Goal: Transaction & Acquisition: Obtain resource

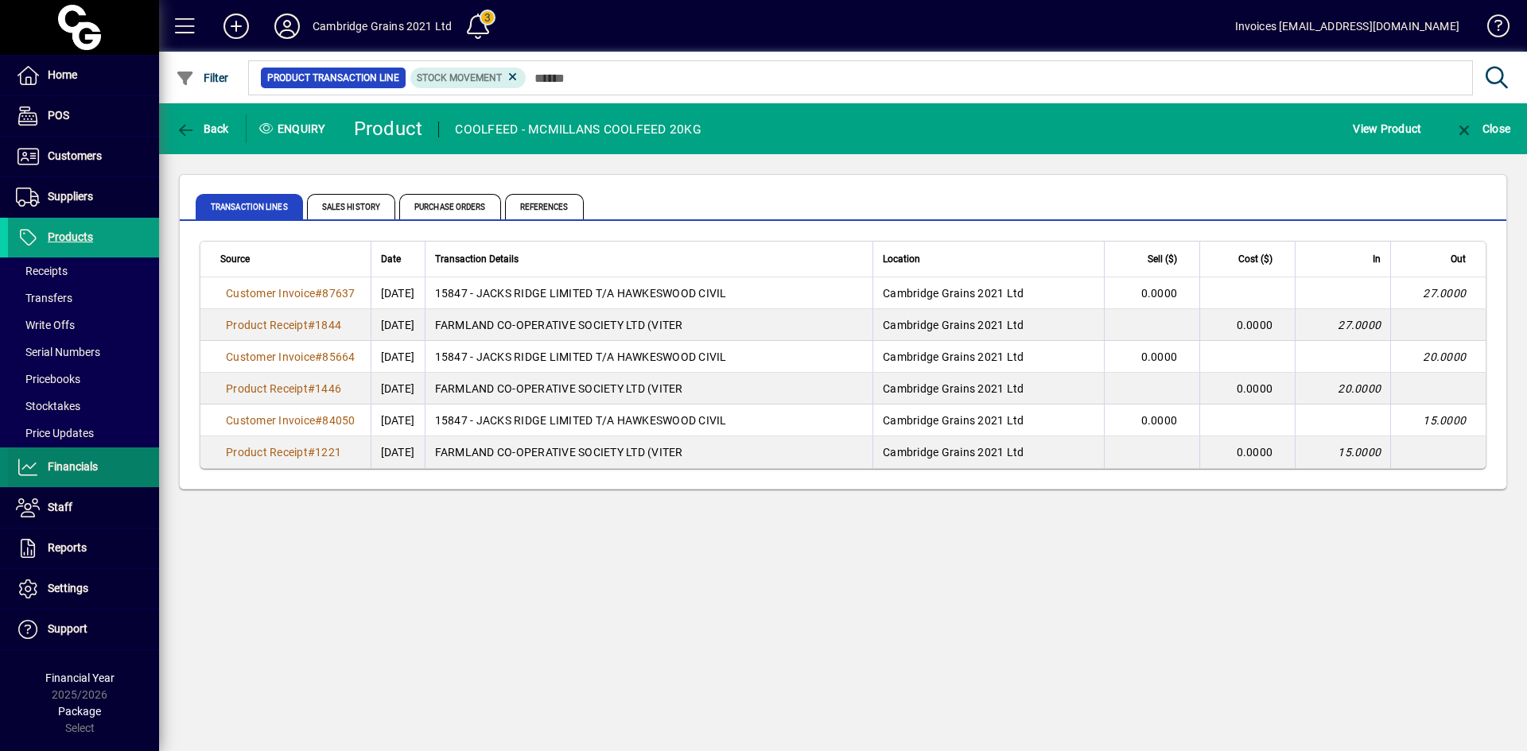
click at [71, 467] on span "Financials" at bounding box center [73, 466] width 50 height 13
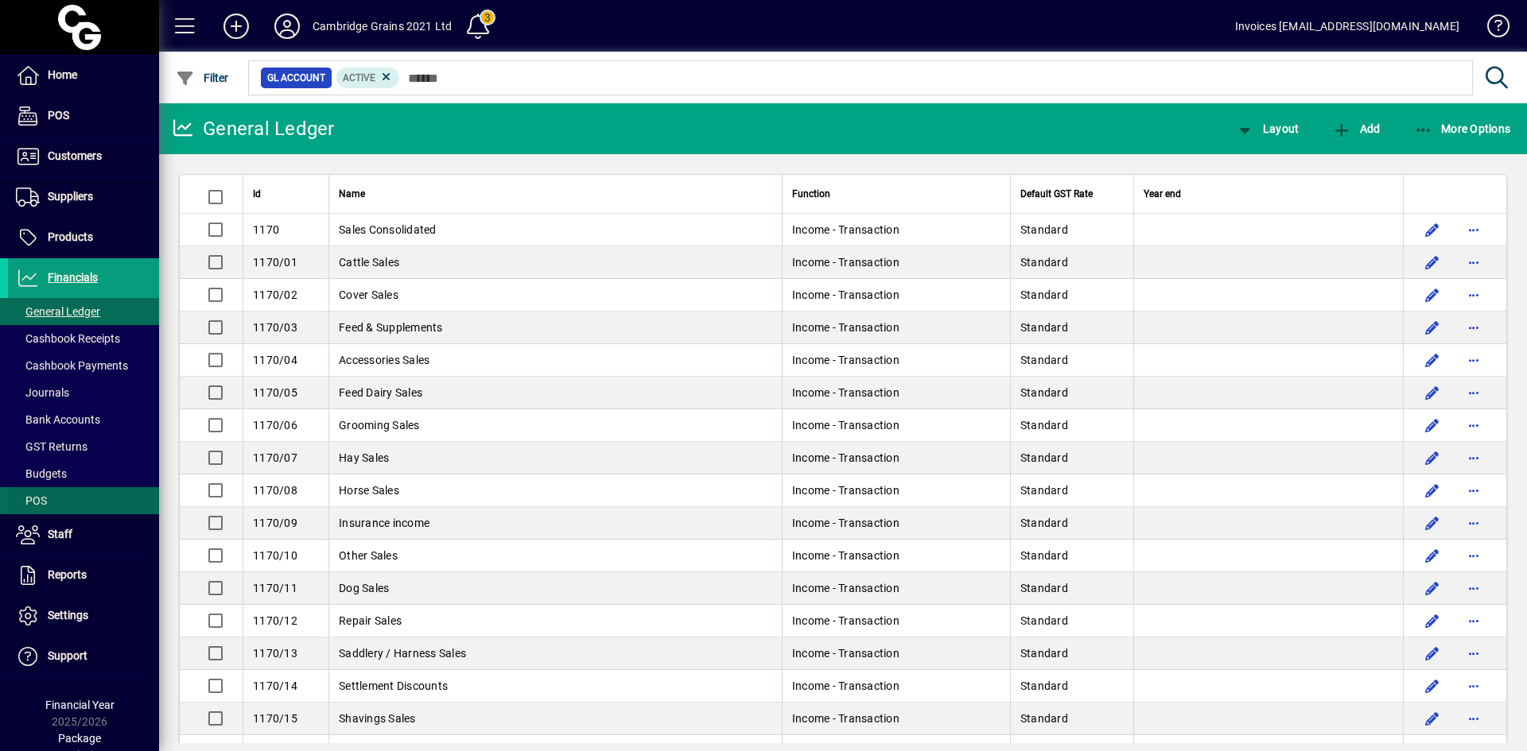
click at [52, 496] on span at bounding box center [83, 501] width 151 height 38
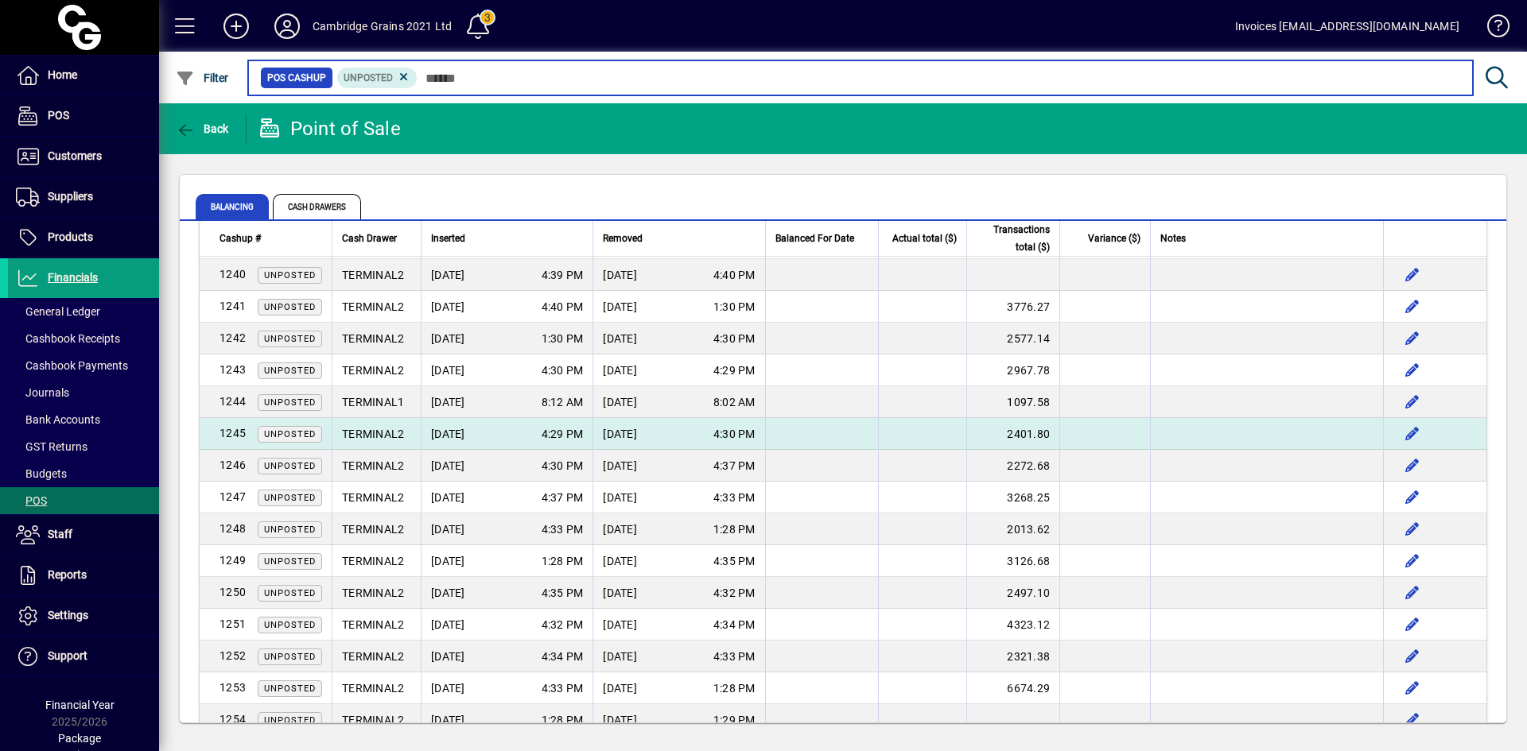
scroll to position [557, 0]
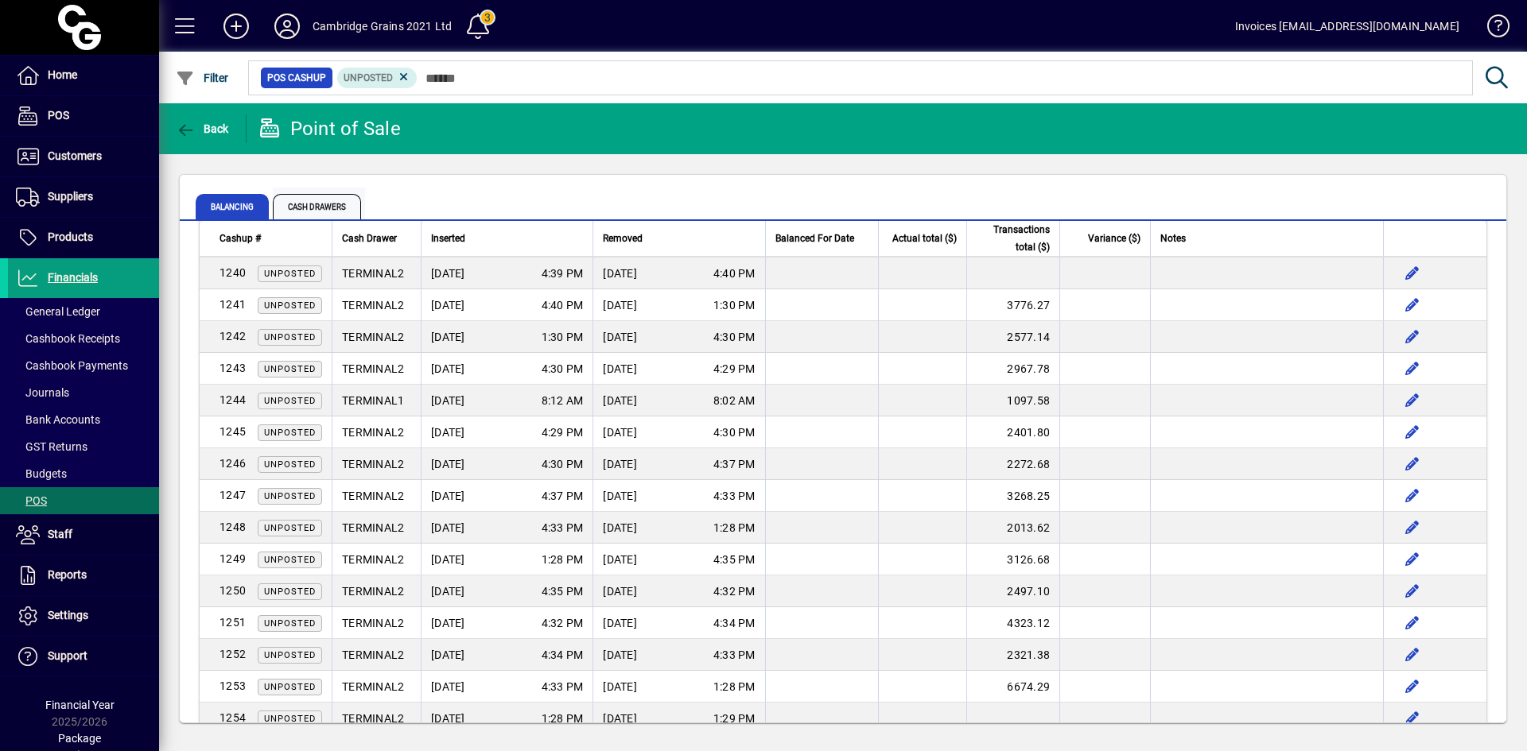
click at [328, 211] on span "Cash Drawers" at bounding box center [317, 206] width 88 height 25
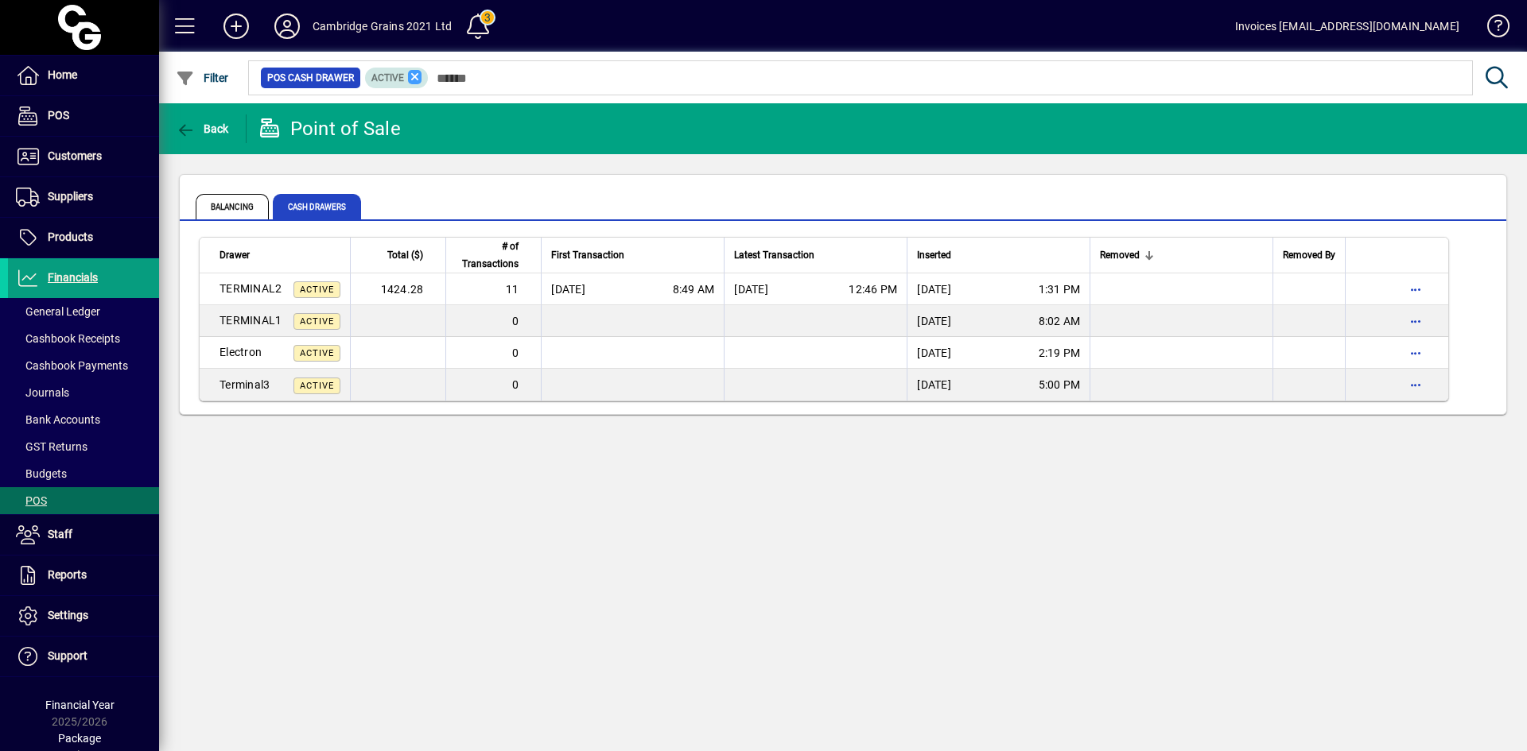
click at [411, 77] on icon at bounding box center [415, 77] width 14 height 14
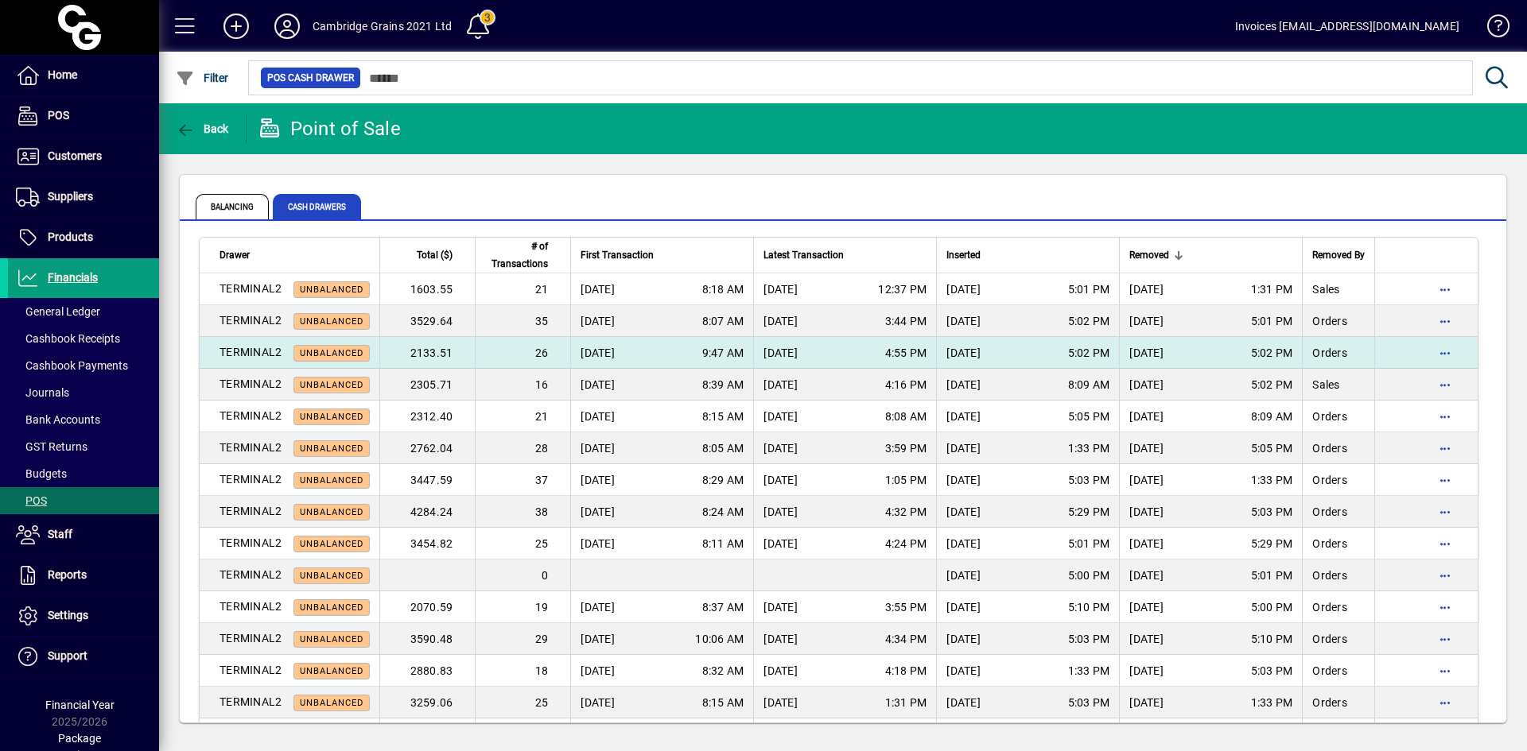
click at [430, 351] on td "2133.51" at bounding box center [426, 353] width 95 height 32
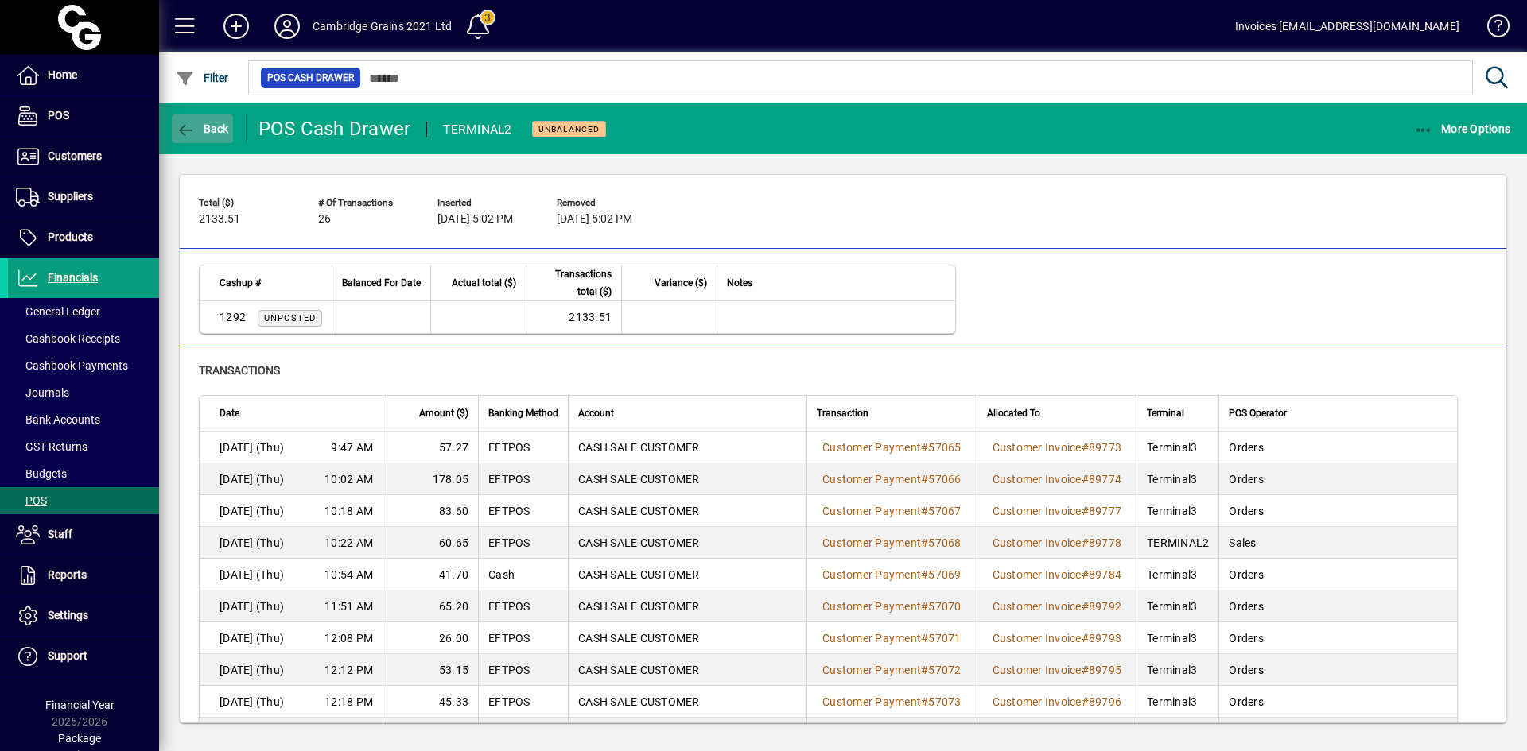
click at [178, 126] on icon "button" at bounding box center [186, 130] width 20 height 16
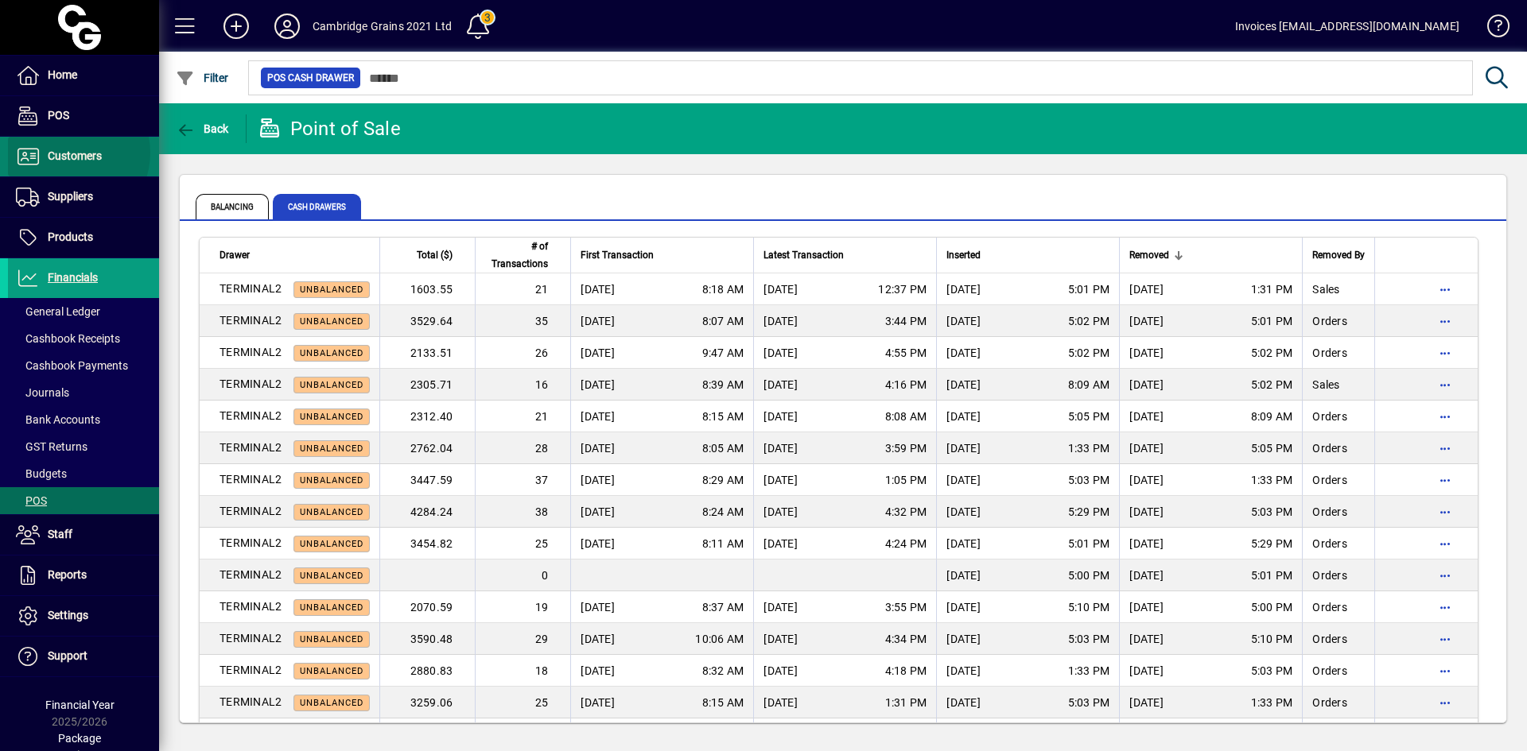
click at [68, 152] on span "Customers" at bounding box center [75, 155] width 54 height 13
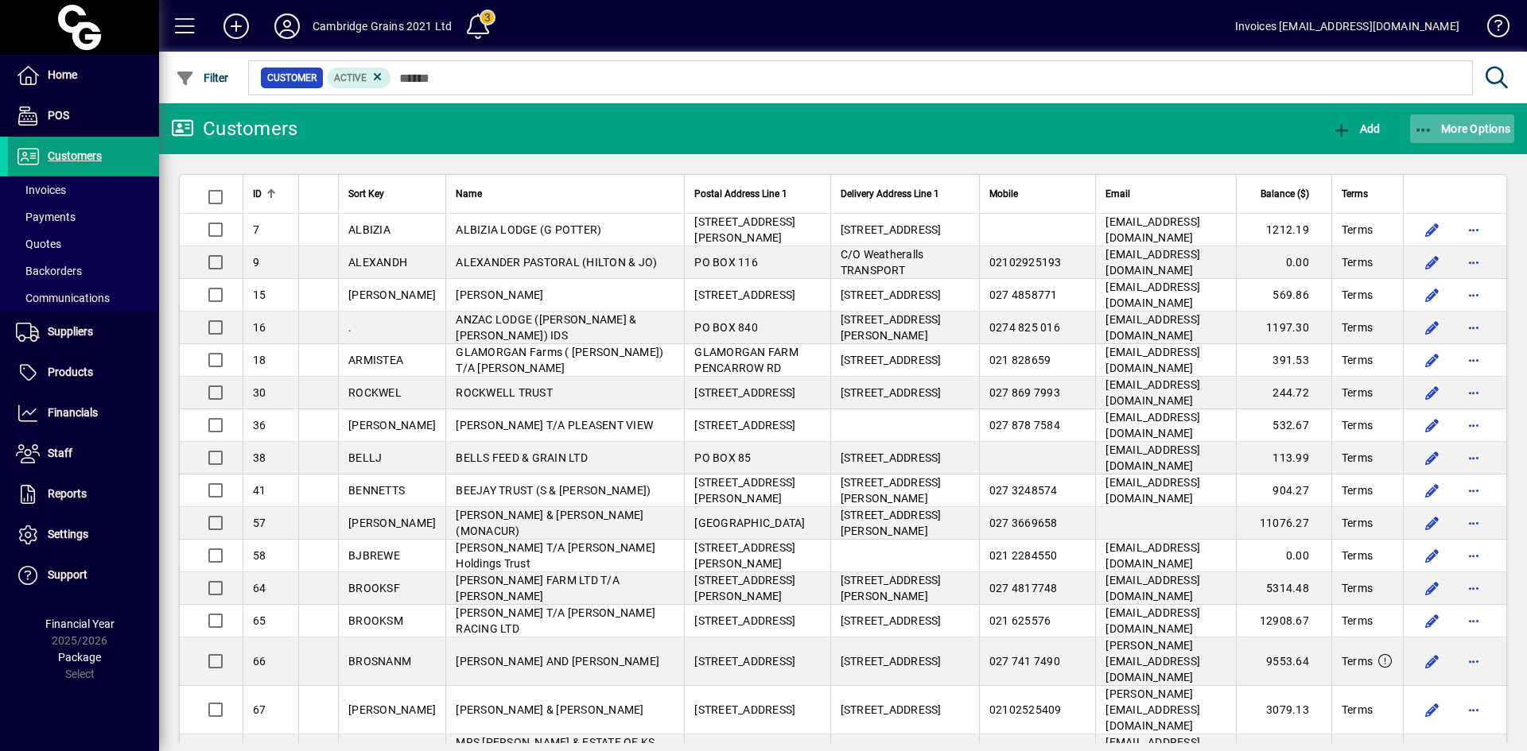
click at [1430, 130] on icon "button" at bounding box center [1424, 130] width 20 height 16
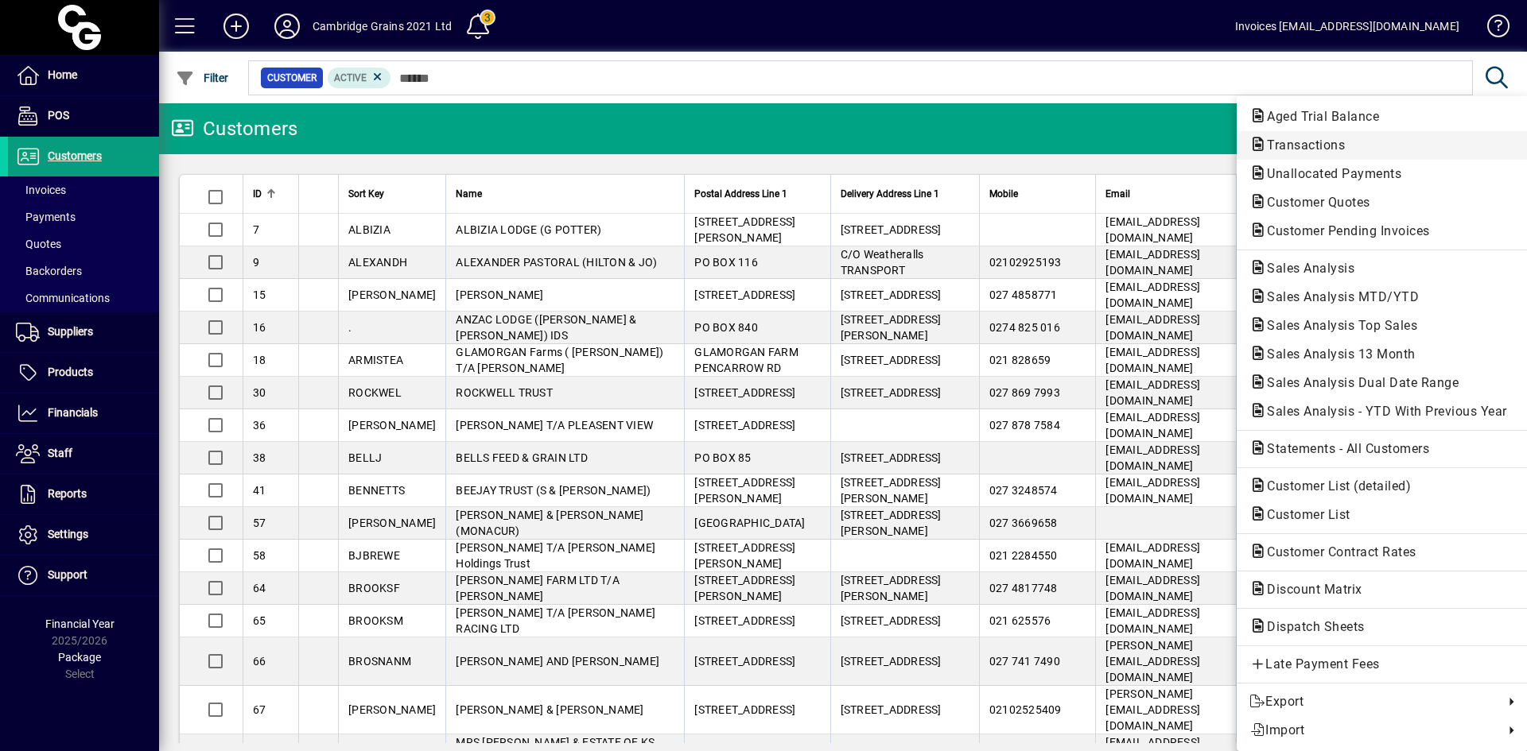
click at [1343, 143] on span "Transactions" at bounding box center [1300, 145] width 103 height 15
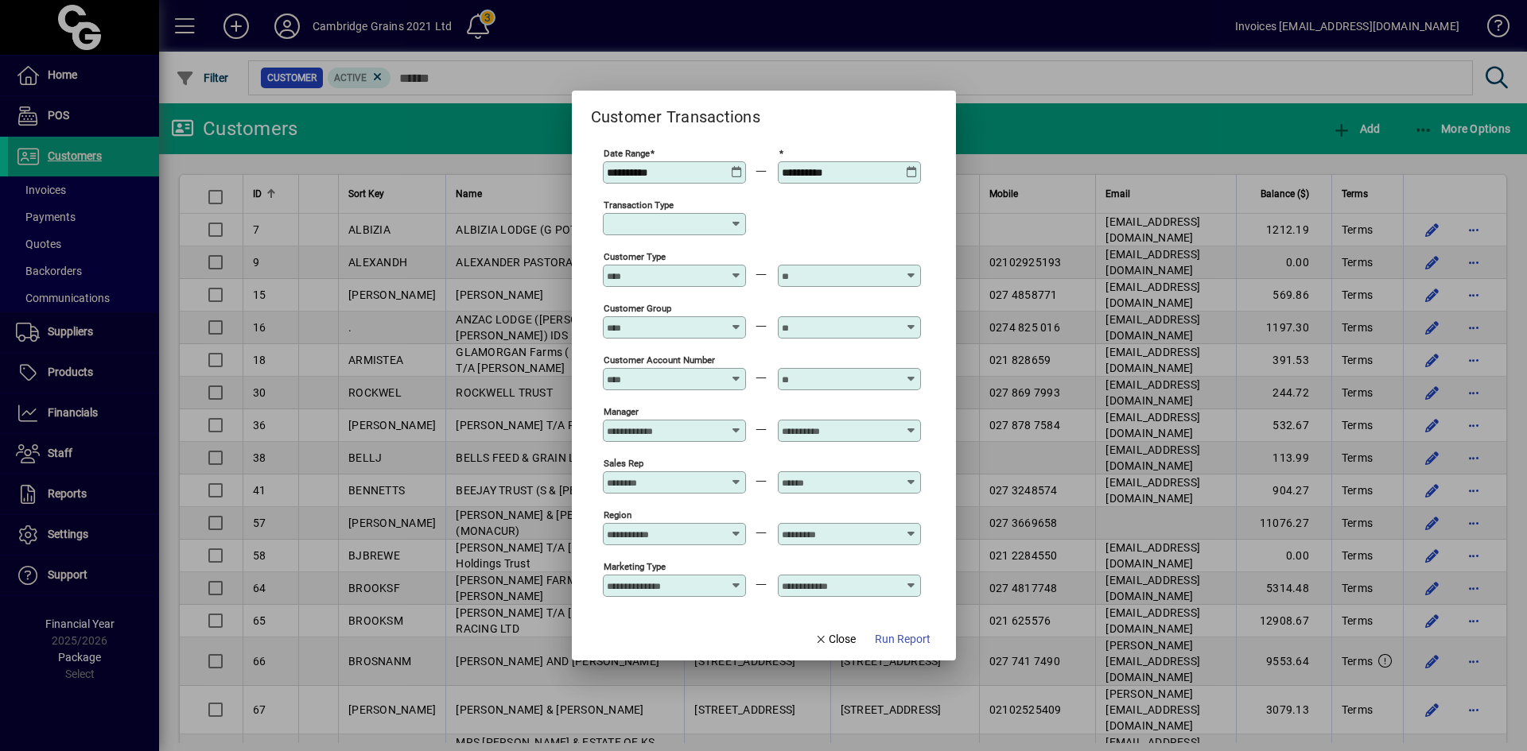
click at [737, 166] on icon at bounding box center [737, 166] width 12 height 0
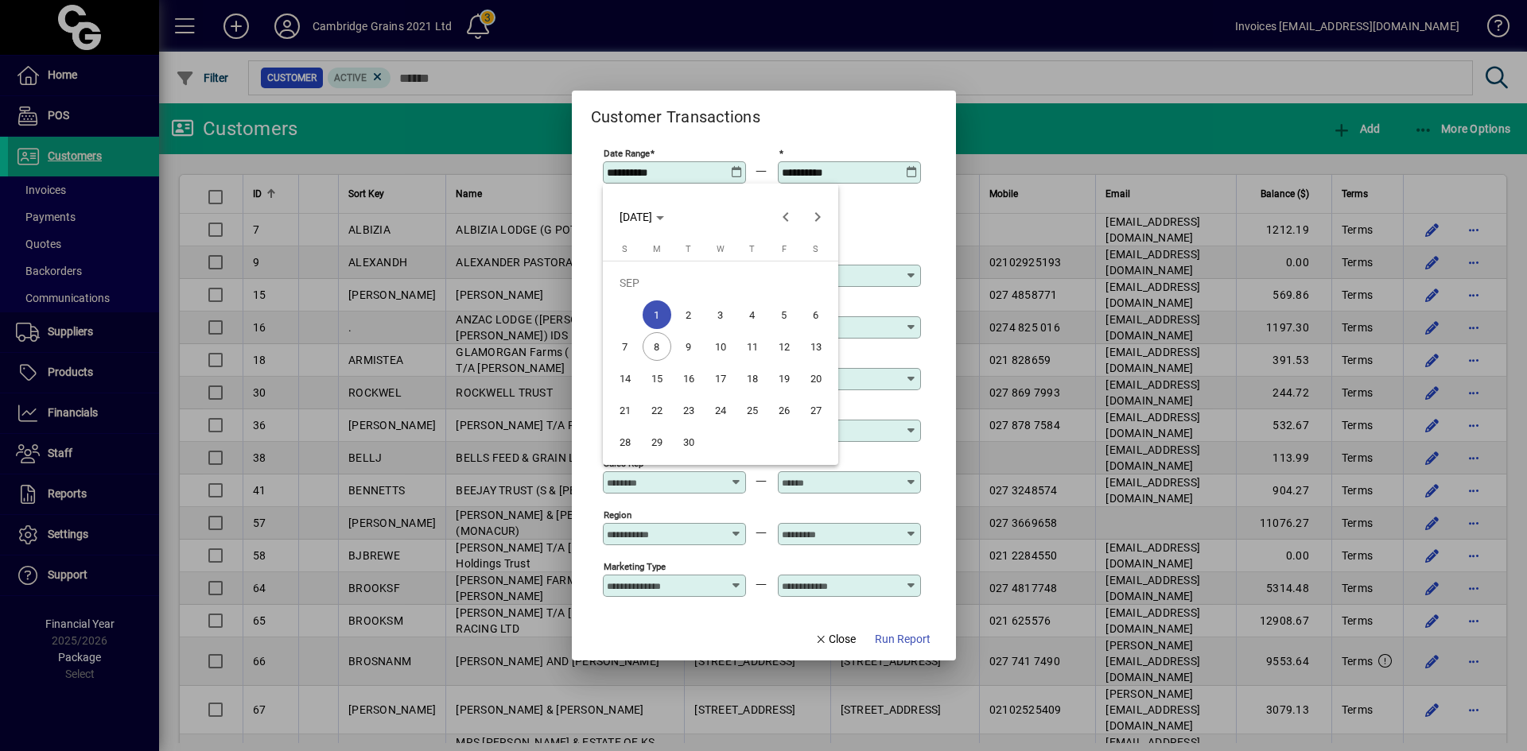
click at [752, 311] on span "4" at bounding box center [752, 315] width 29 height 29
type input "**********"
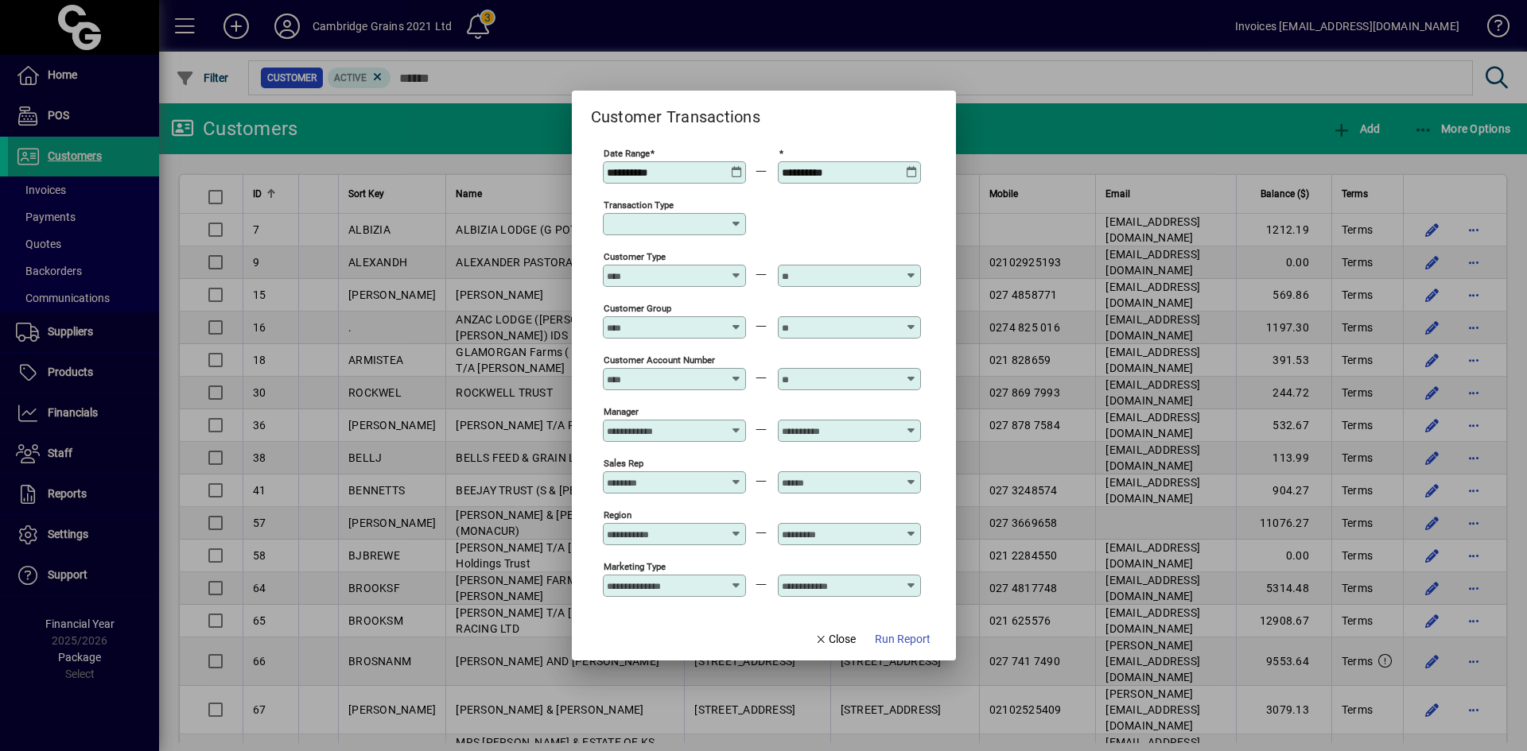
click at [910, 166] on icon at bounding box center [912, 166] width 12 height 0
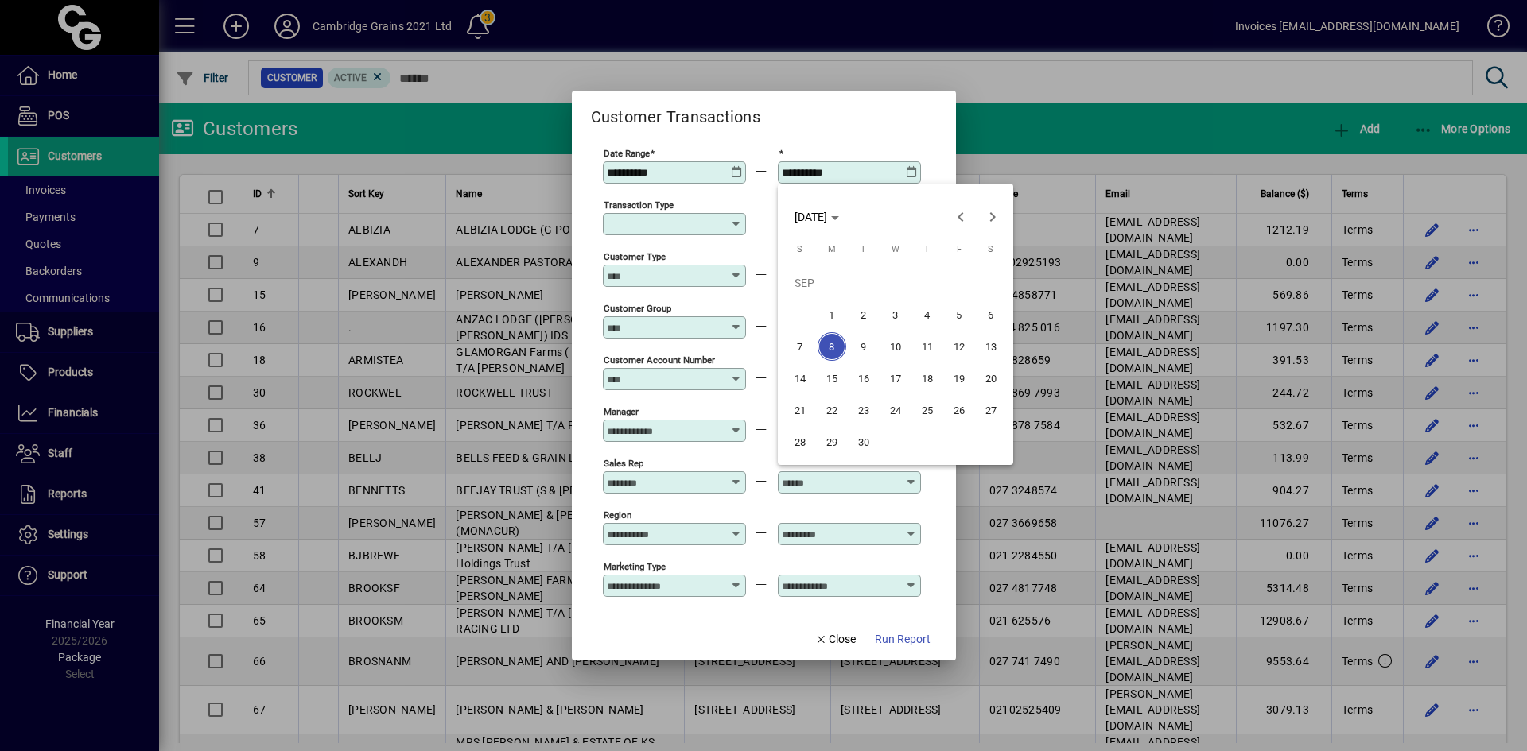
click at [925, 312] on span "4" at bounding box center [927, 315] width 29 height 29
type input "**********"
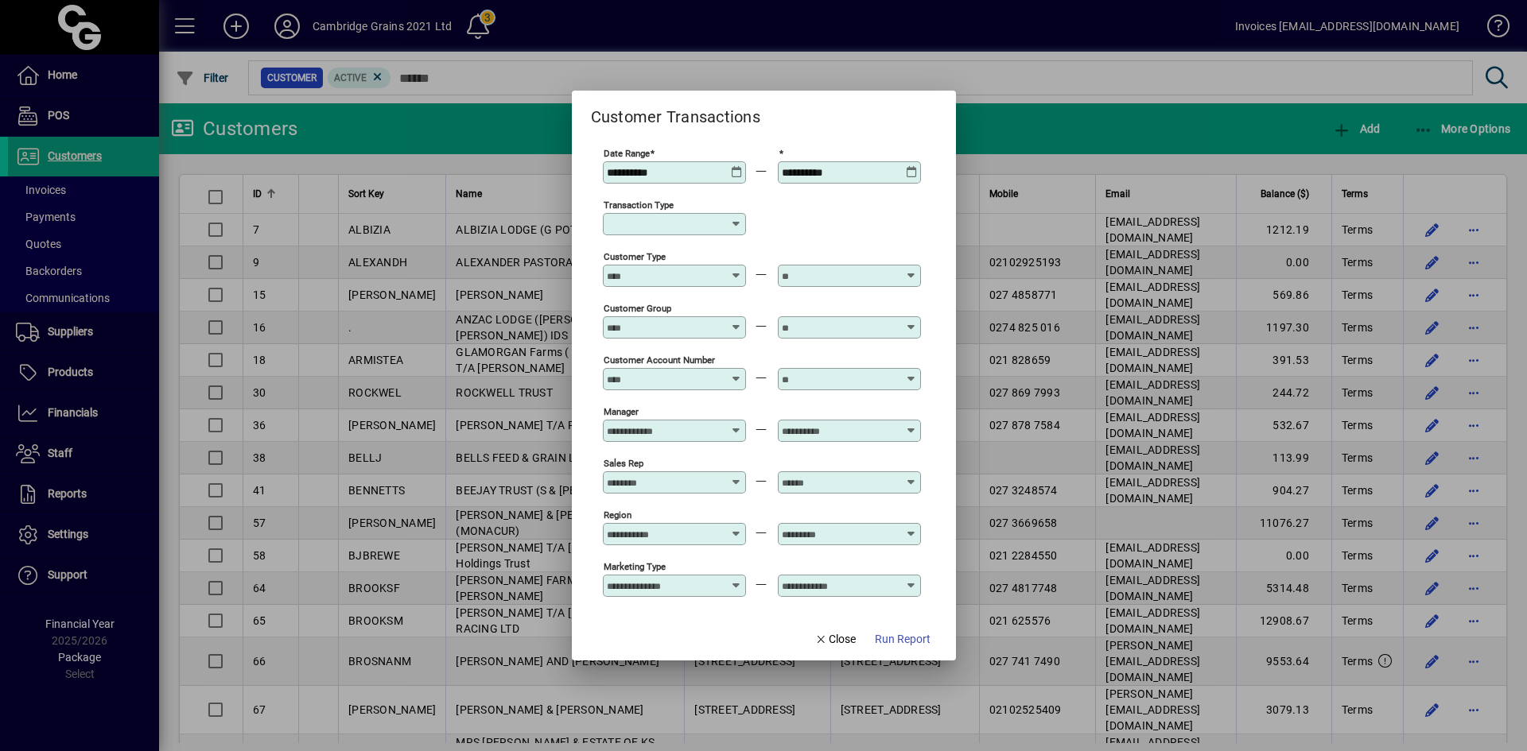
click at [735, 224] on icon at bounding box center [736, 224] width 13 height 13
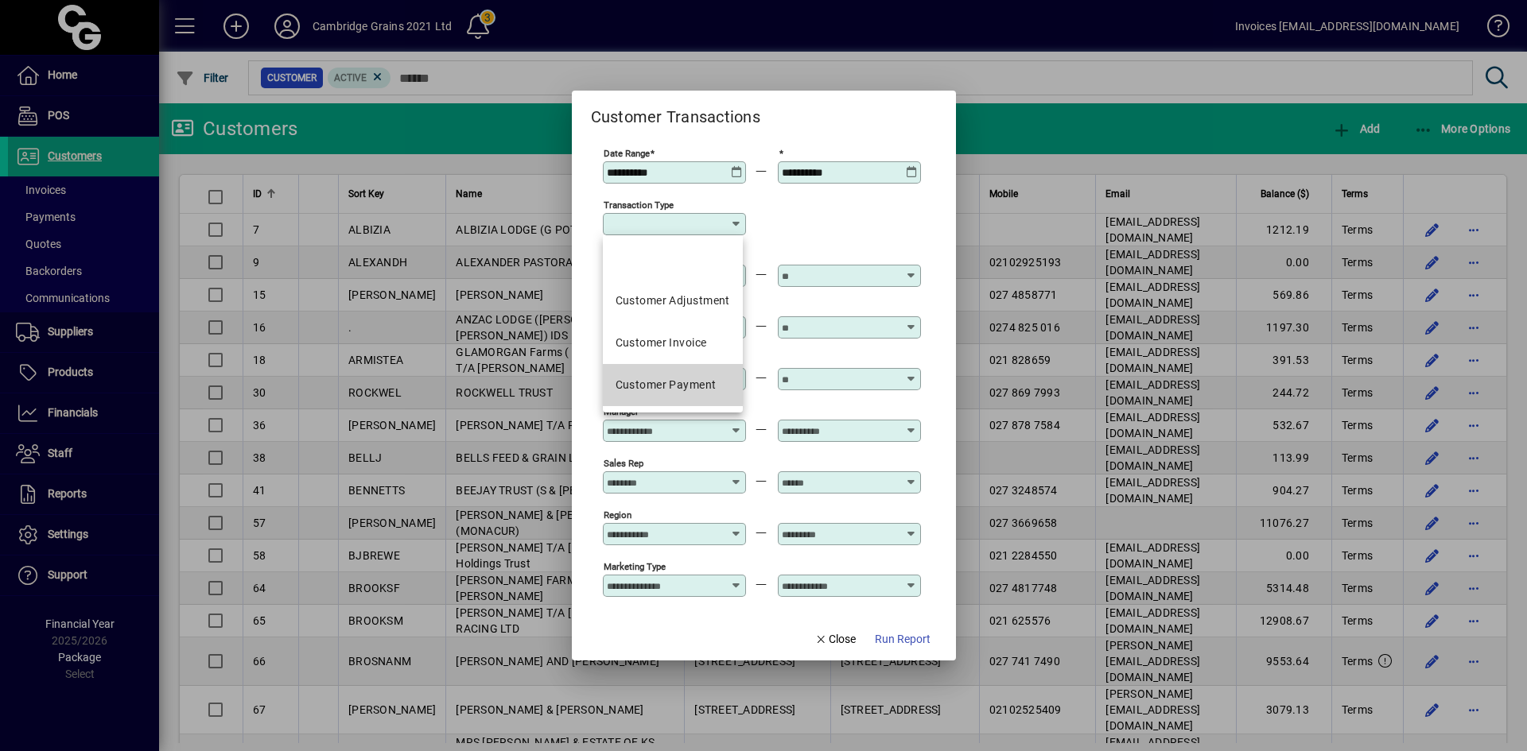
click at [669, 381] on div "Customer Payment" at bounding box center [665, 385] width 101 height 17
type input "**********"
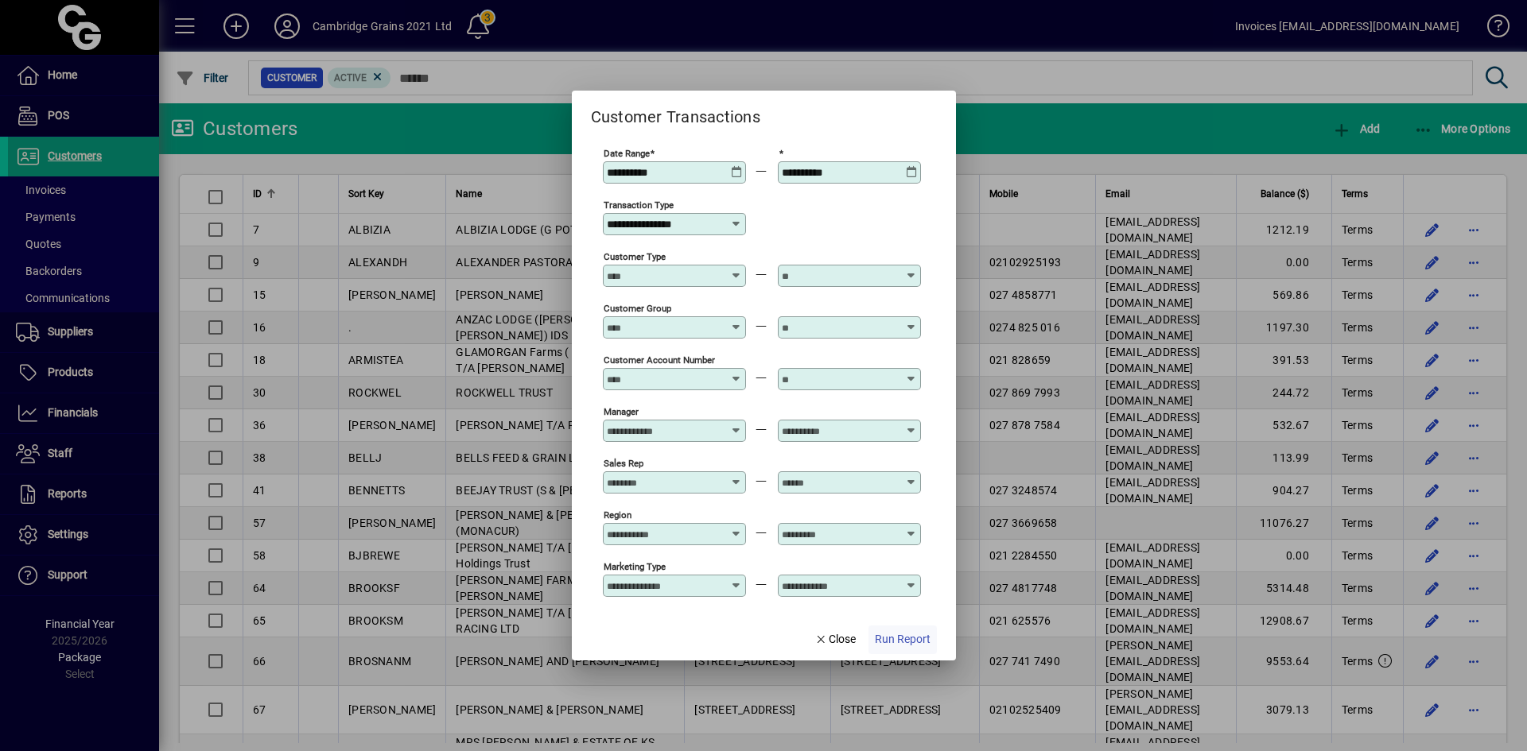
click at [891, 642] on span "Run Report" at bounding box center [903, 639] width 56 height 17
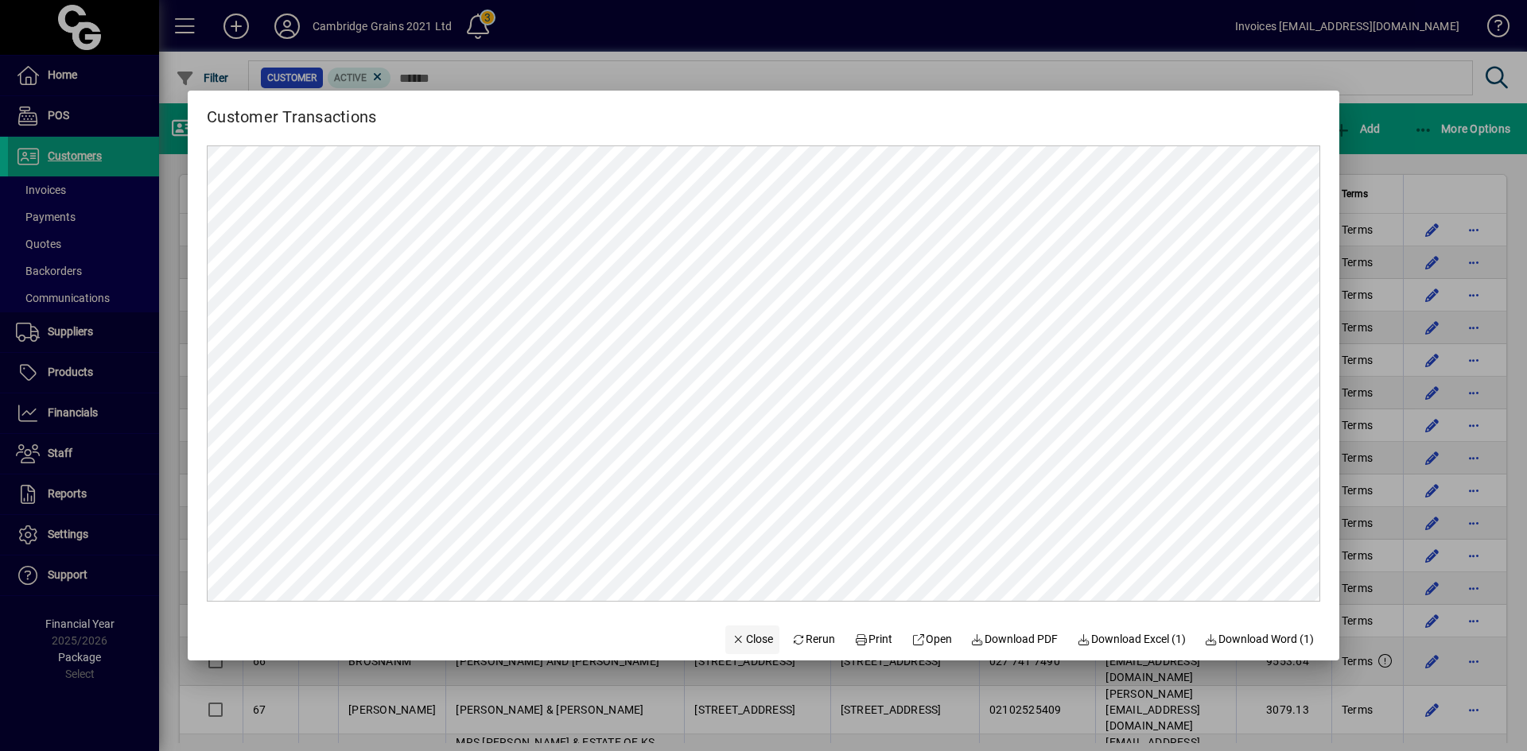
click at [734, 640] on span "Close" at bounding box center [751, 639] width 41 height 17
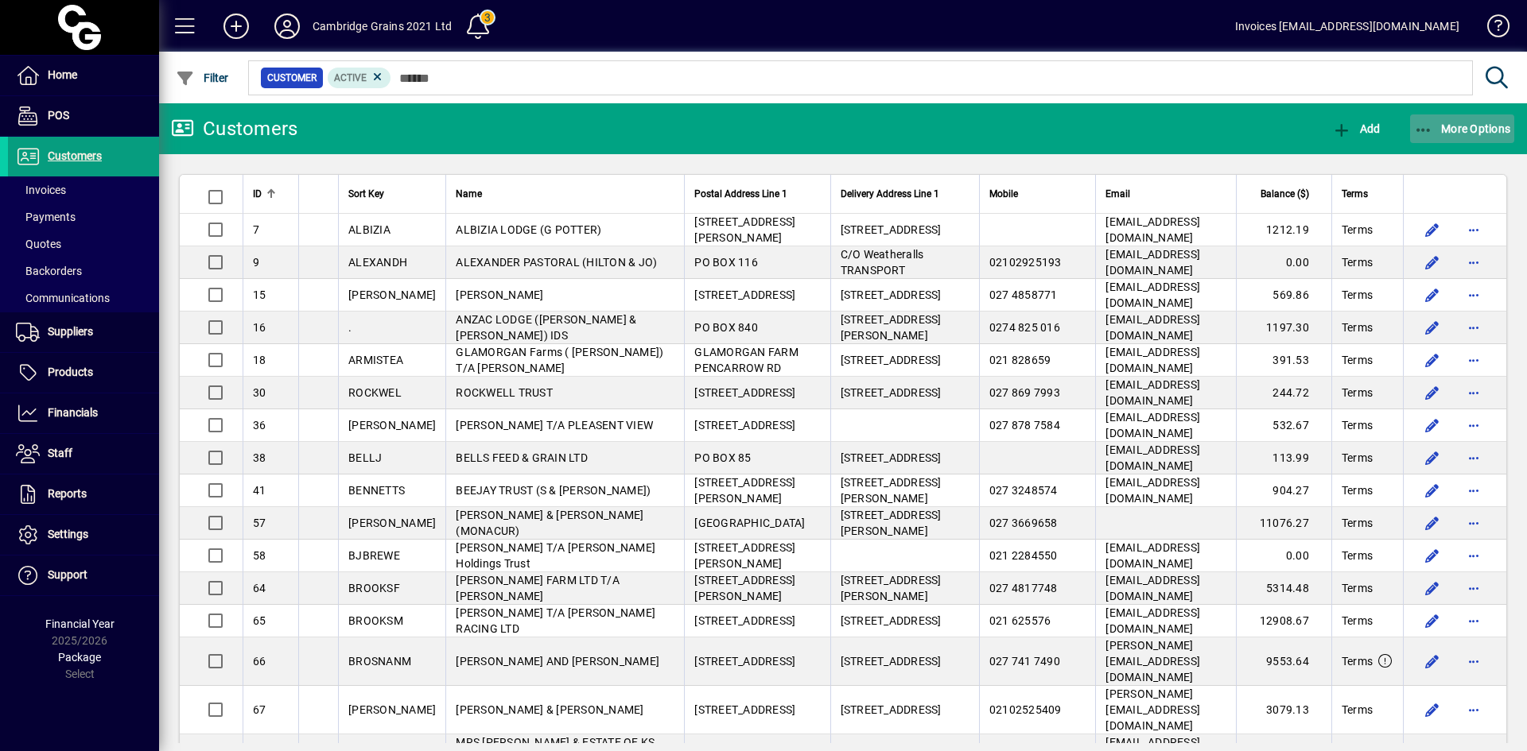
click at [1448, 129] on span "More Options" at bounding box center [1462, 128] width 97 height 13
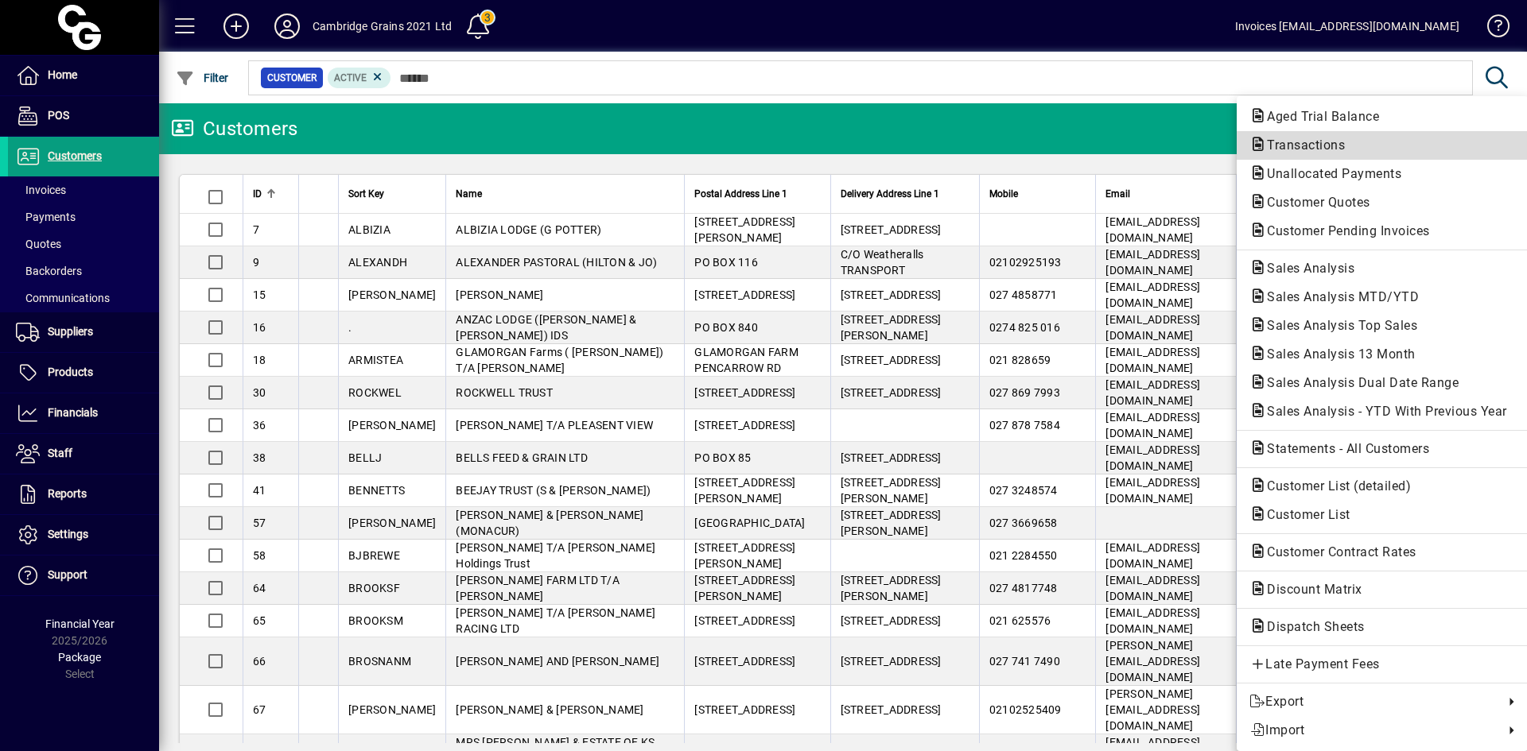
click at [1312, 141] on span "Transactions" at bounding box center [1300, 145] width 103 height 15
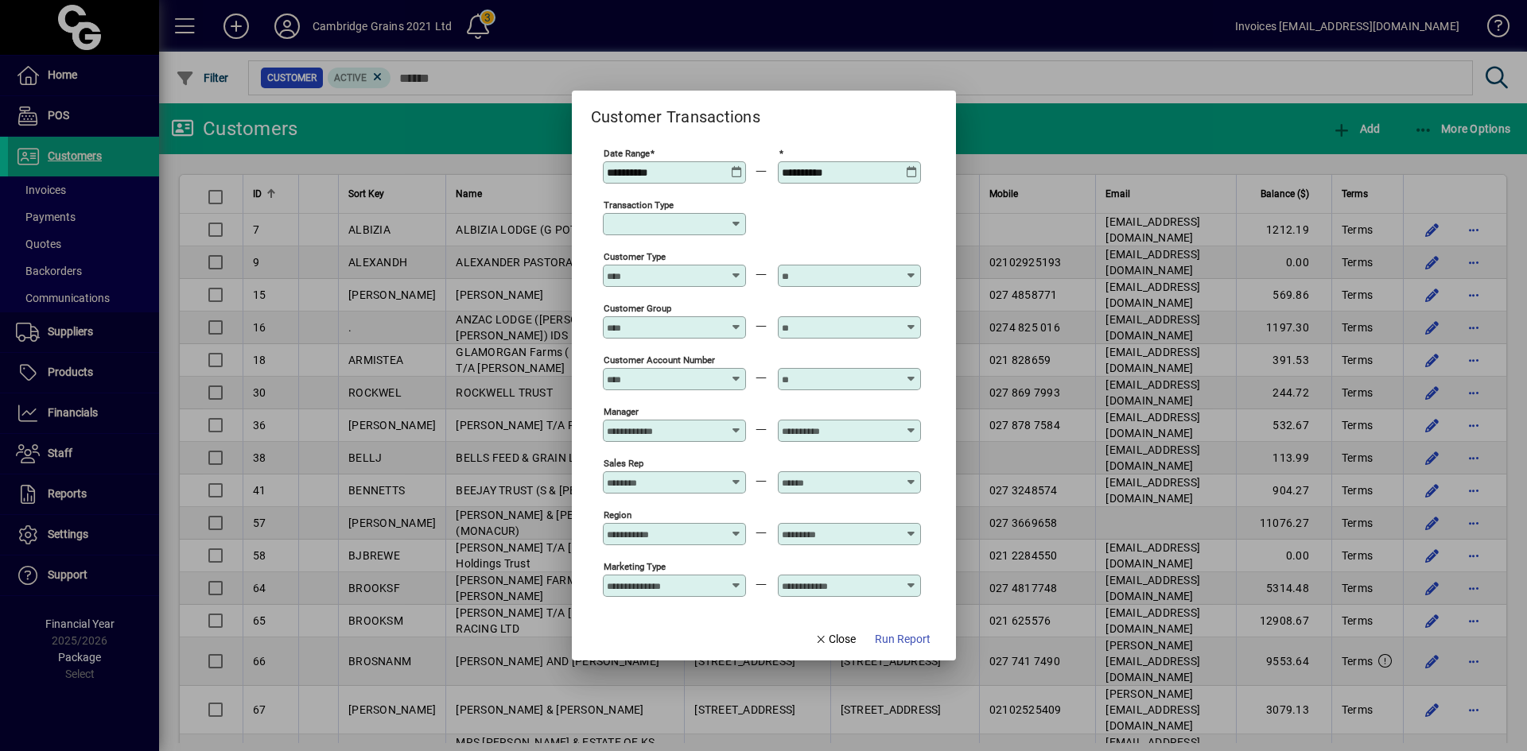
click at [735, 166] on icon at bounding box center [737, 166] width 12 height 0
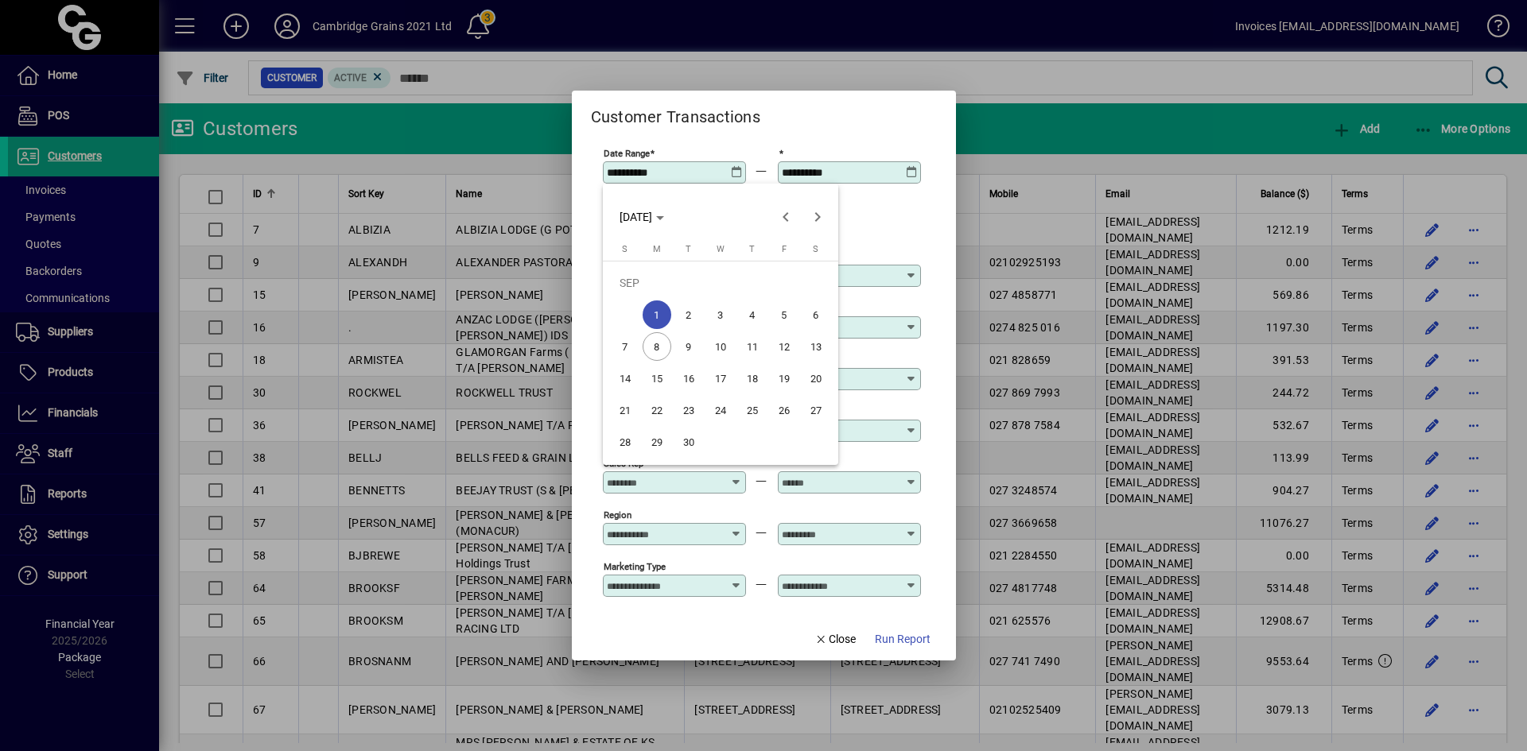
click at [751, 308] on span "4" at bounding box center [752, 315] width 29 height 29
type input "**********"
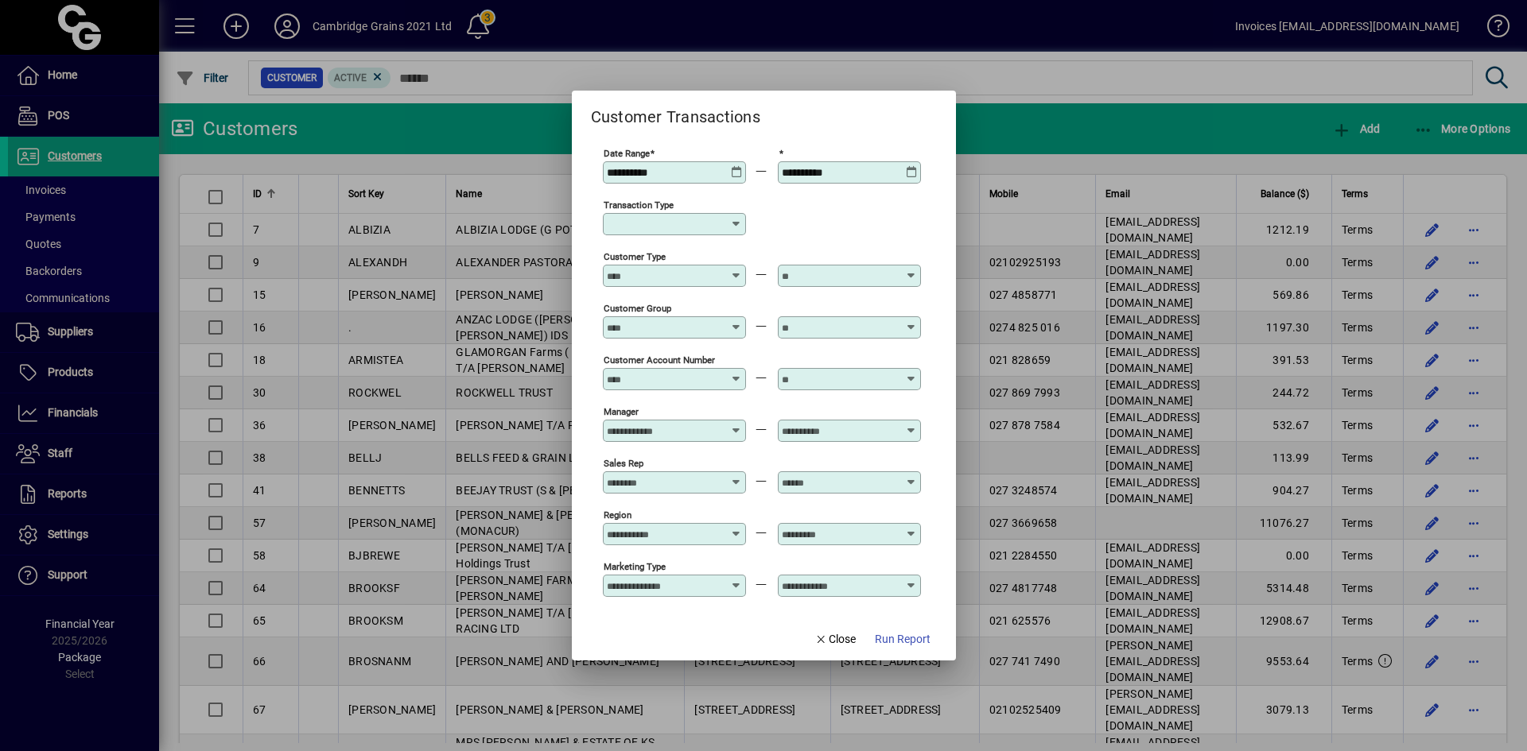
click at [916, 166] on icon at bounding box center [912, 166] width 12 height 0
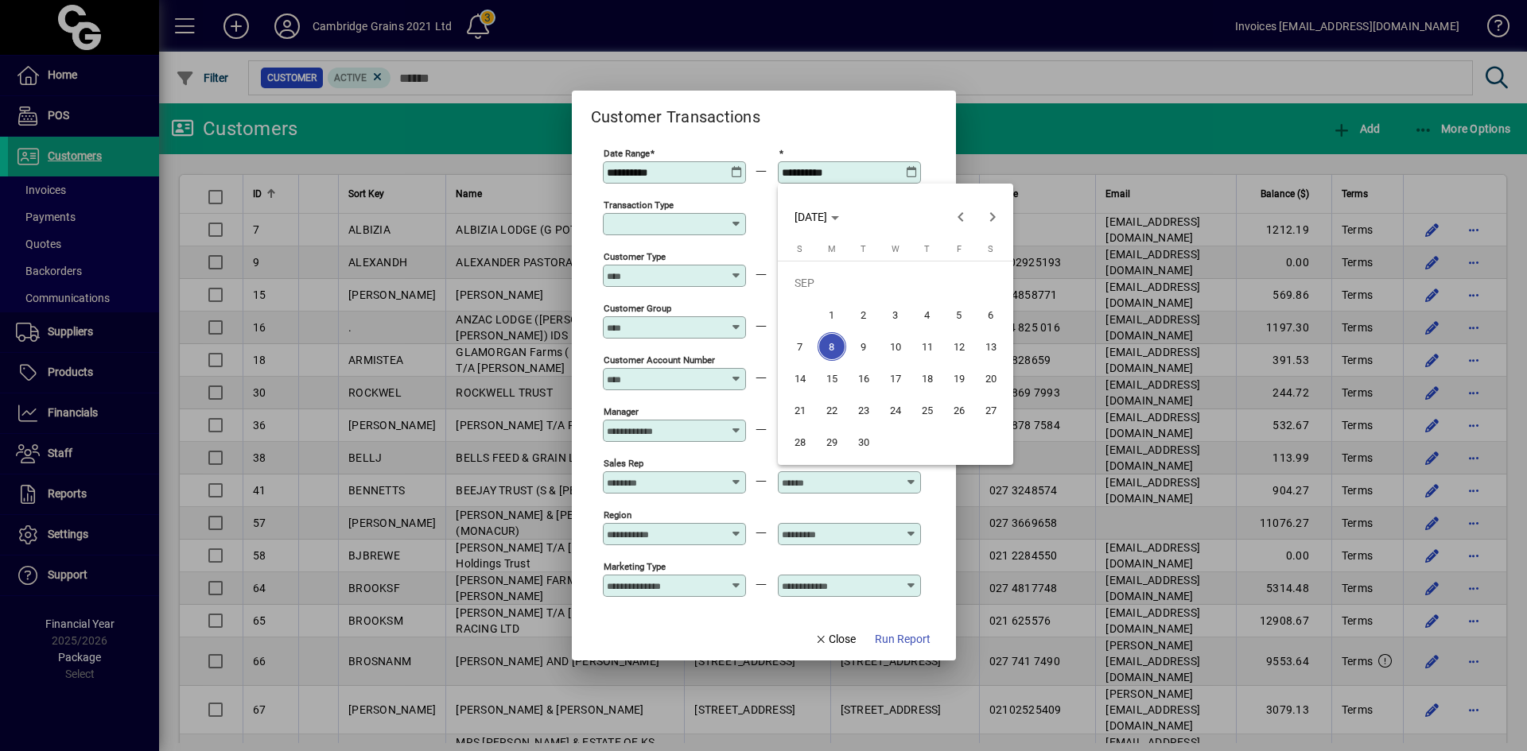
click at [925, 314] on span "4" at bounding box center [927, 315] width 29 height 29
type input "**********"
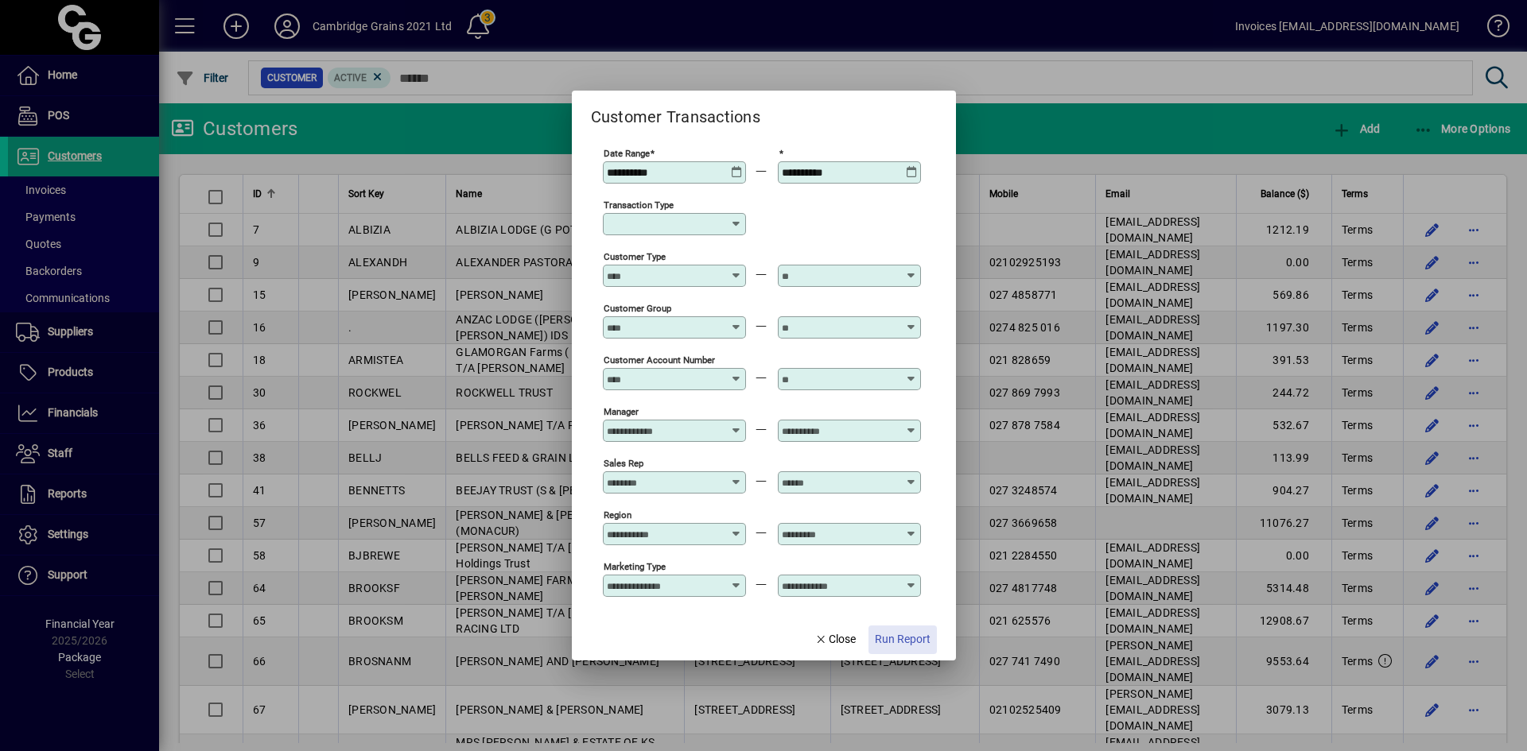
click at [914, 625] on span "button" at bounding box center [902, 640] width 68 height 38
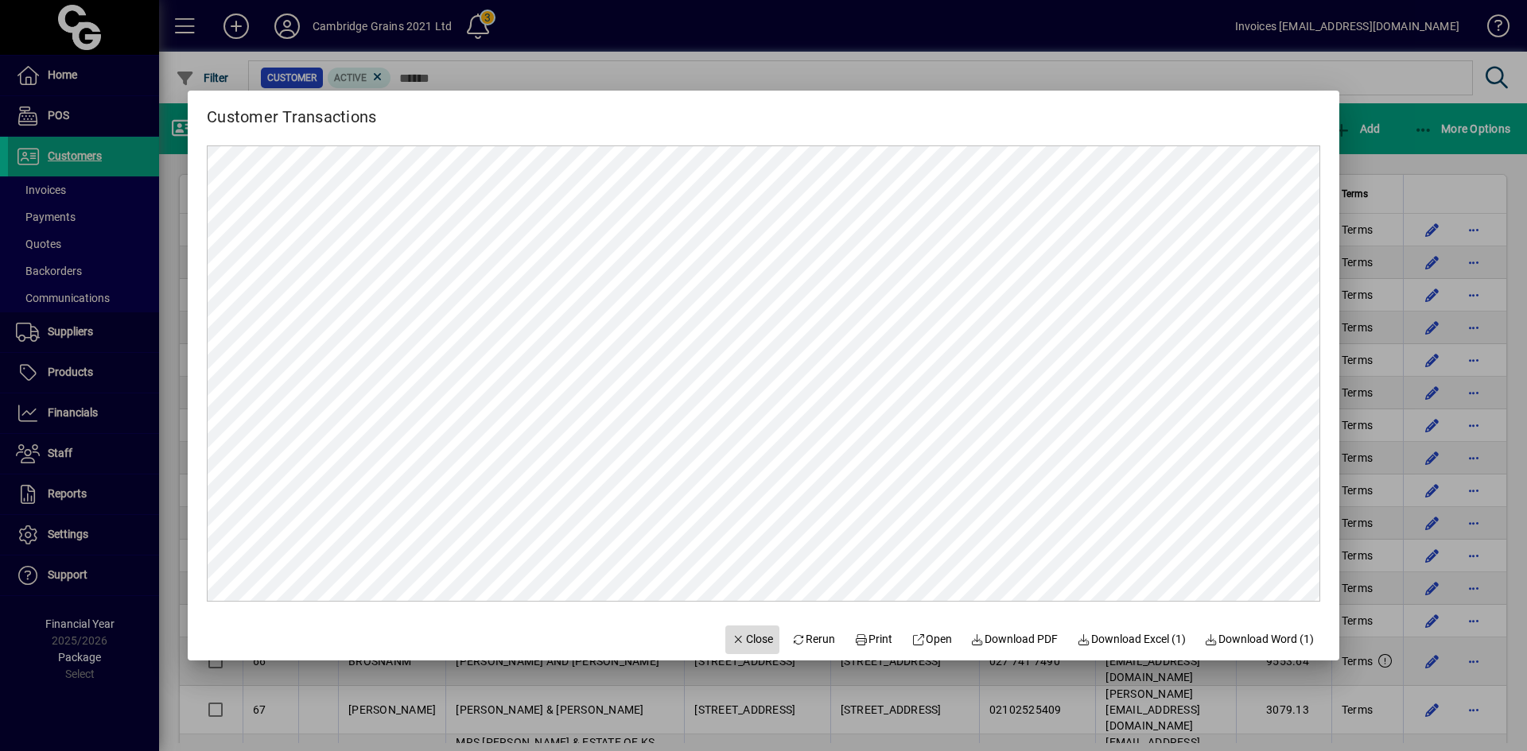
click at [731, 642] on span "Close" at bounding box center [751, 639] width 41 height 17
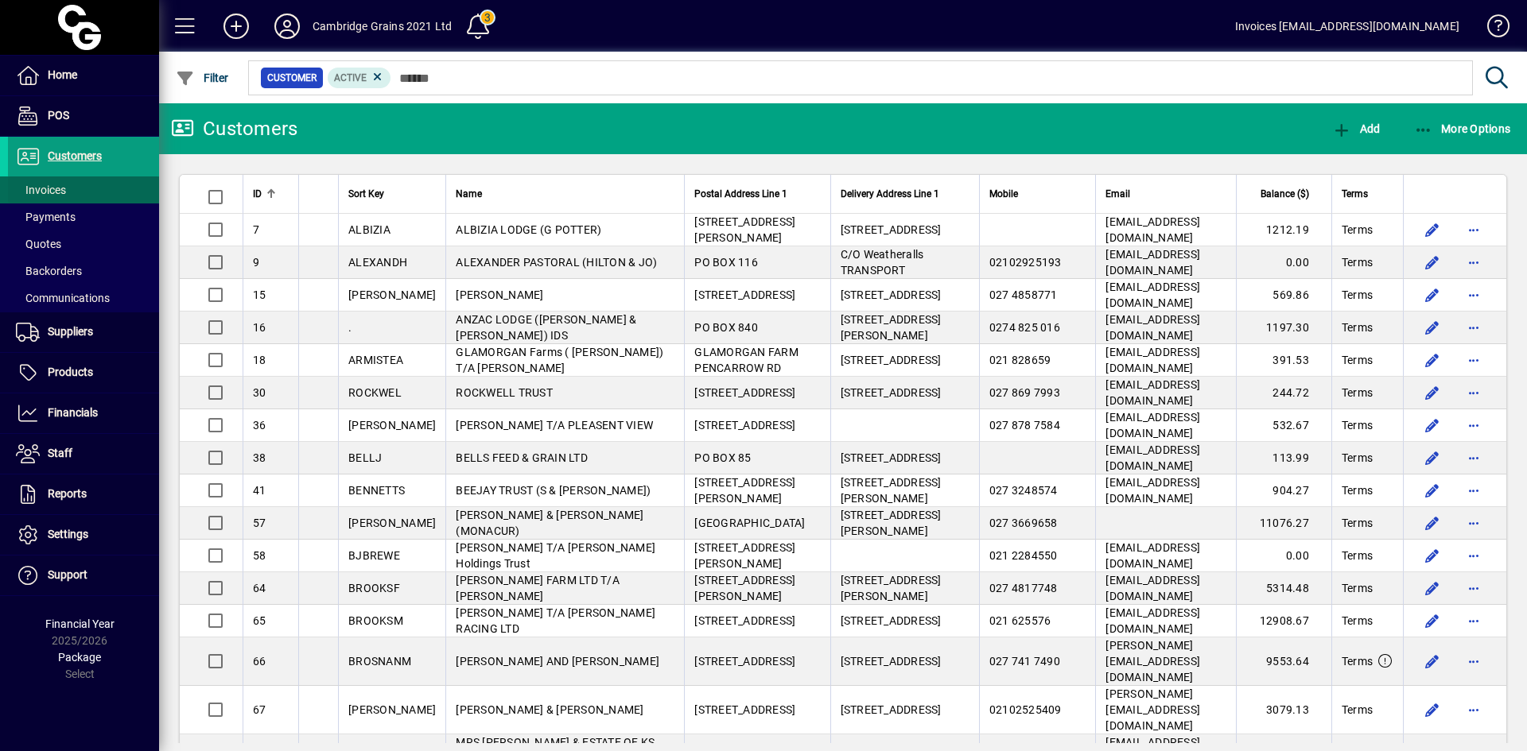
click at [87, 188] on span at bounding box center [83, 190] width 151 height 38
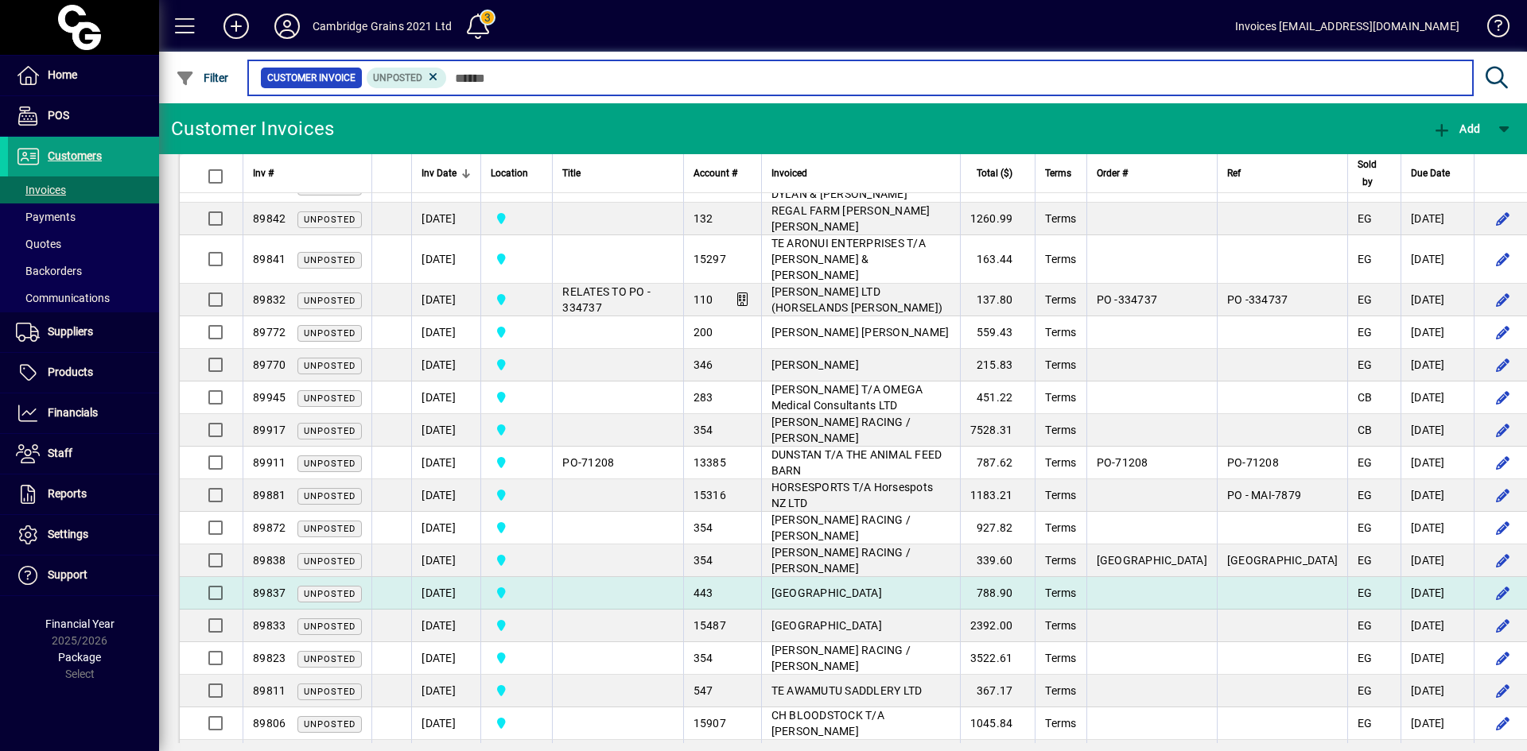
scroll to position [961, 0]
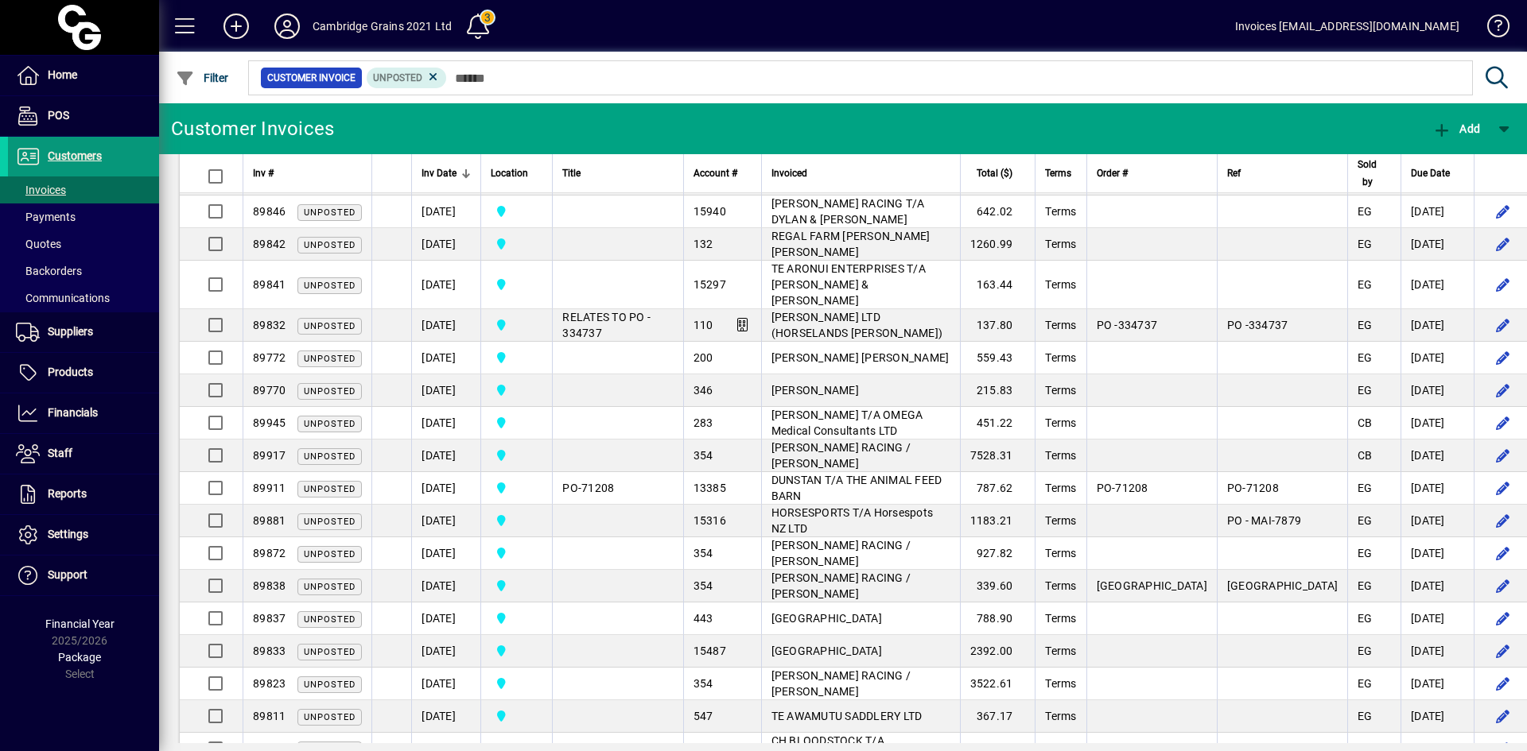
click at [82, 150] on span "Customers" at bounding box center [75, 155] width 54 height 13
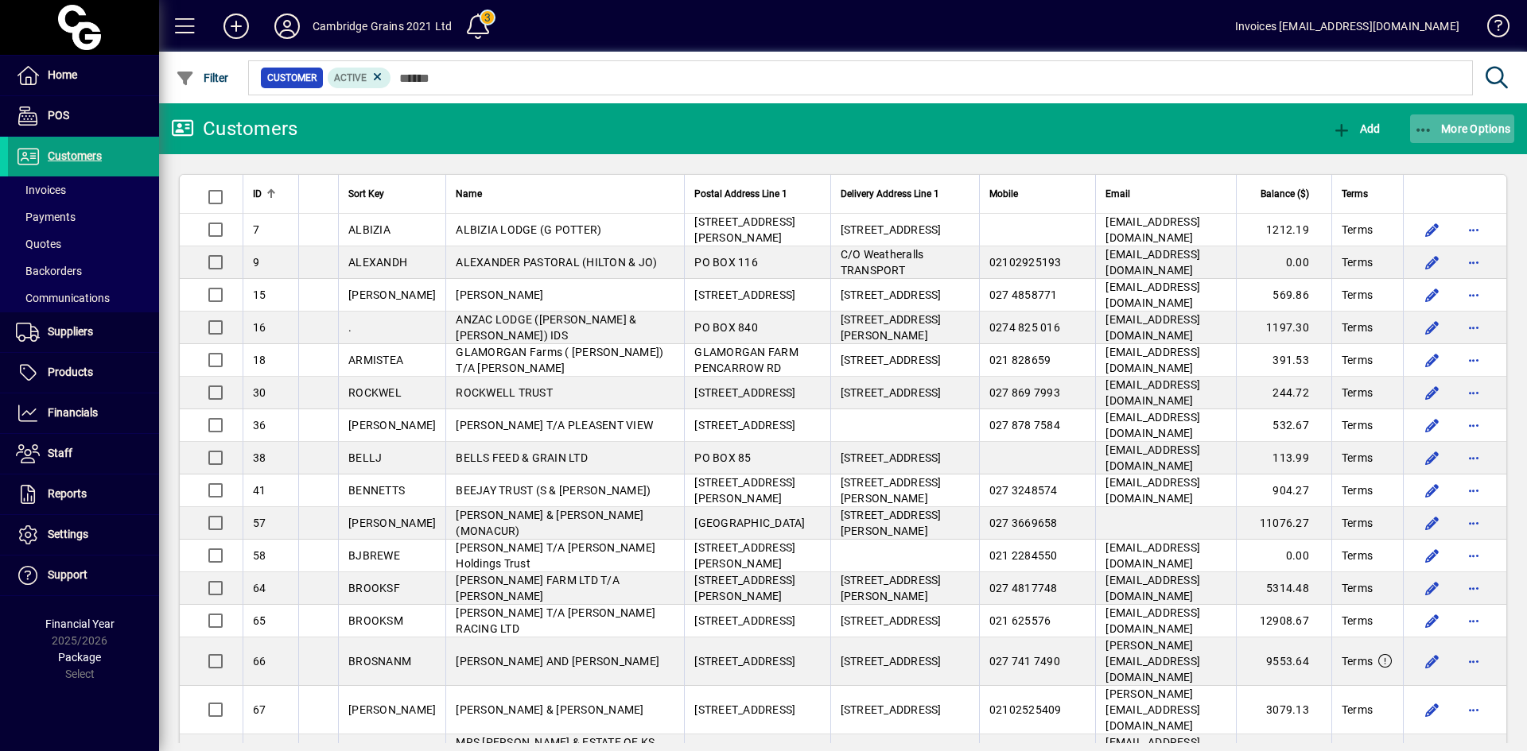
click at [1465, 126] on span "More Options" at bounding box center [1462, 128] width 97 height 13
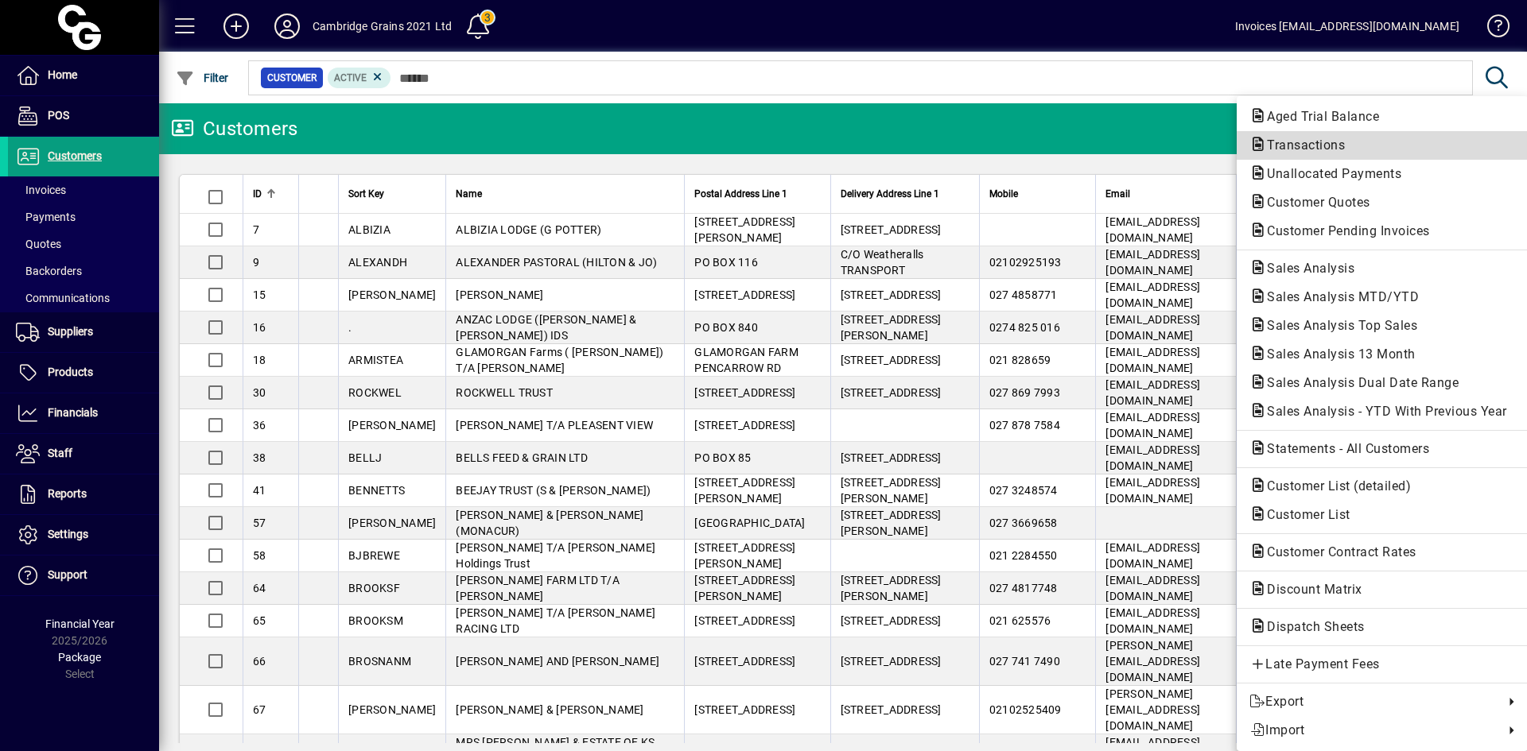
click at [1299, 143] on span "Transactions" at bounding box center [1300, 145] width 103 height 15
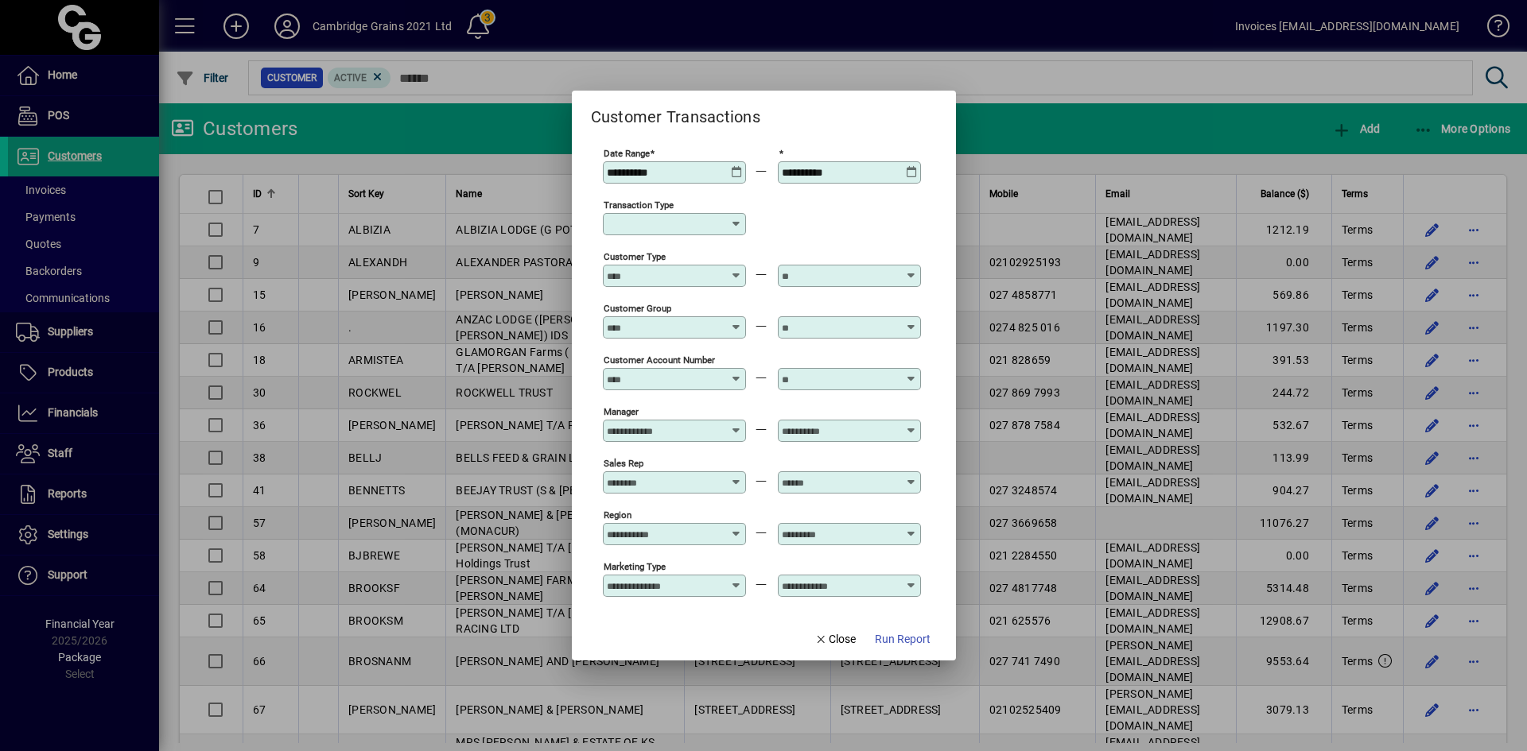
click at [731, 166] on icon at bounding box center [737, 166] width 12 height 0
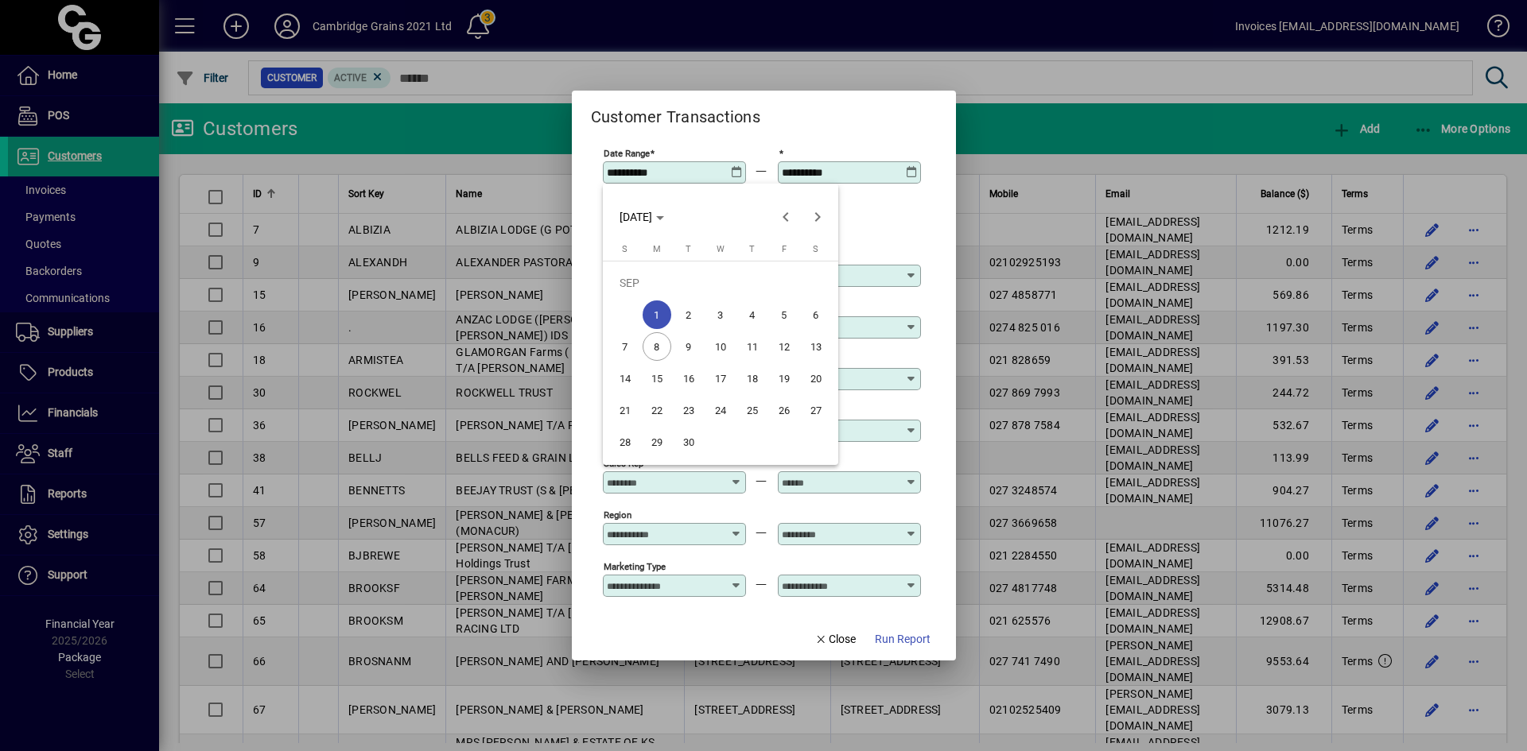
click at [787, 315] on span "5" at bounding box center [784, 315] width 29 height 29
type input "**********"
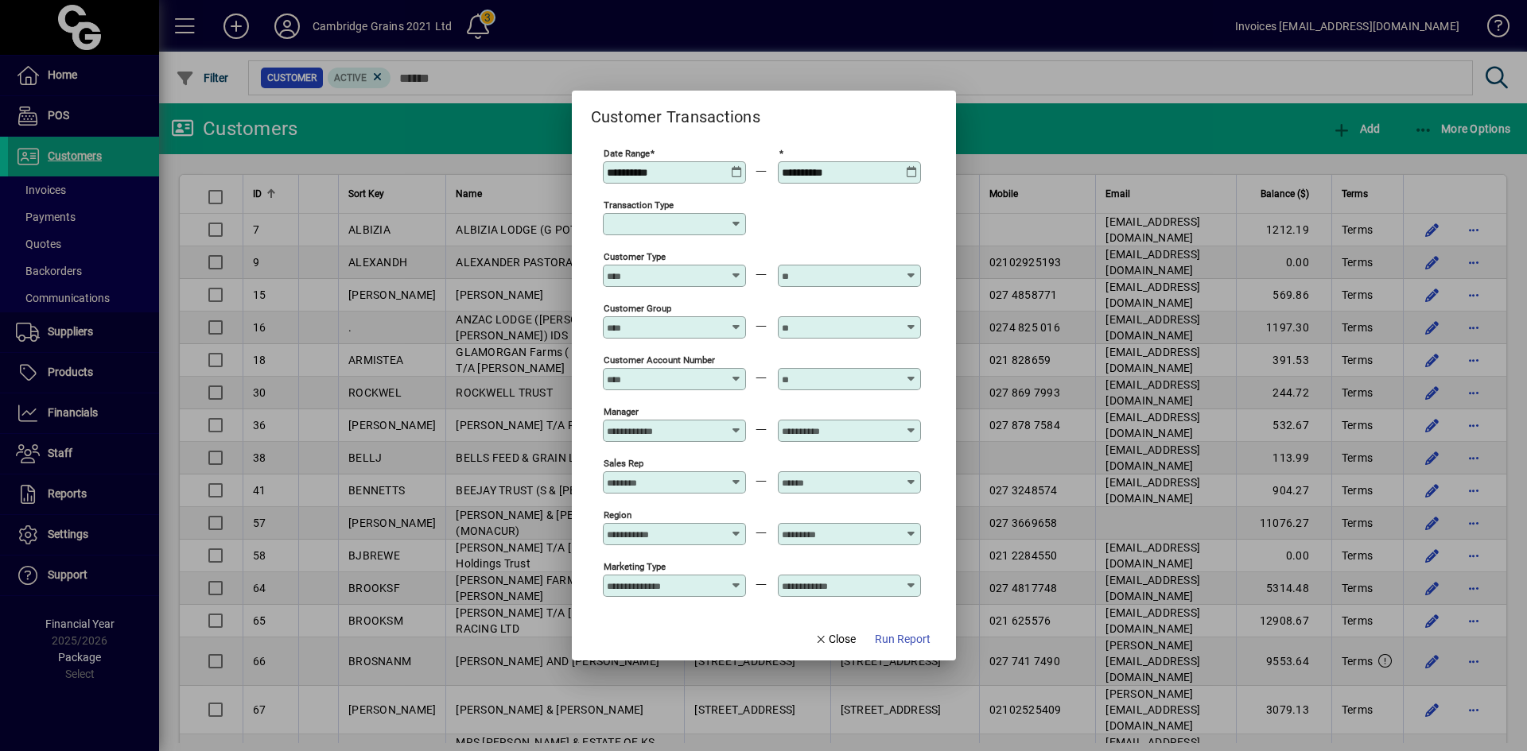
click at [912, 166] on icon at bounding box center [912, 166] width 12 height 0
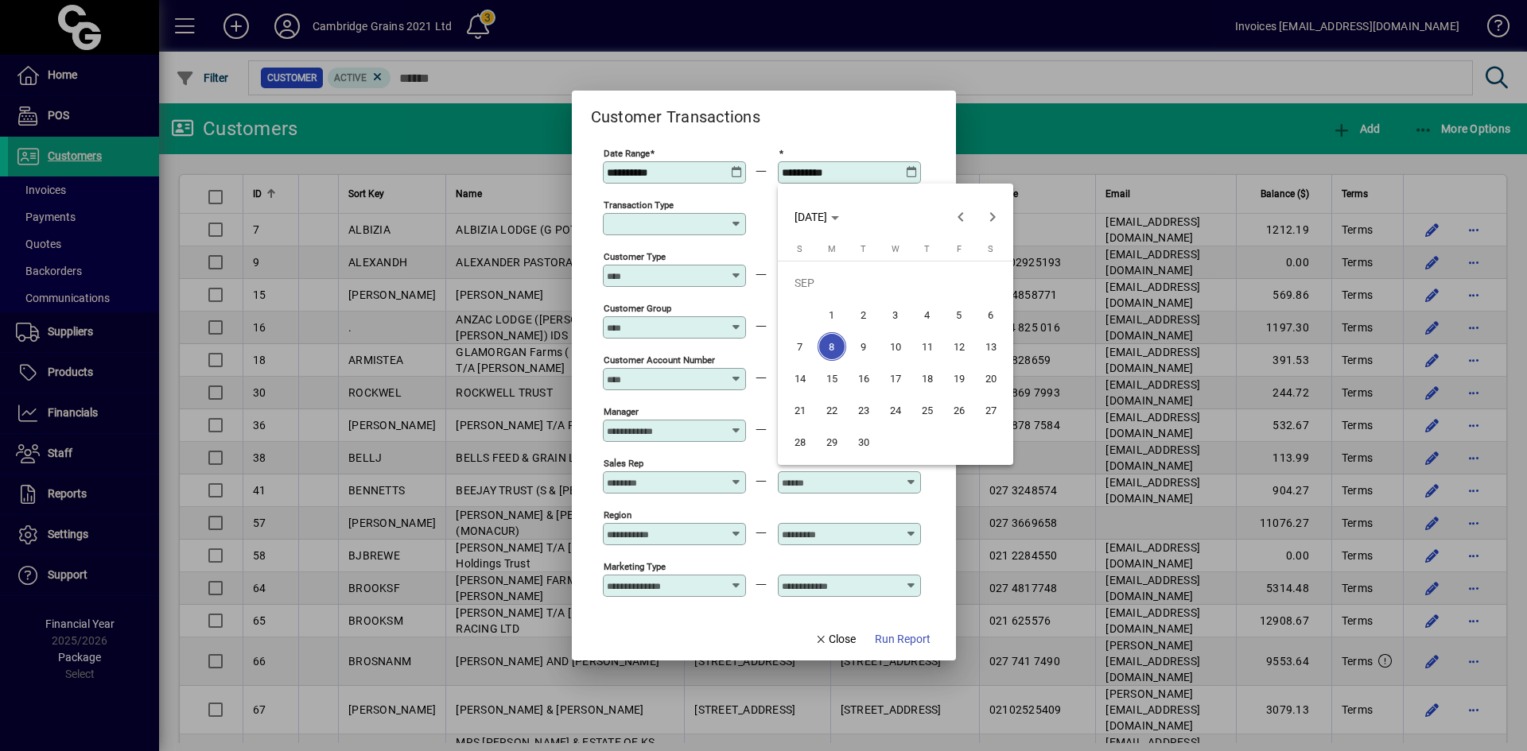
click at [952, 308] on span "5" at bounding box center [959, 315] width 29 height 29
type input "**********"
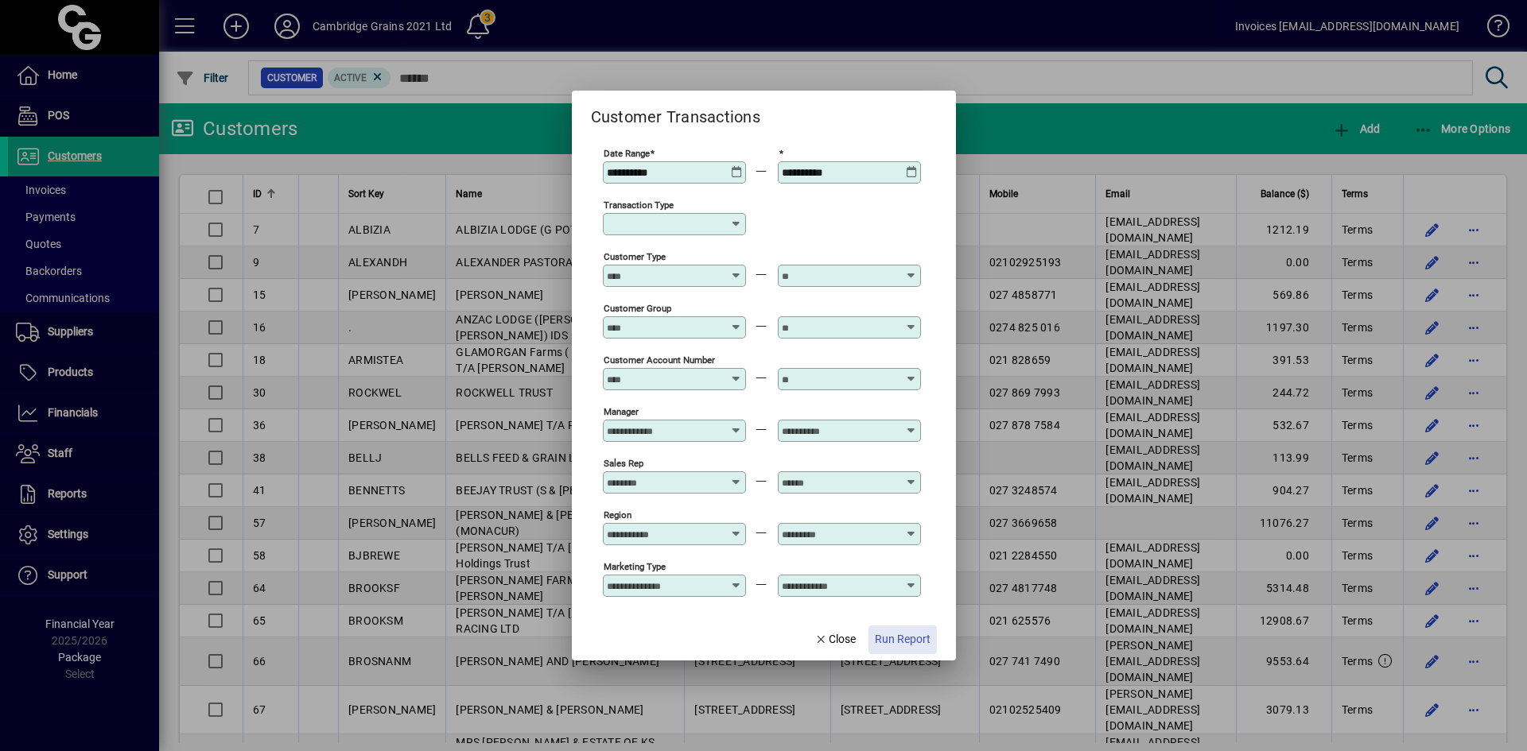
click at [890, 635] on span "Run Report" at bounding box center [903, 639] width 56 height 17
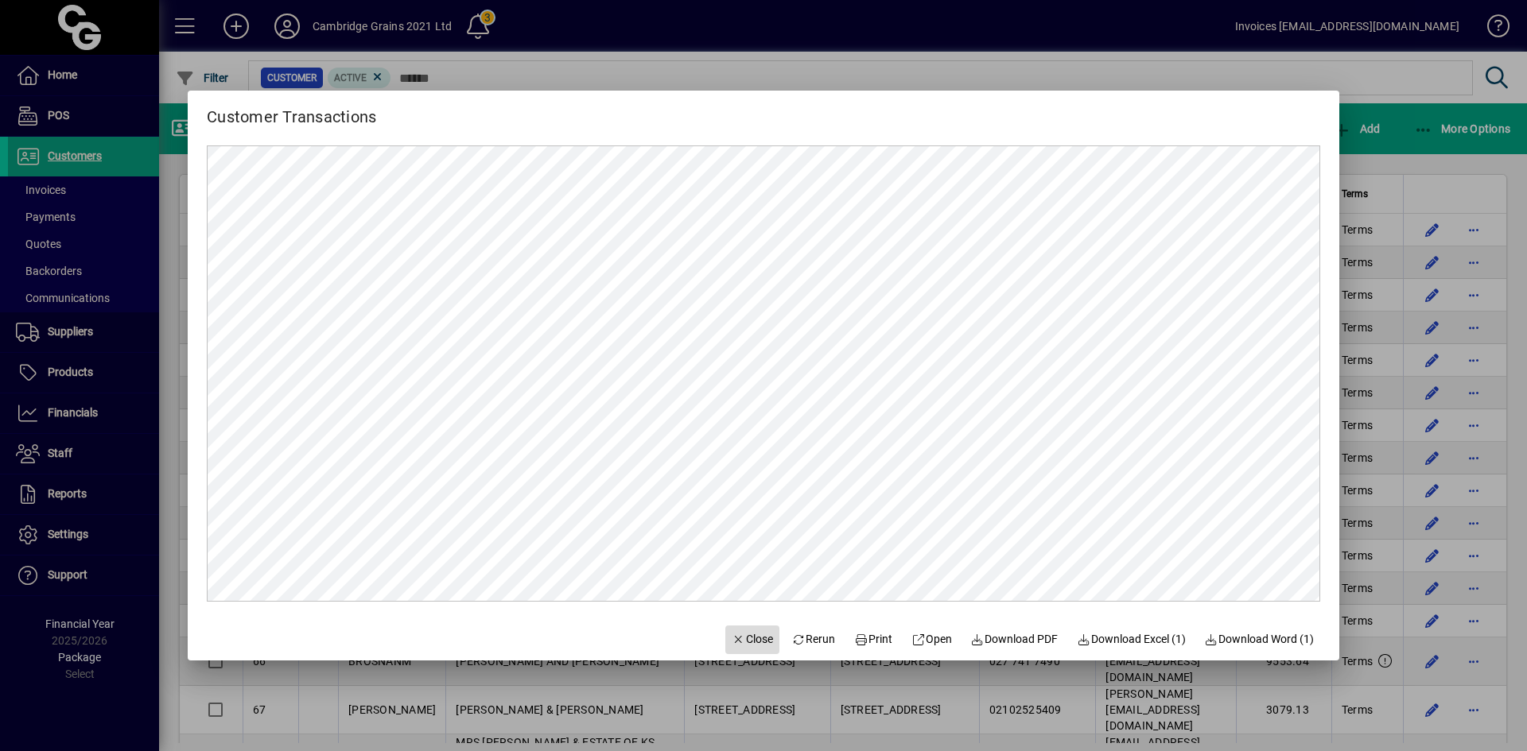
click at [733, 638] on span "Close" at bounding box center [751, 639] width 41 height 17
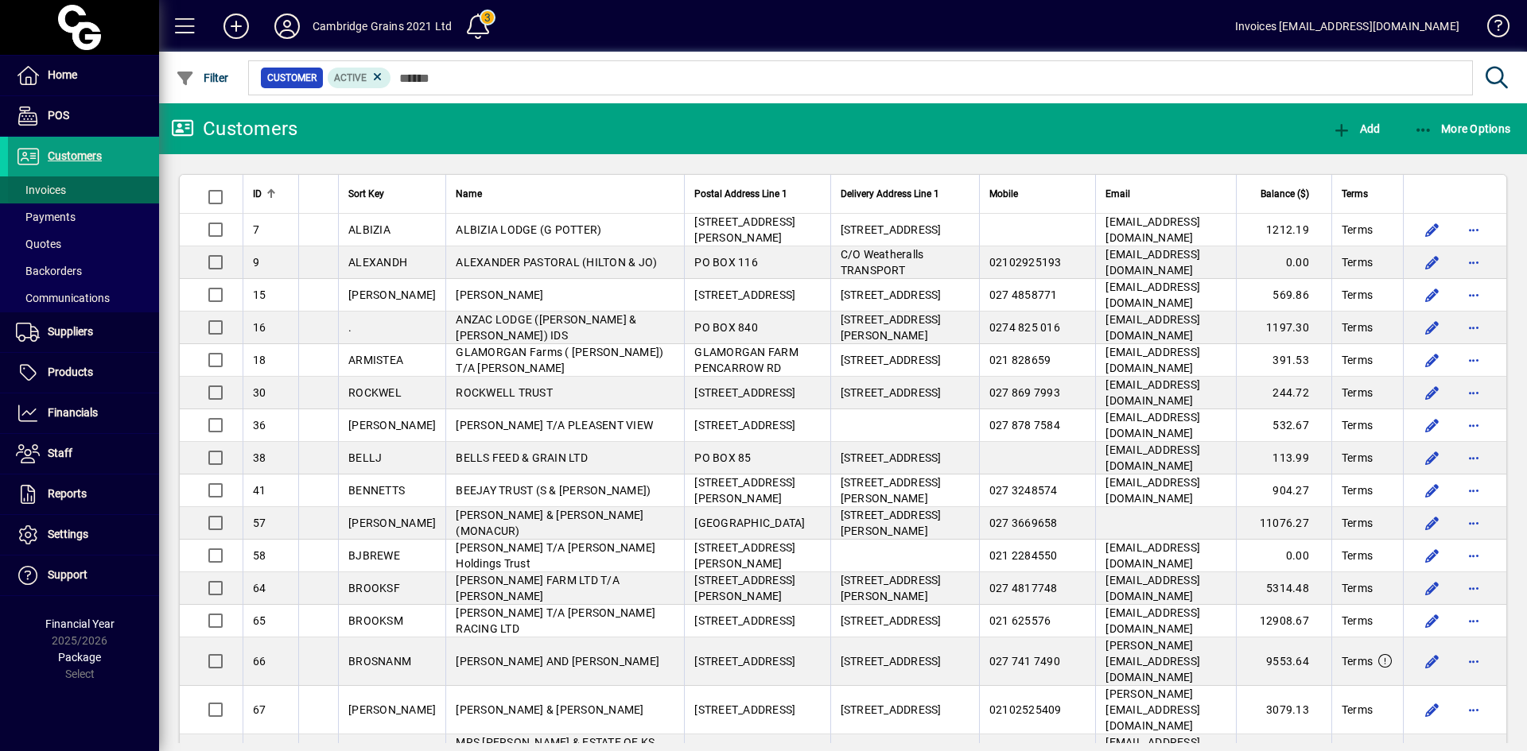
click at [59, 182] on span "Invoices" at bounding box center [37, 190] width 58 height 17
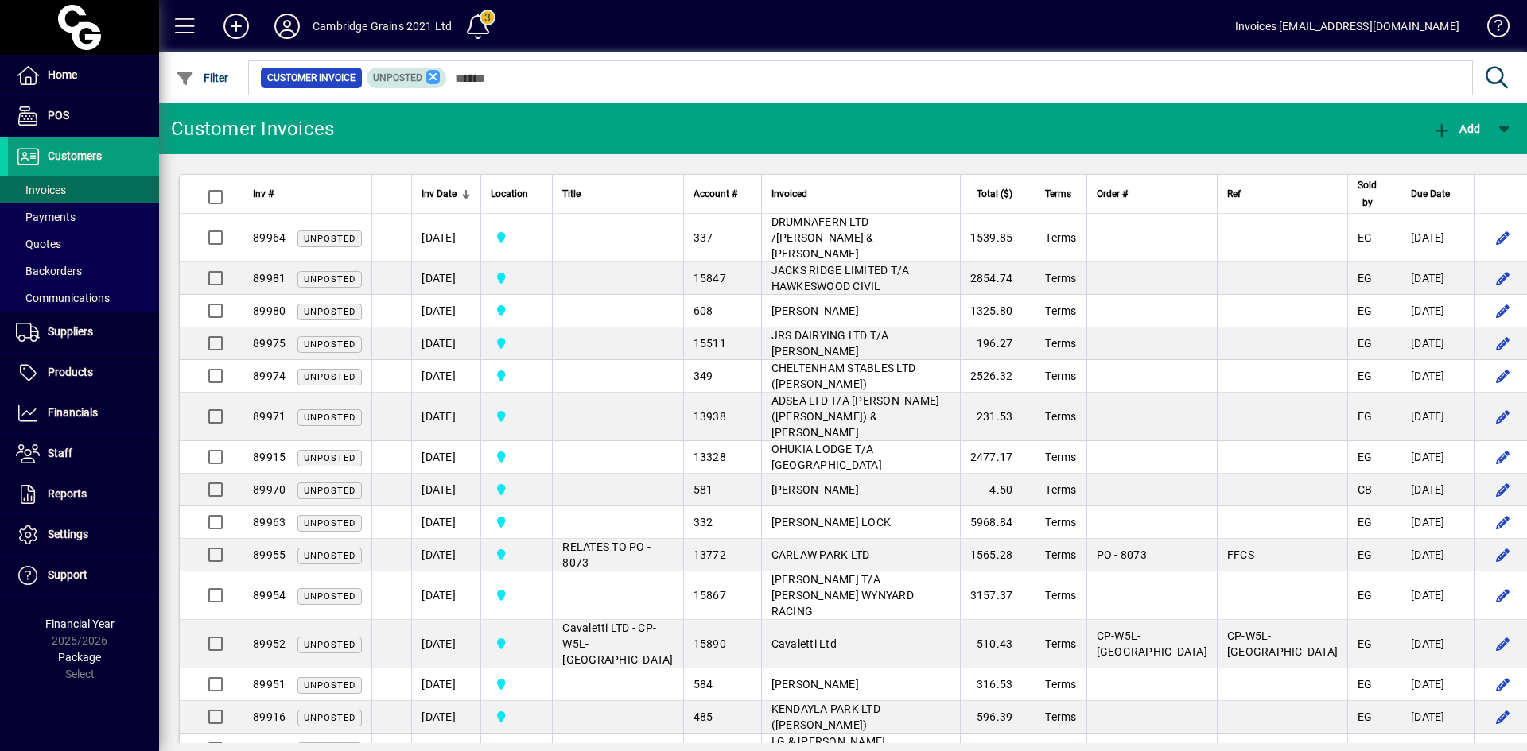
click at [438, 76] on icon at bounding box center [433, 77] width 14 height 14
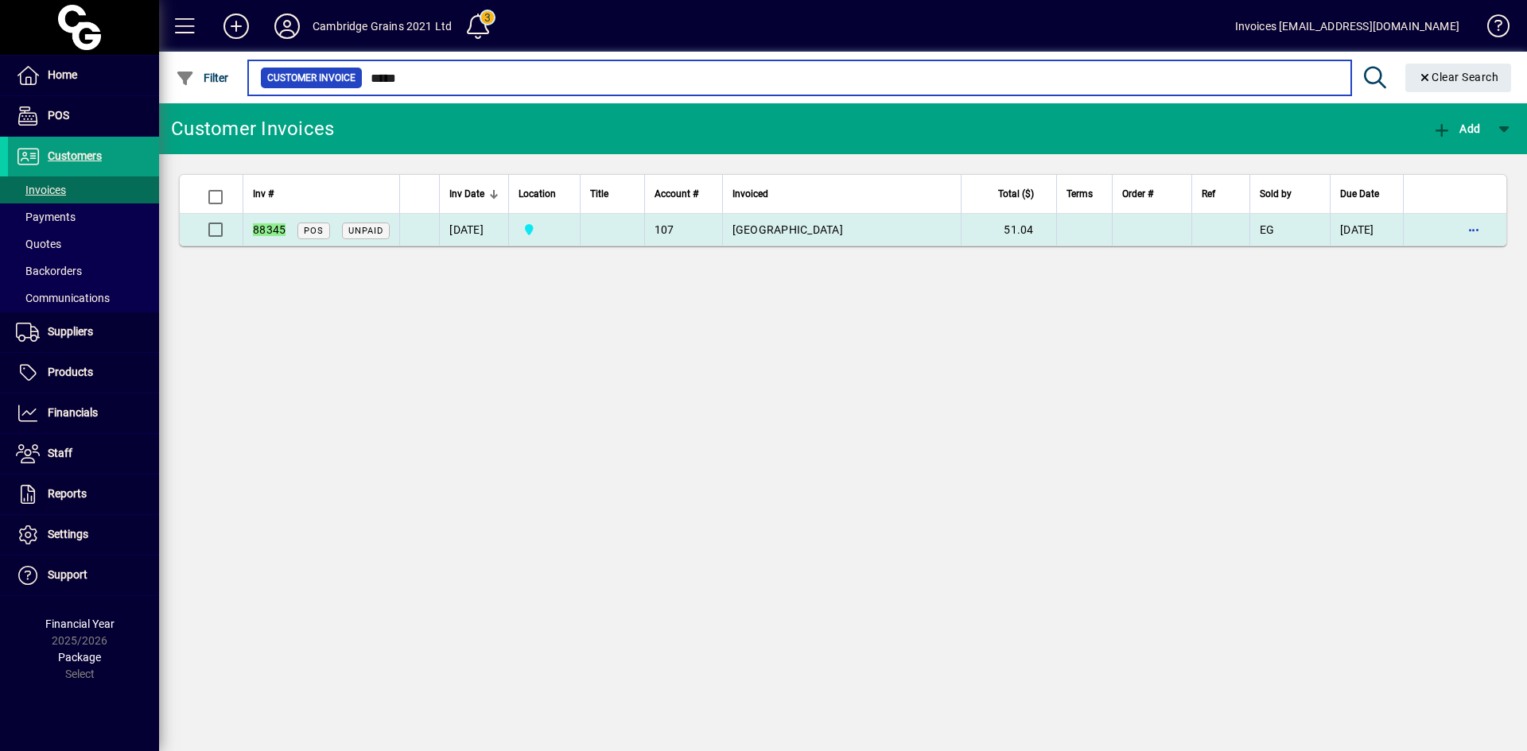
type input "*****"
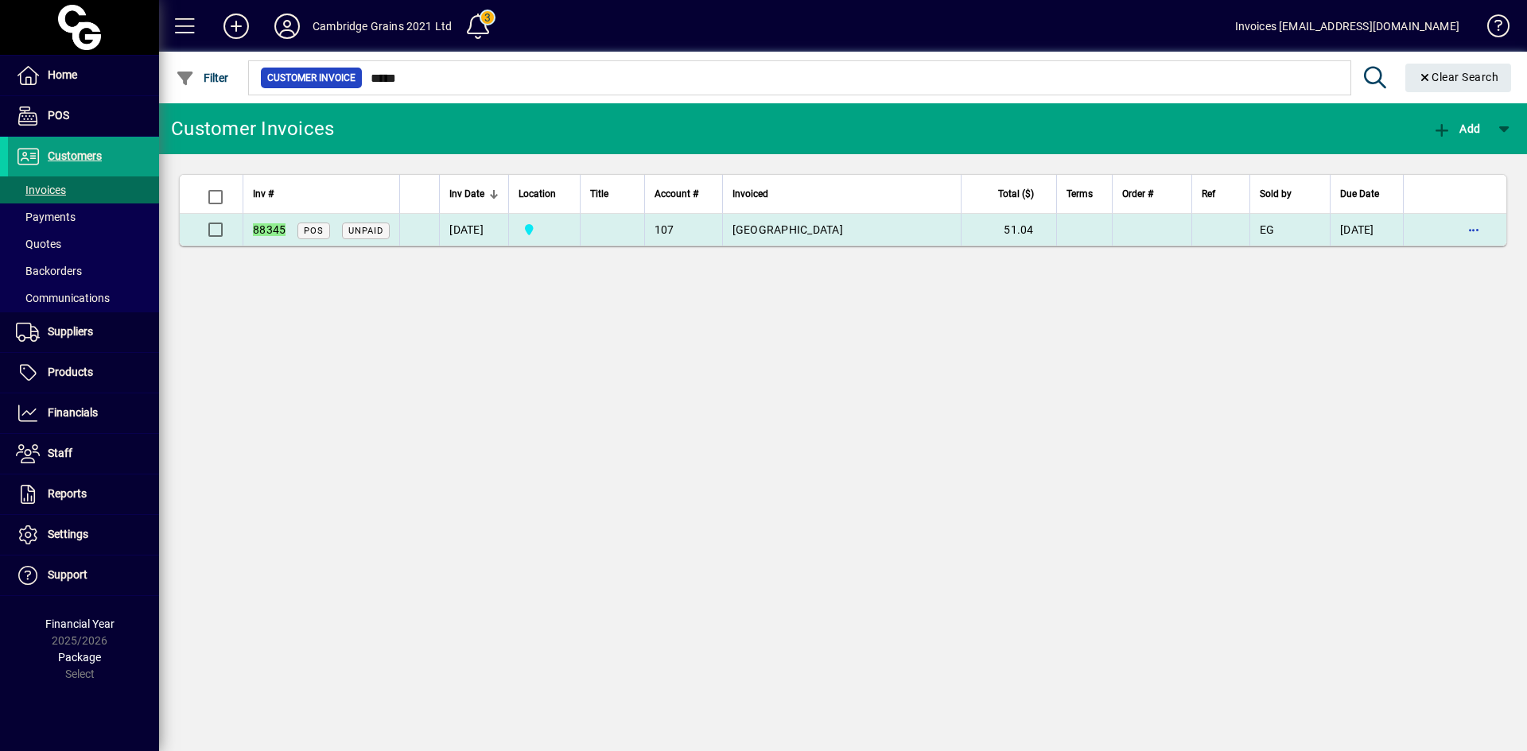
click at [751, 228] on span "[GEOGRAPHIC_DATA]" at bounding box center [787, 229] width 111 height 13
click at [770, 225] on span "[GEOGRAPHIC_DATA]" at bounding box center [787, 229] width 111 height 13
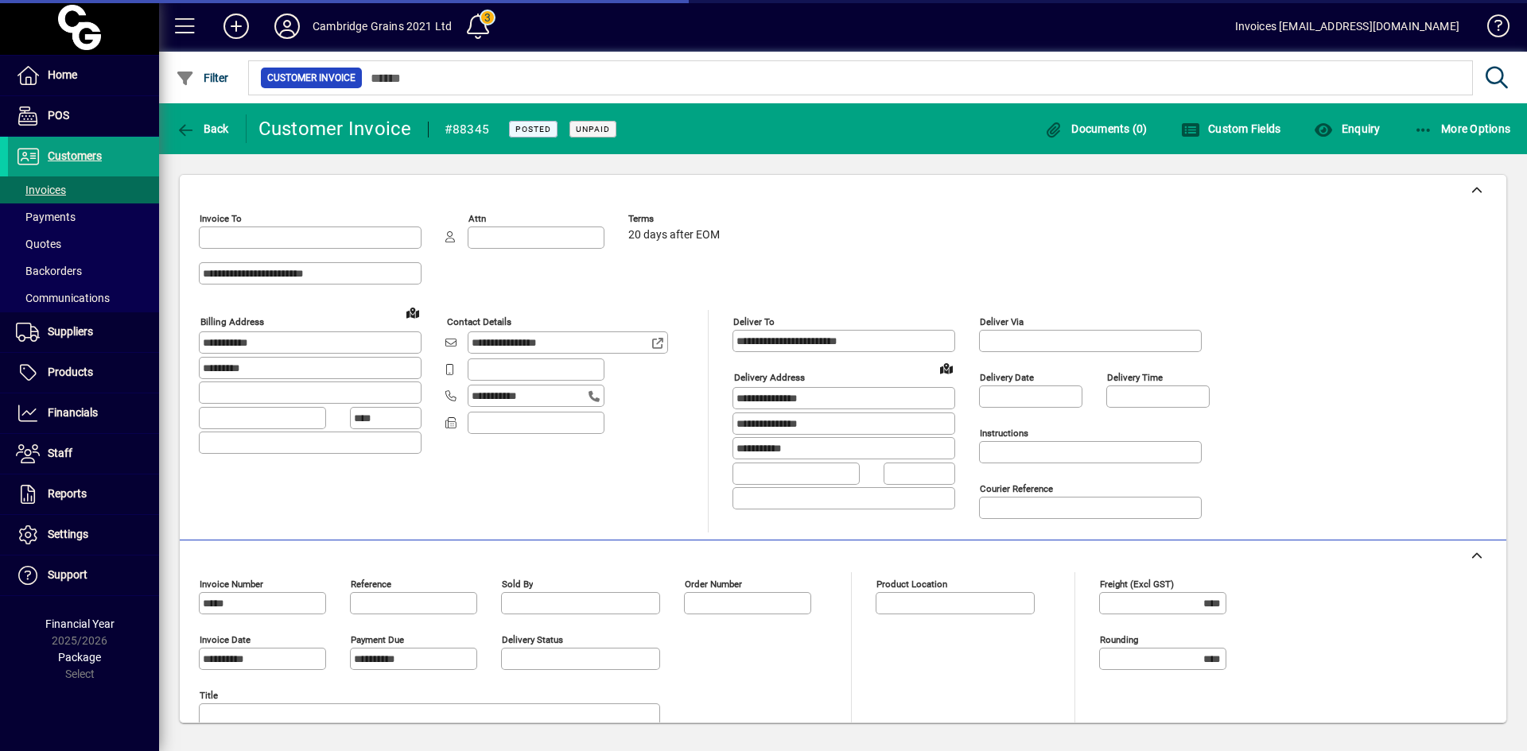
type input "**********"
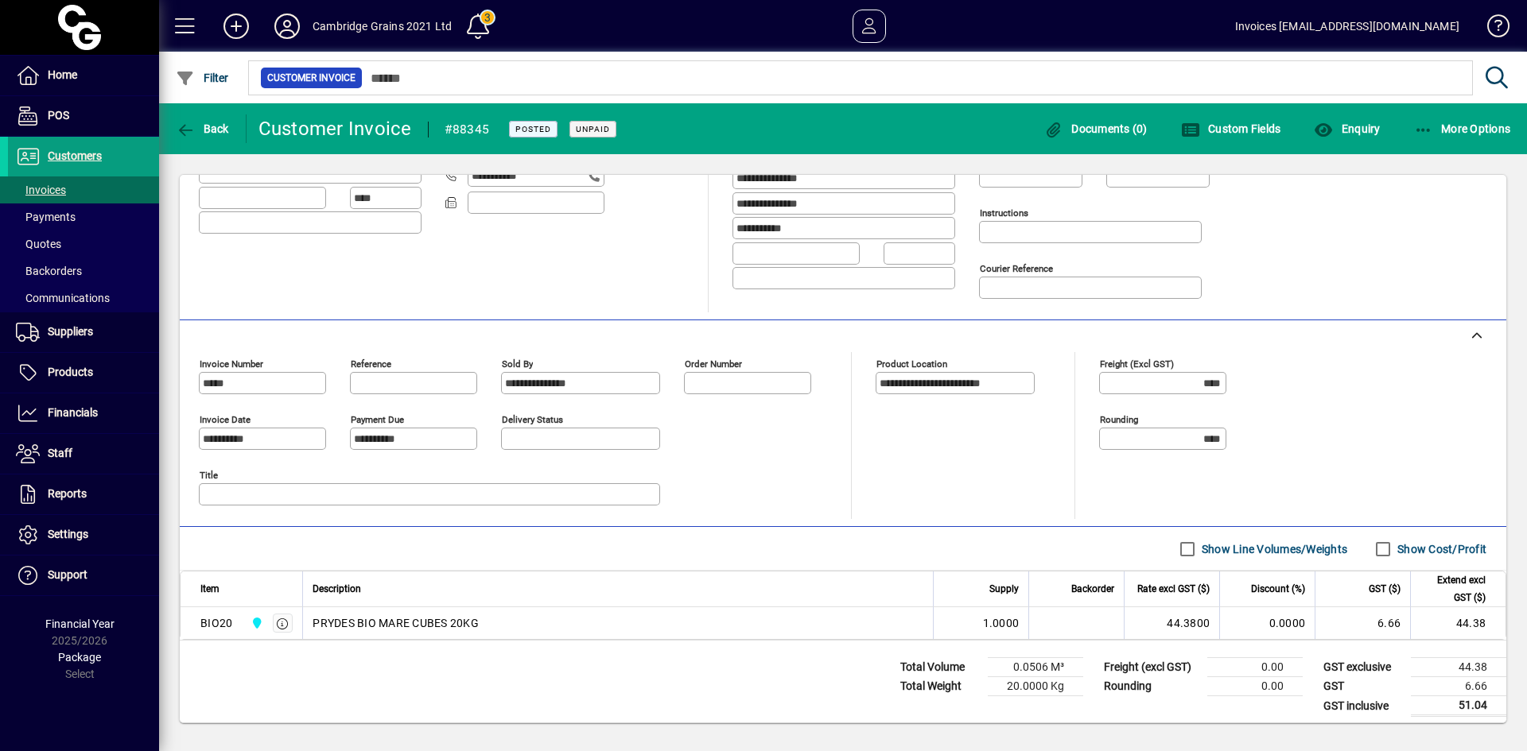
scroll to position [227, 0]
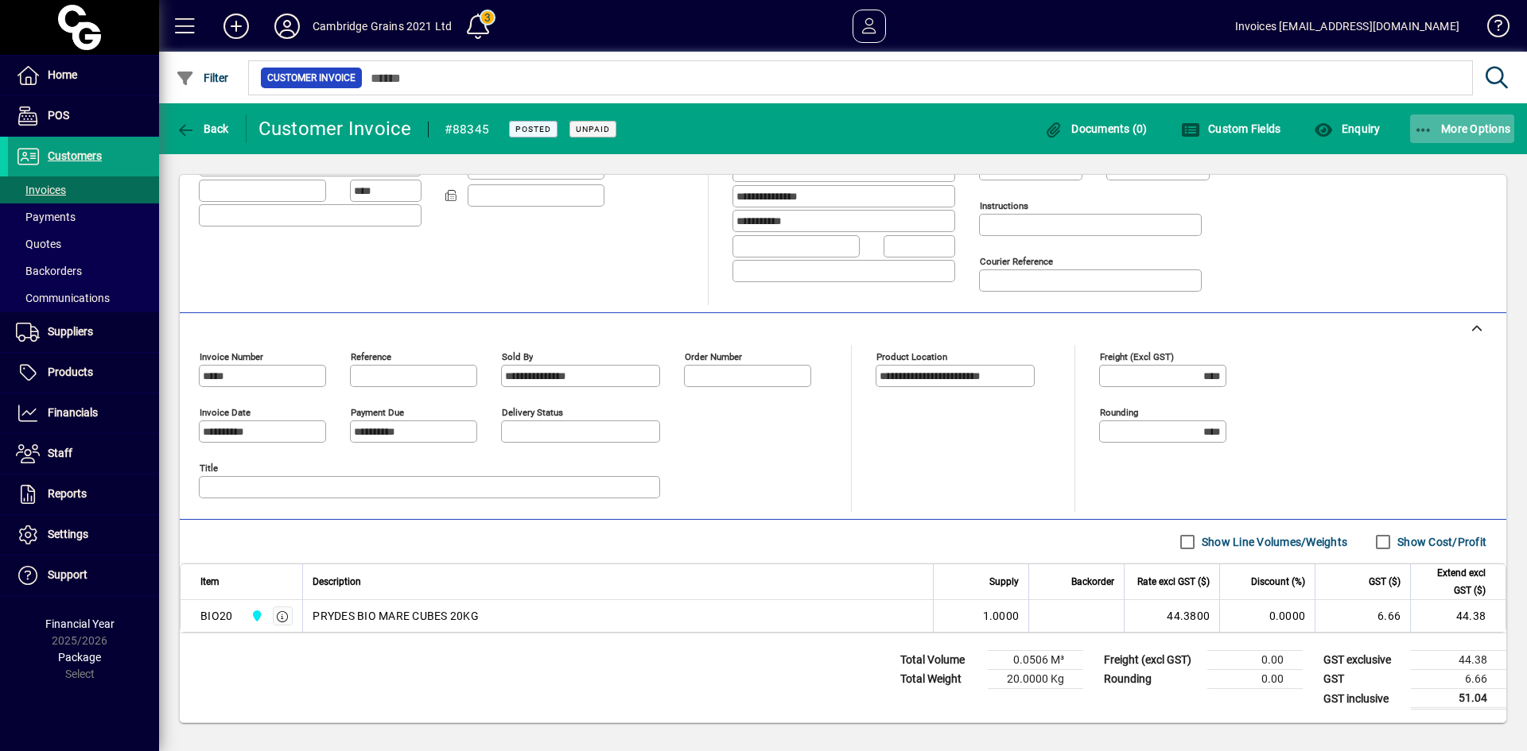
click at [1424, 128] on icon "button" at bounding box center [1424, 130] width 20 height 16
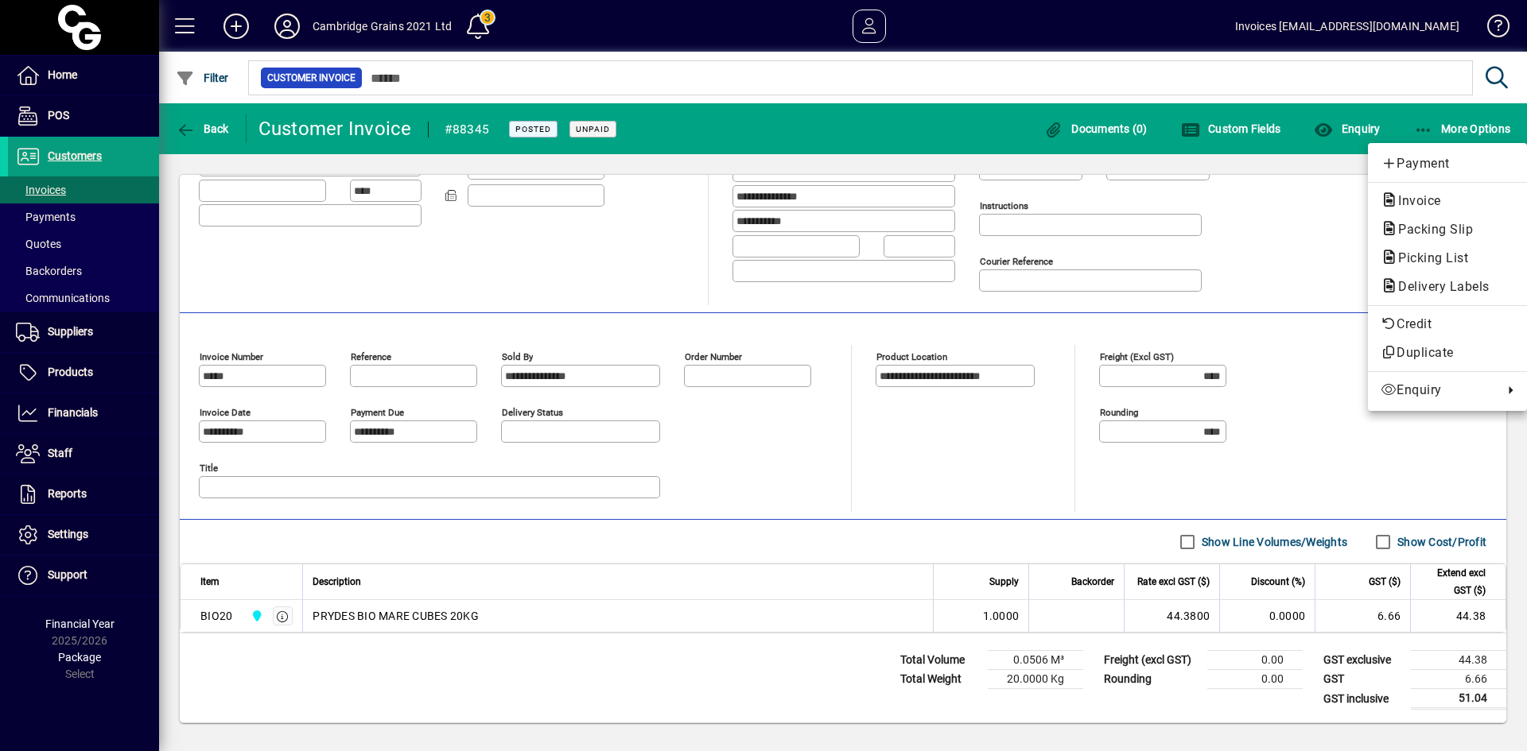
click at [1404, 197] on span "Invoice" at bounding box center [1414, 200] width 68 height 15
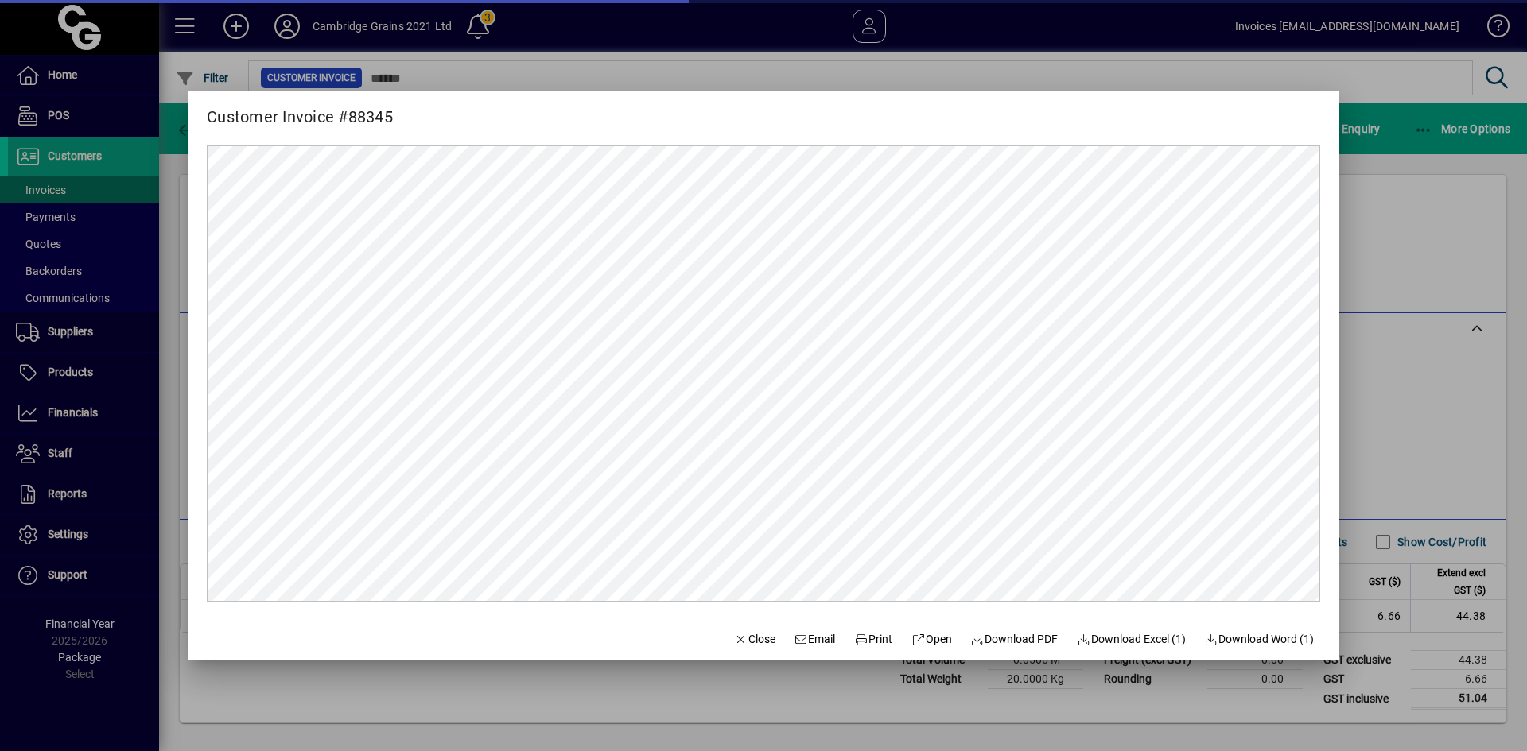
scroll to position [0, 0]
click at [1027, 638] on span "Download PDF" at bounding box center [1014, 639] width 87 height 17
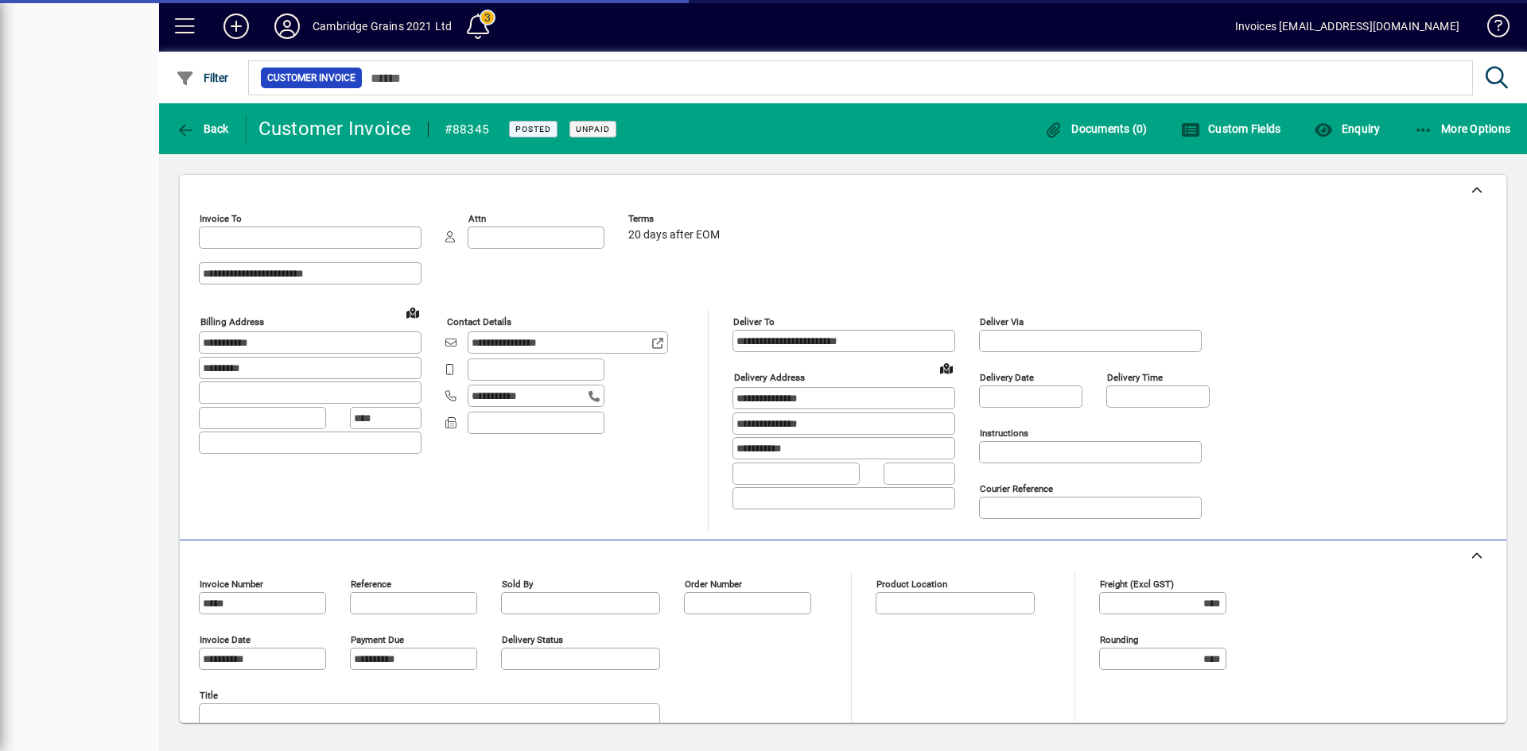
type input "**********"
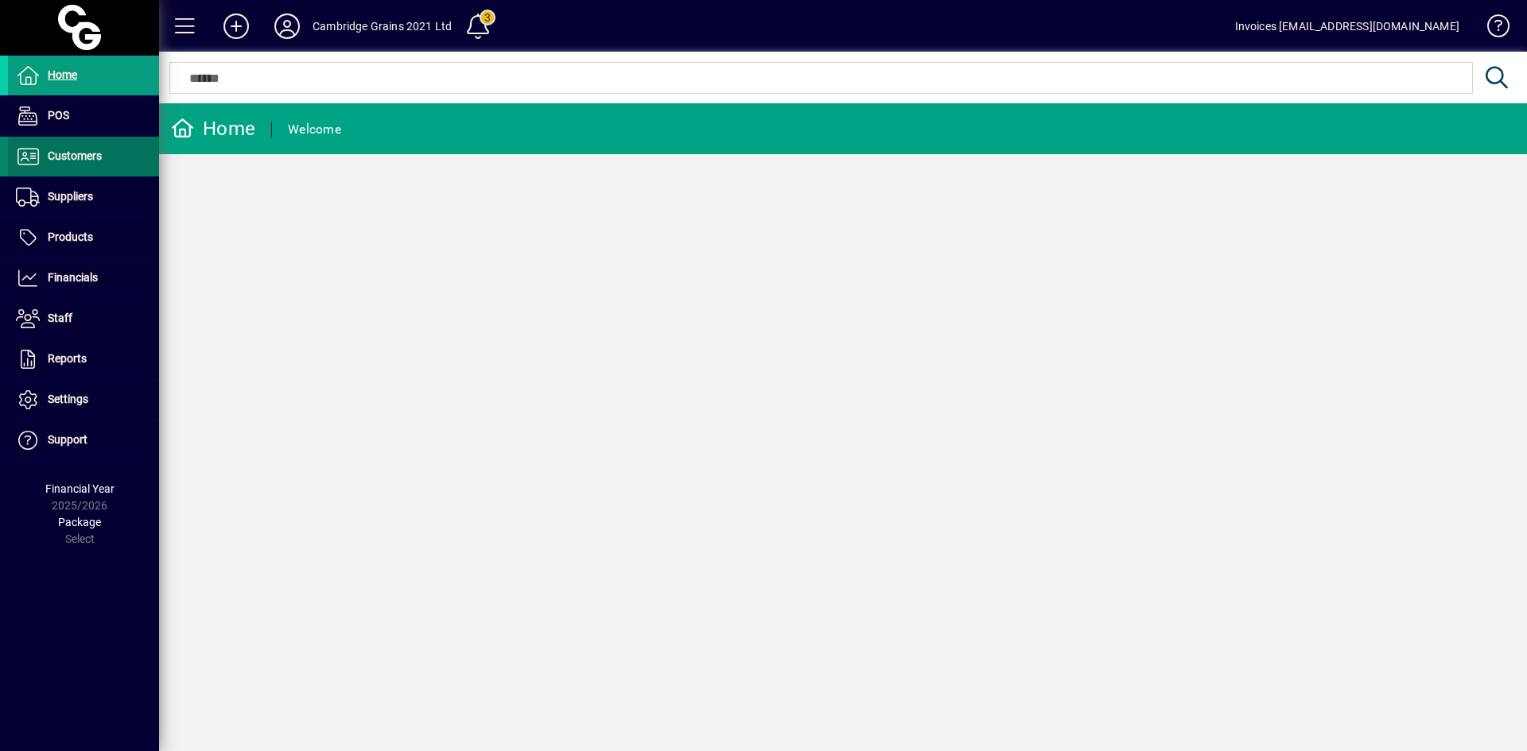
click at [66, 160] on span "Customers" at bounding box center [75, 155] width 54 height 13
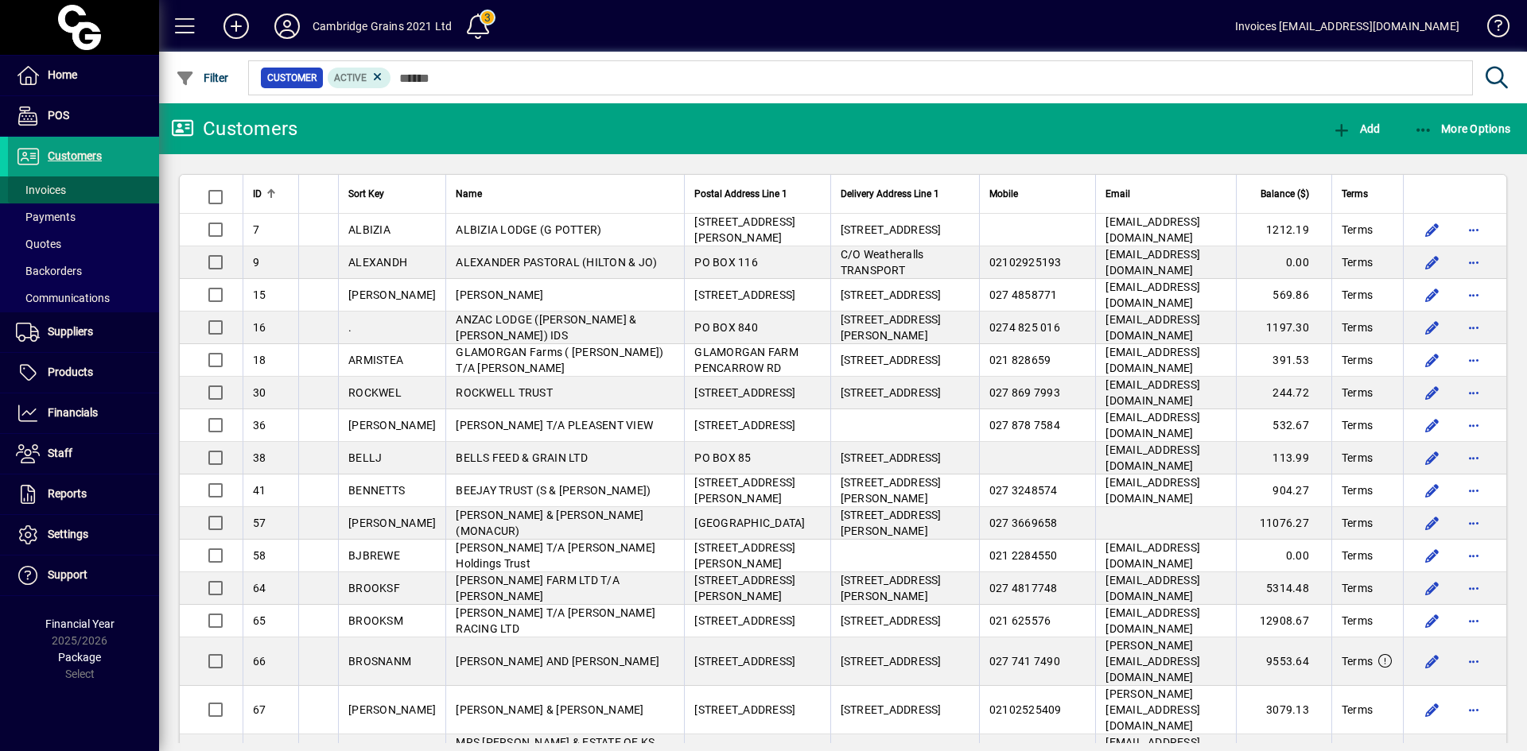
click at [68, 185] on span at bounding box center [83, 190] width 151 height 38
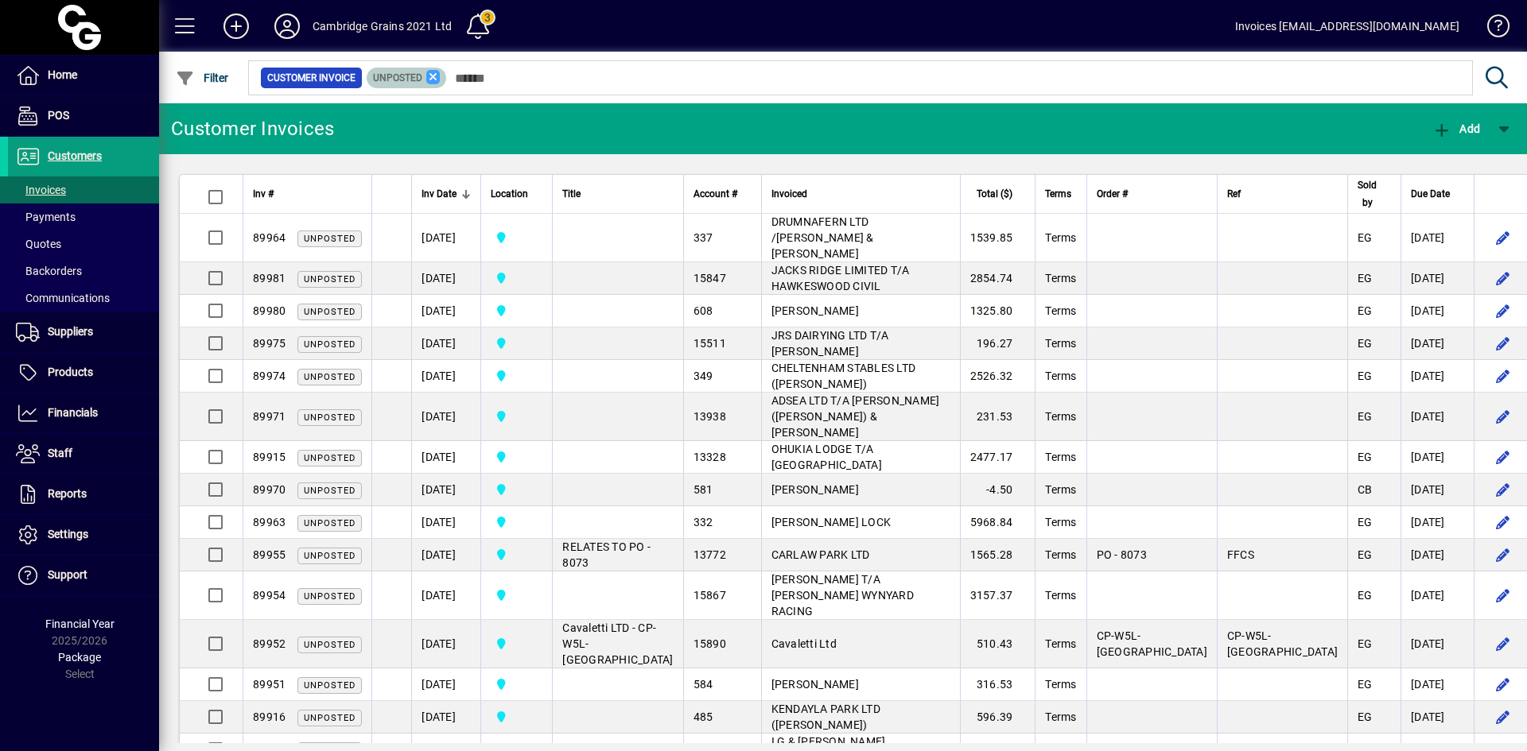
click at [432, 75] on icon at bounding box center [433, 77] width 14 height 14
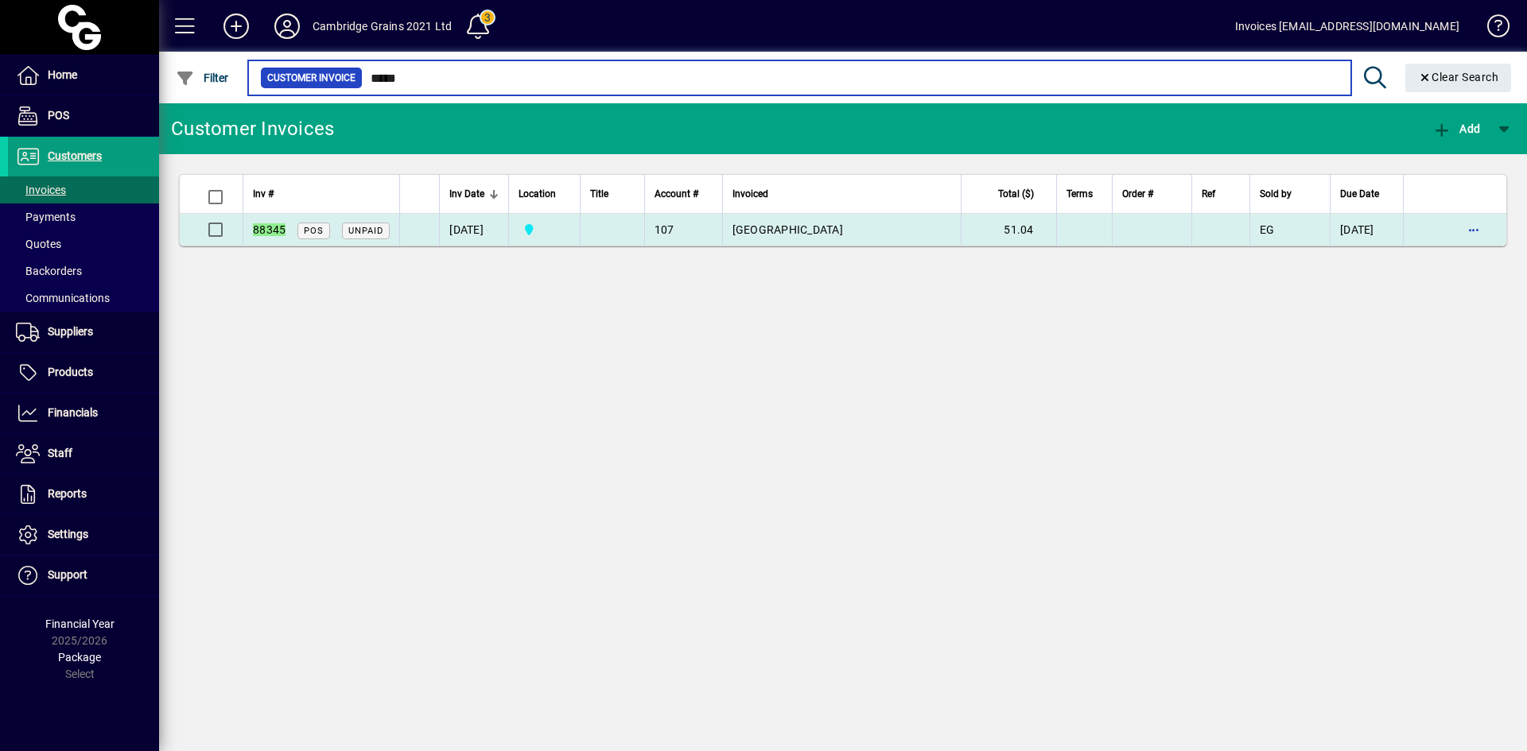
type input "*****"
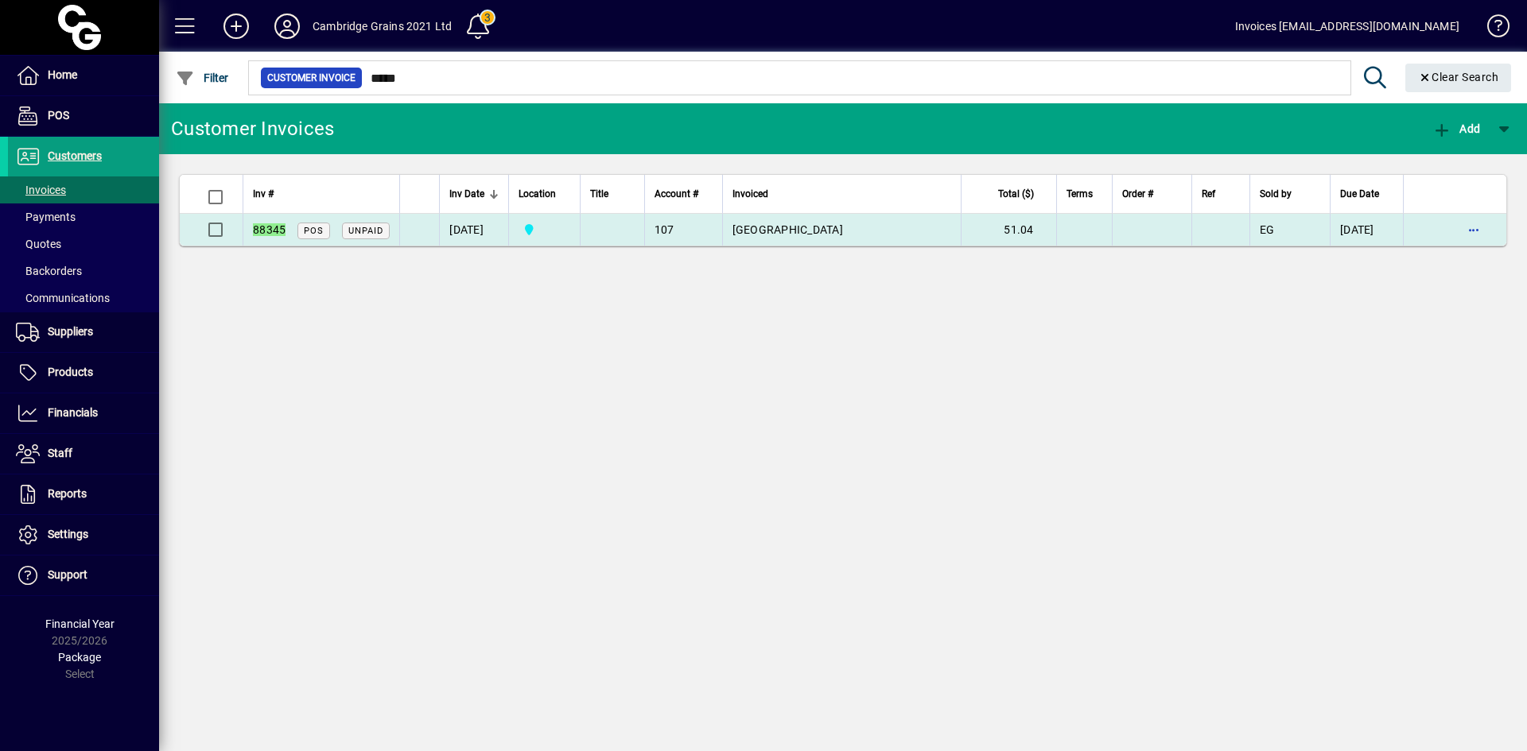
click at [759, 231] on span "CAMBRIDGE EQUINE HOSPITAL" at bounding box center [787, 229] width 111 height 13
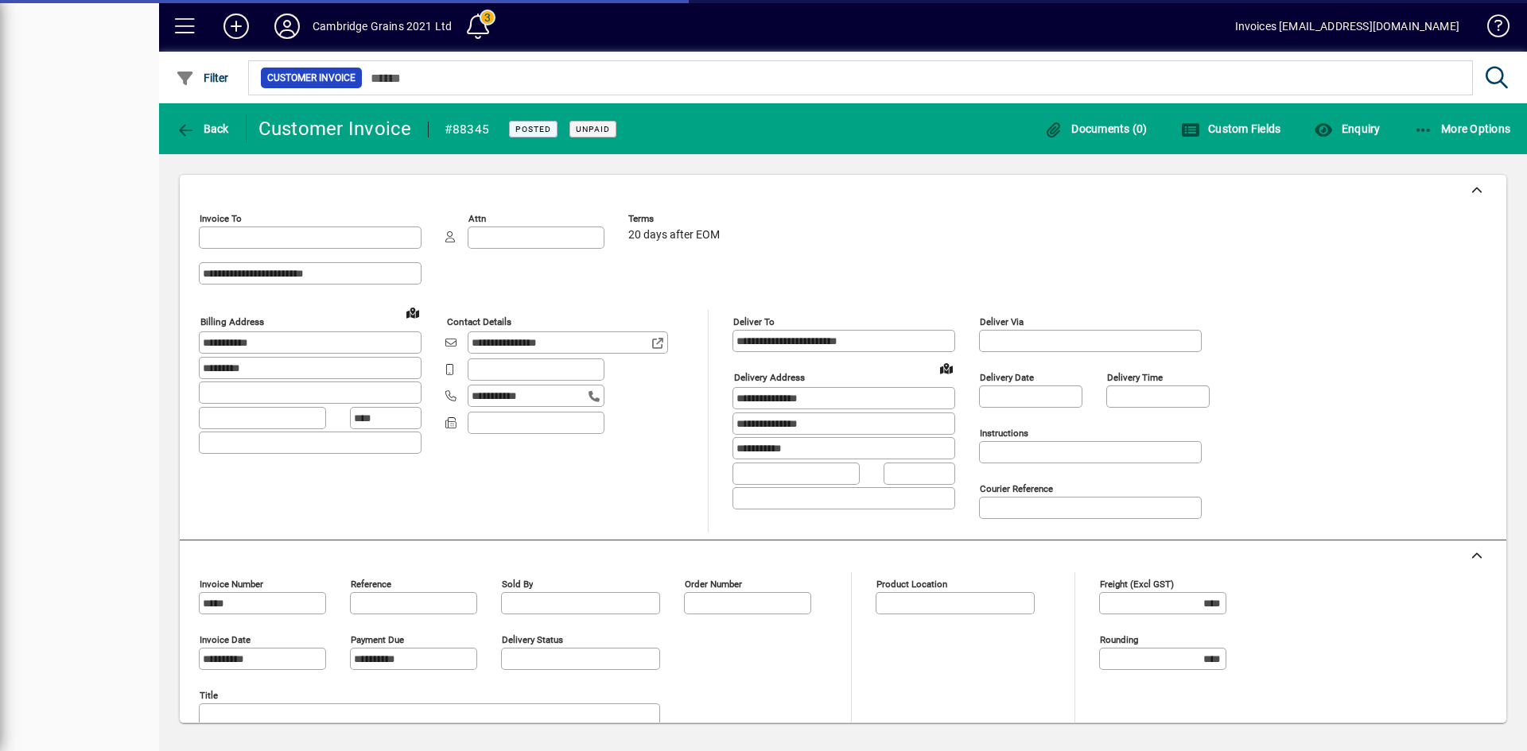
type input "**********"
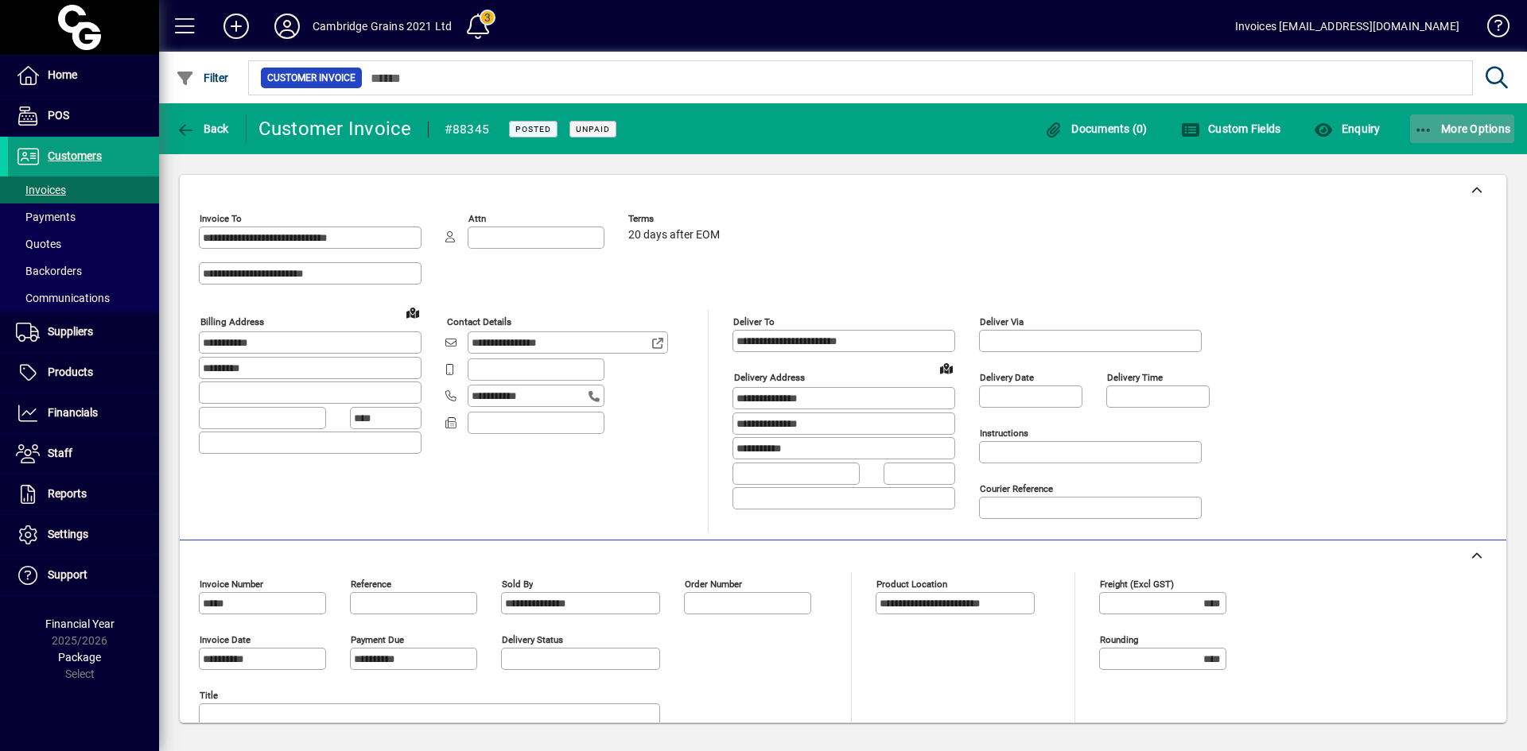
click at [1419, 125] on icon "button" at bounding box center [1424, 130] width 20 height 16
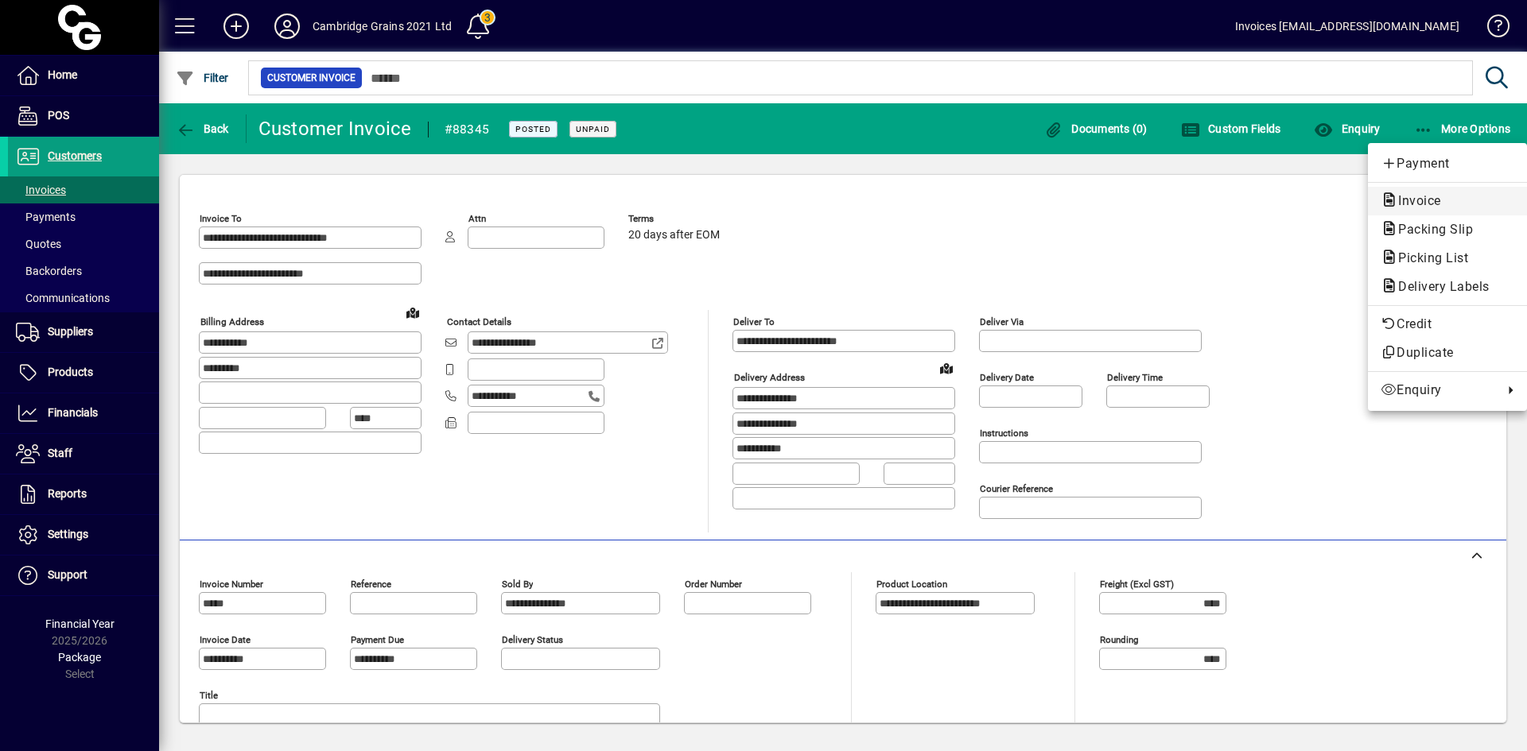
click at [1415, 197] on span "Invoice" at bounding box center [1414, 200] width 68 height 15
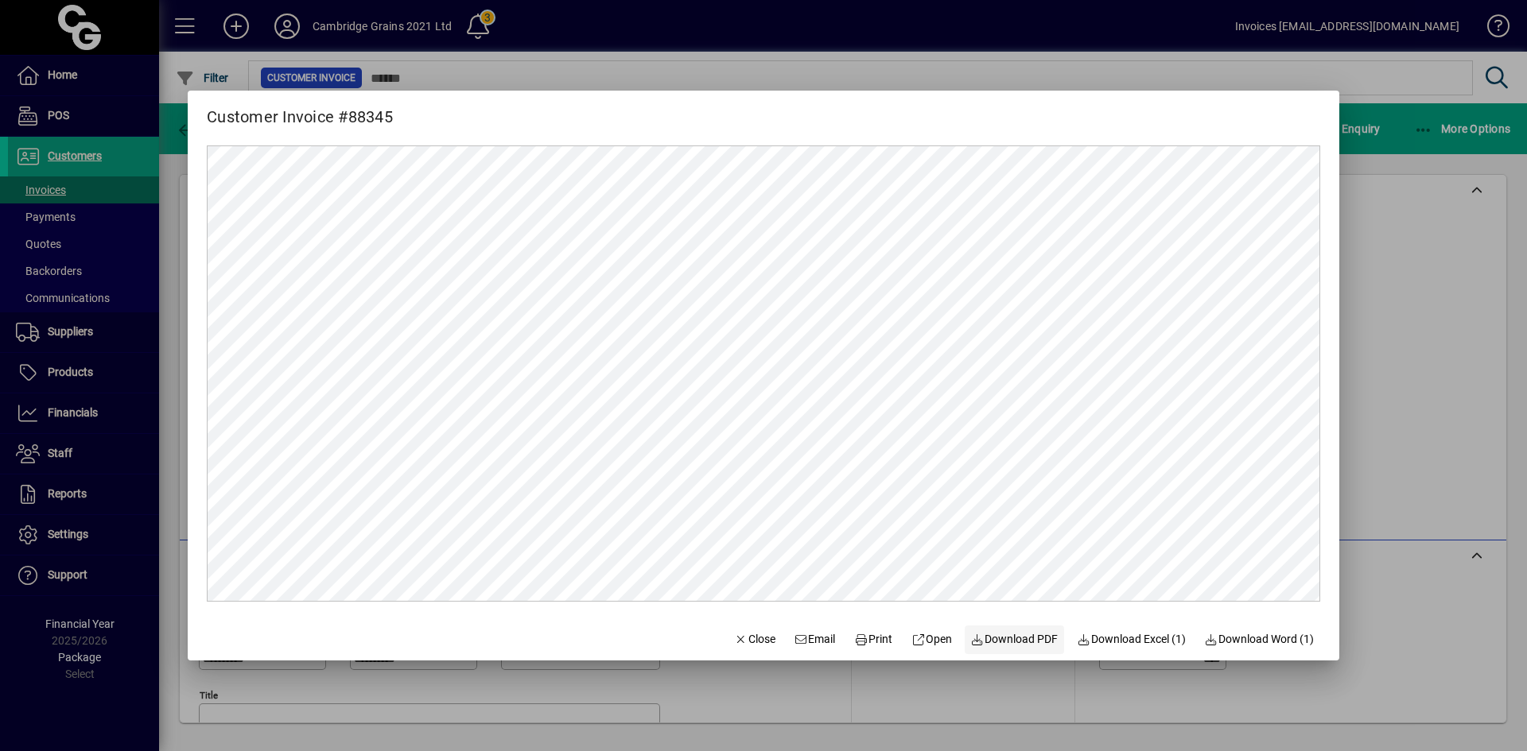
click at [1010, 635] on span "Download PDF" at bounding box center [1014, 639] width 87 height 17
click at [734, 642] on icon "button" at bounding box center [741, 639] width 14 height 11
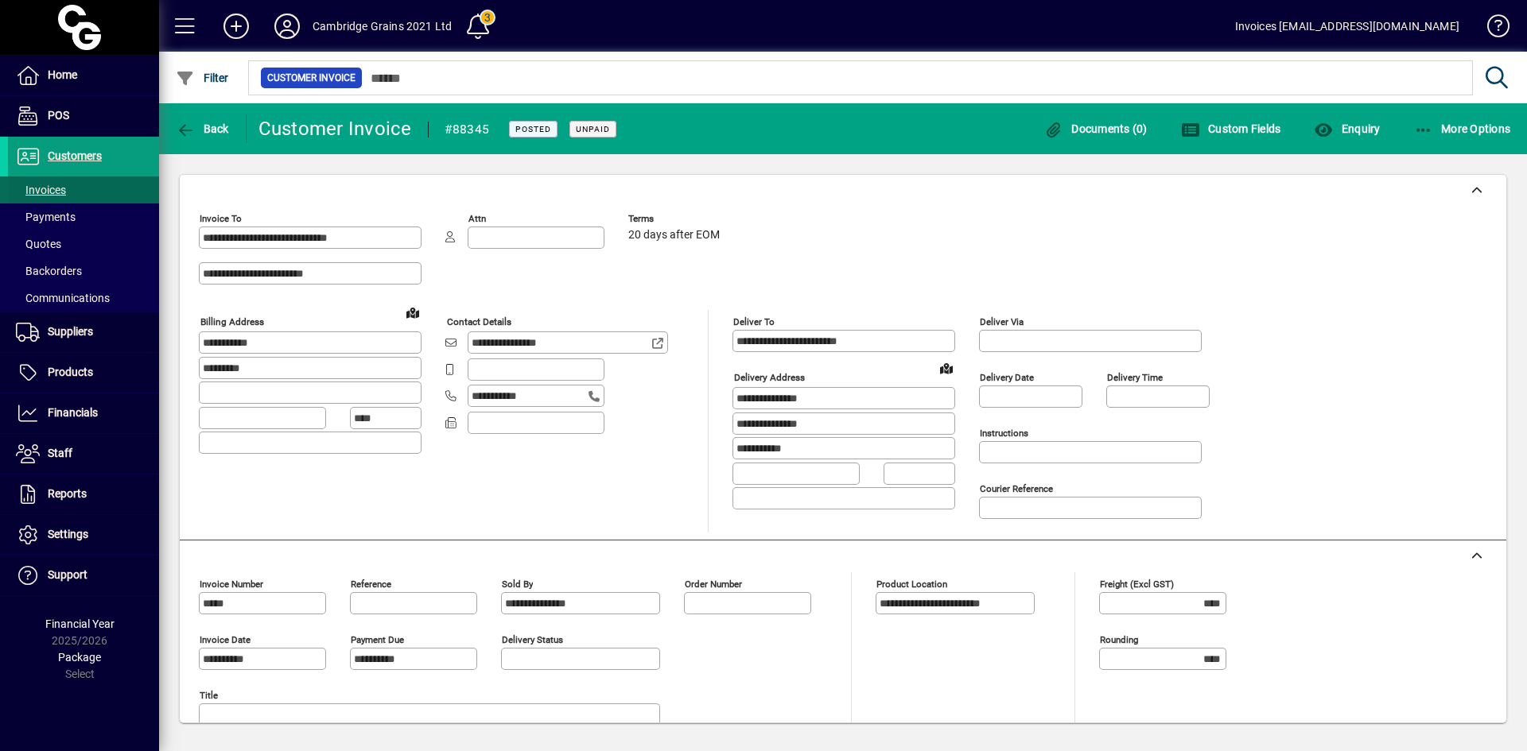
click at [66, 188] on span "Invoices" at bounding box center [41, 190] width 50 height 13
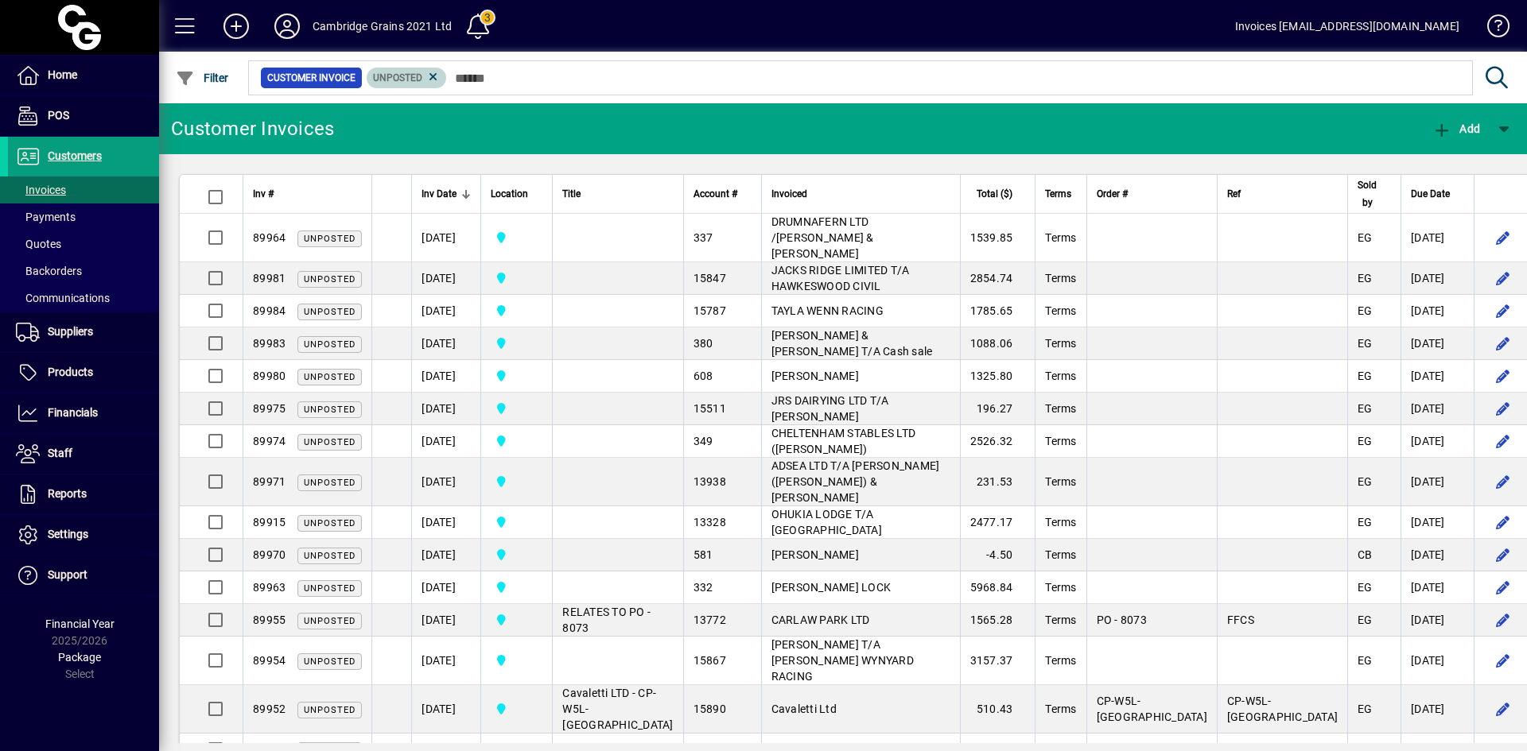
drag, startPoint x: 435, startPoint y: 81, endPoint x: 471, endPoint y: 75, distance: 37.1
click at [437, 81] on icon at bounding box center [433, 77] width 14 height 14
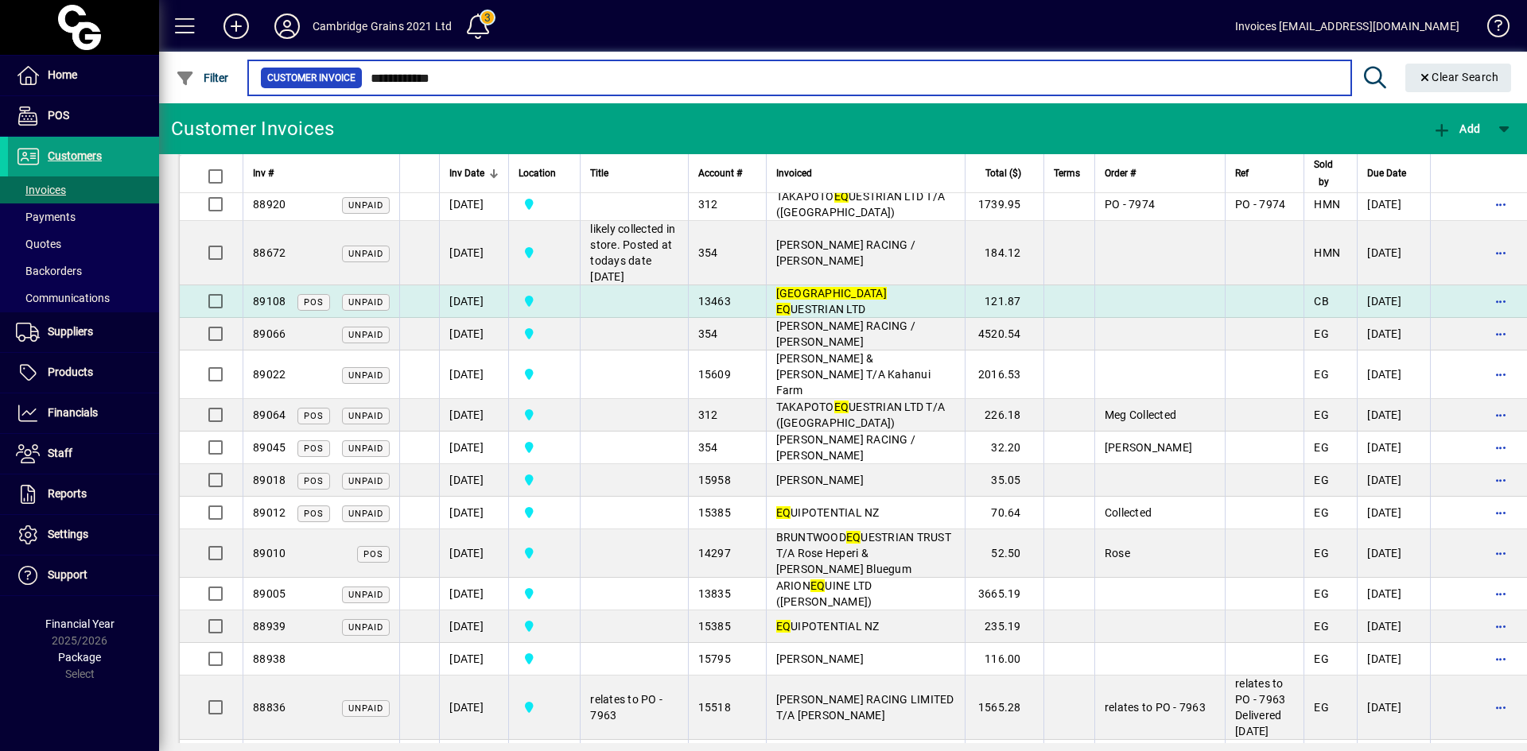
scroll to position [1113, 0]
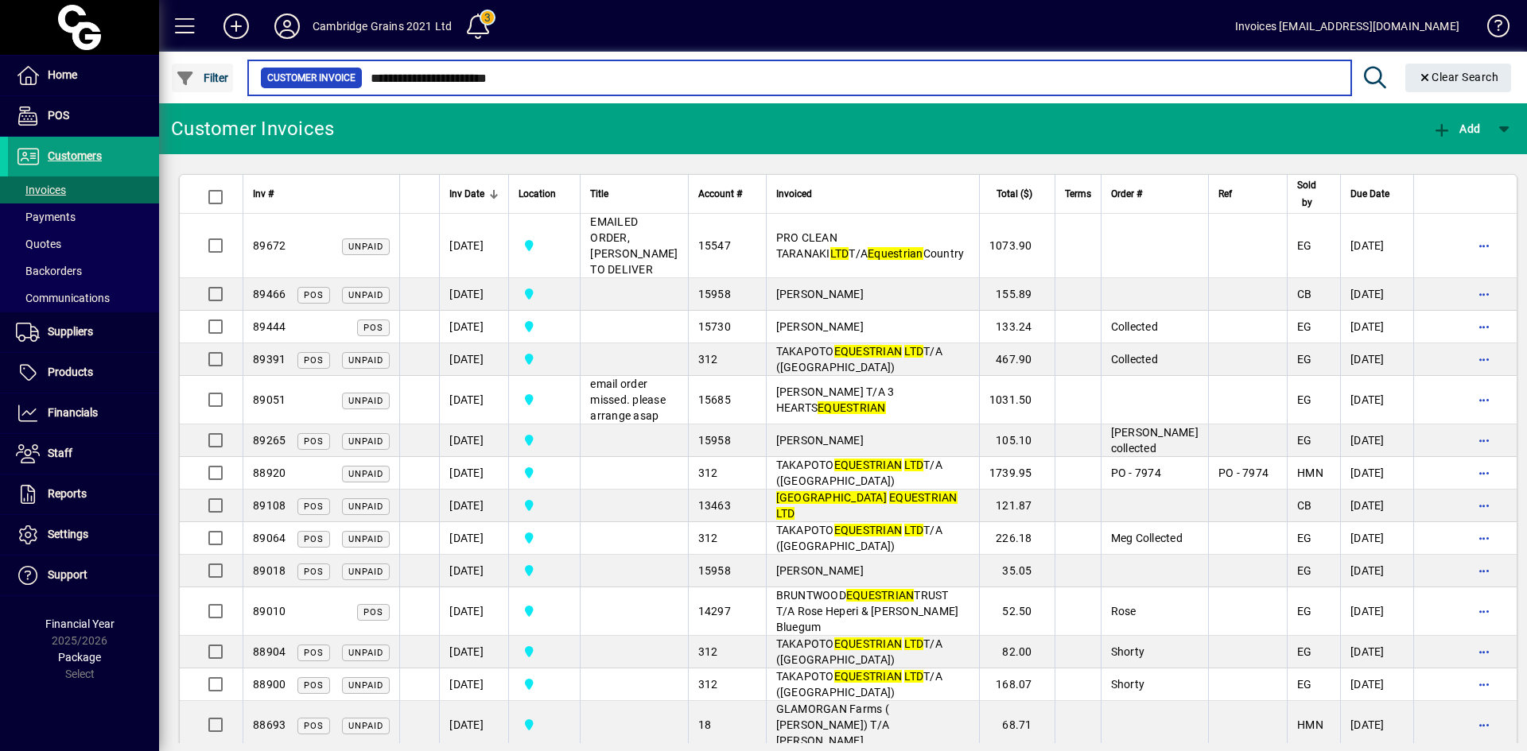
type input "**********"
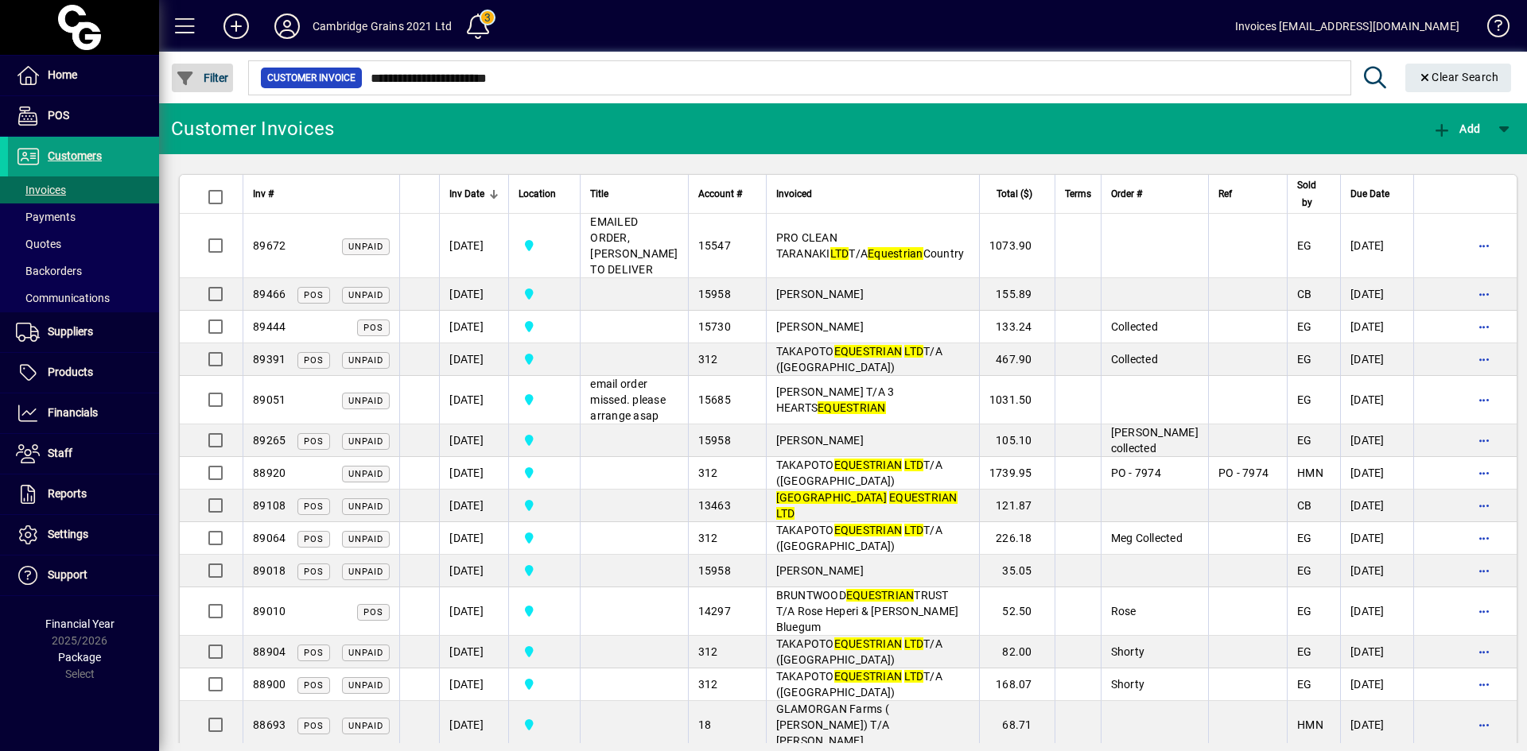
click at [178, 76] on icon "button" at bounding box center [186, 79] width 20 height 16
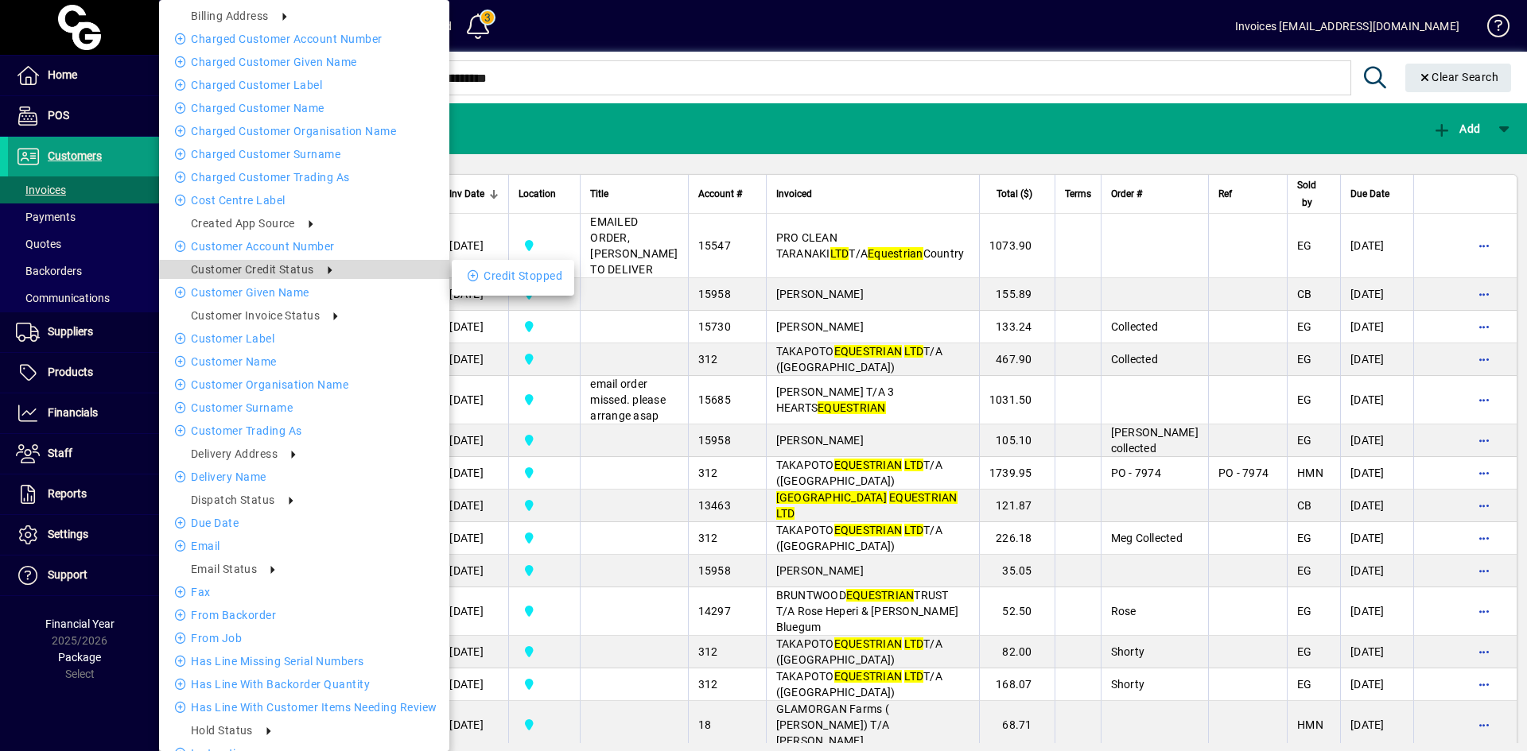
click at [329, 271] on icon at bounding box center [323, 270] width 19 height 8
click at [527, 130] on div at bounding box center [763, 375] width 1527 height 751
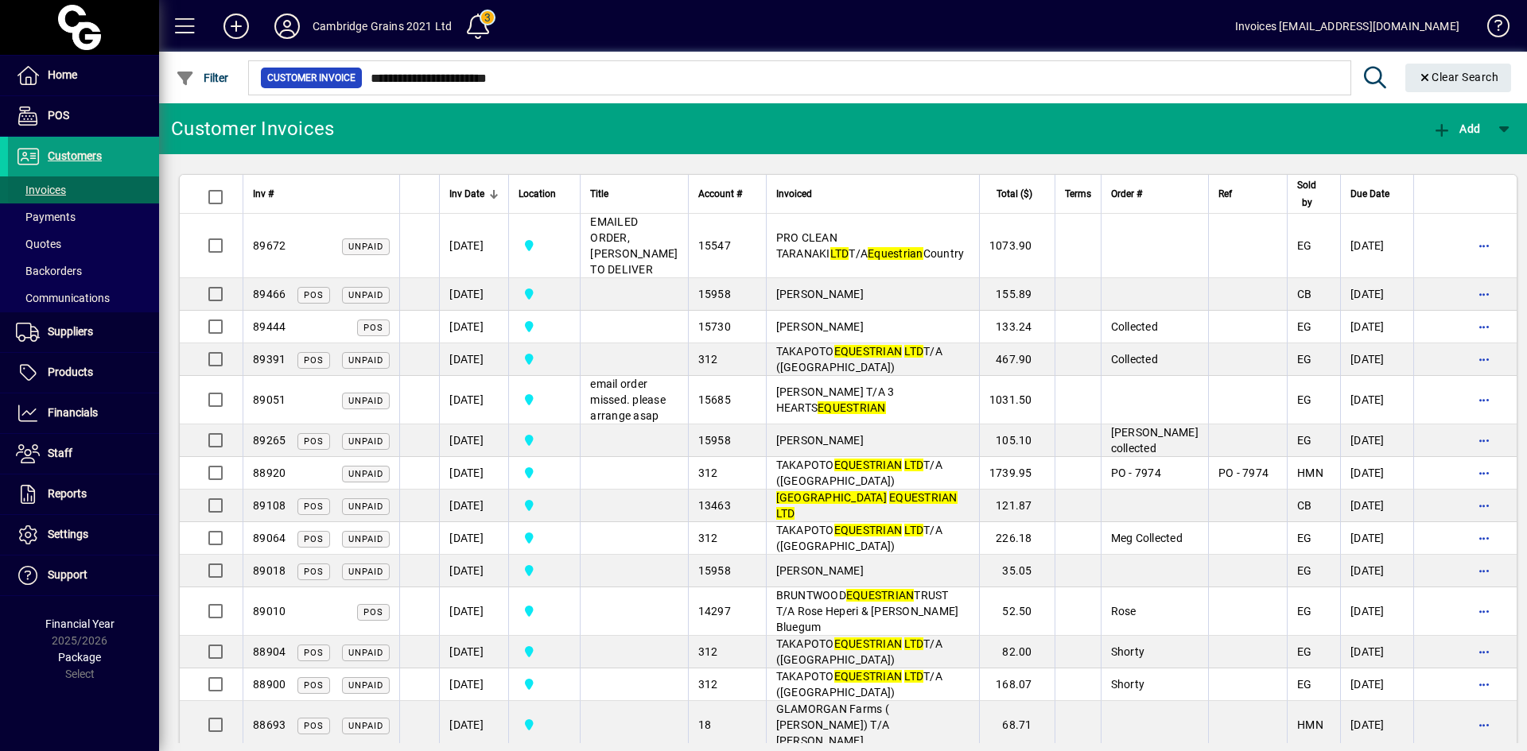
click at [64, 189] on span "Invoices" at bounding box center [41, 190] width 50 height 13
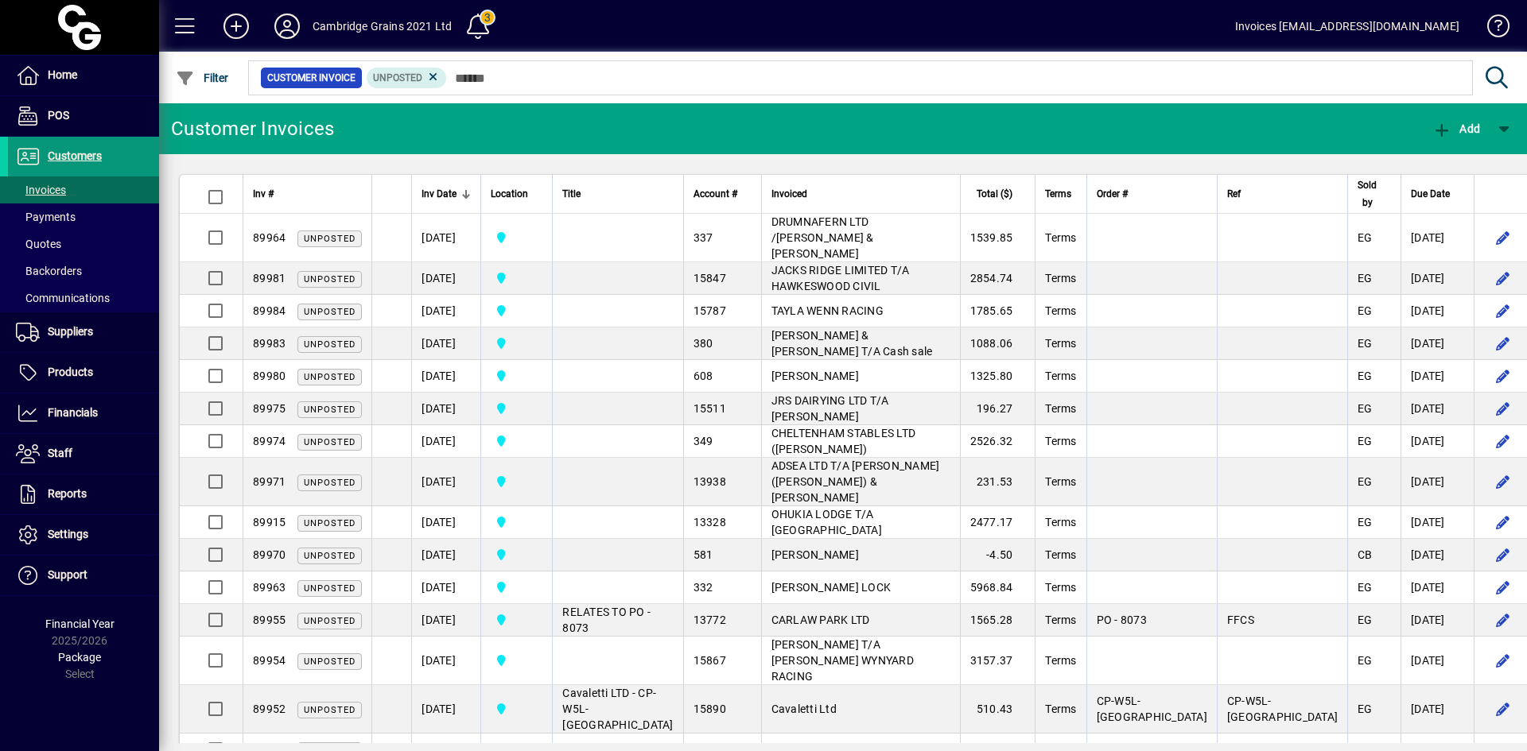
drag, startPoint x: 80, startPoint y: 153, endPoint x: 145, endPoint y: 144, distance: 66.6
click at [80, 153] on span "Customers" at bounding box center [75, 155] width 54 height 13
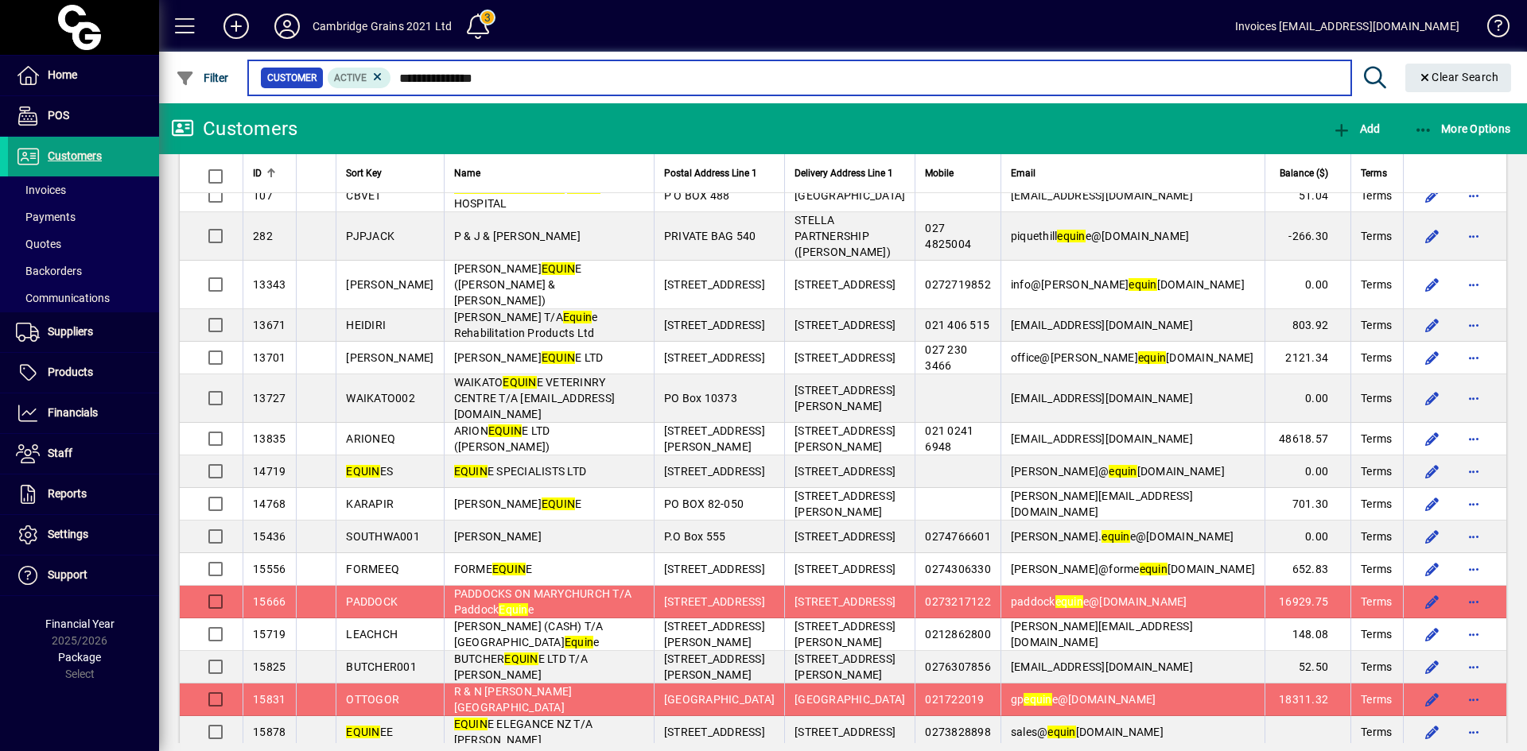
scroll to position [45, 0]
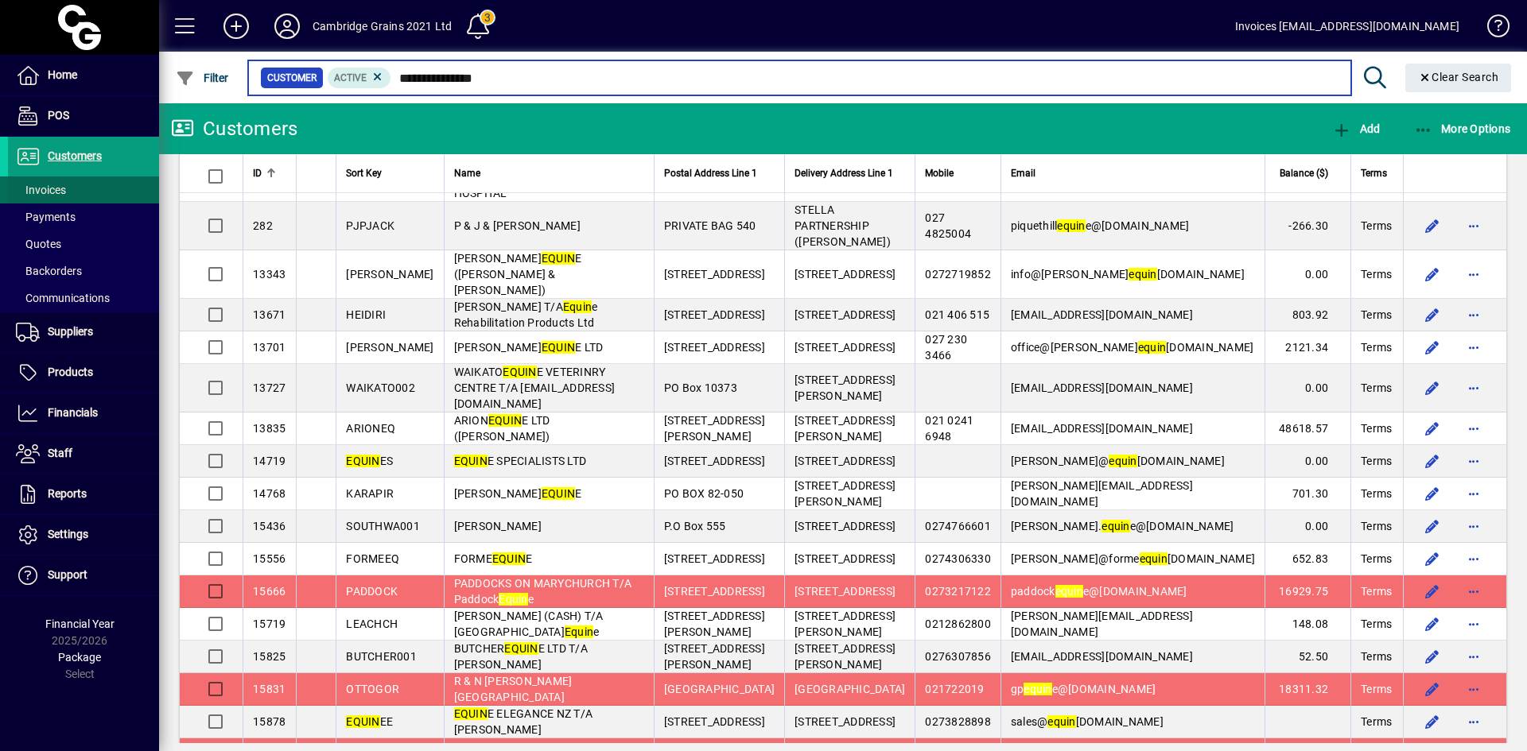
type input "**********"
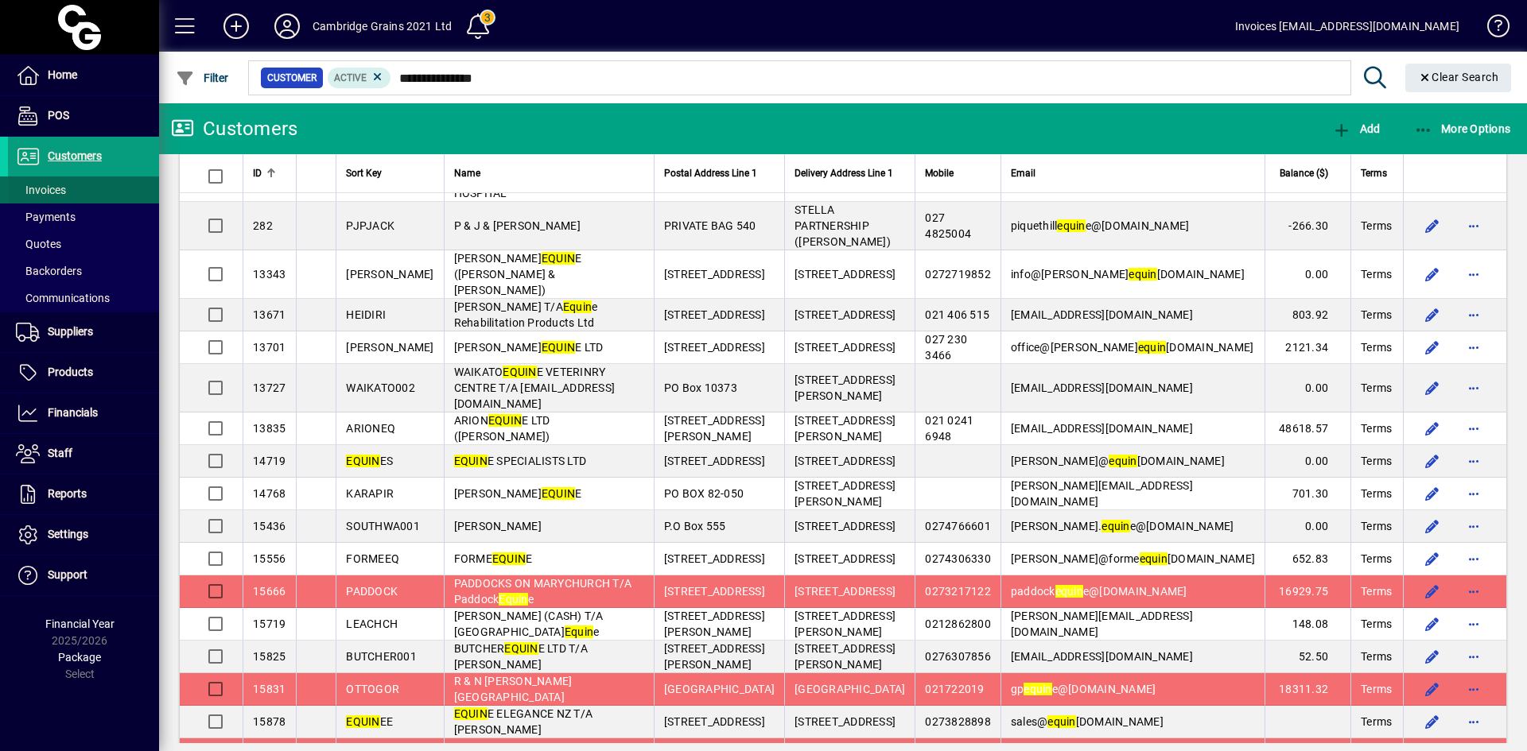
click at [52, 191] on span "Invoices" at bounding box center [41, 190] width 50 height 13
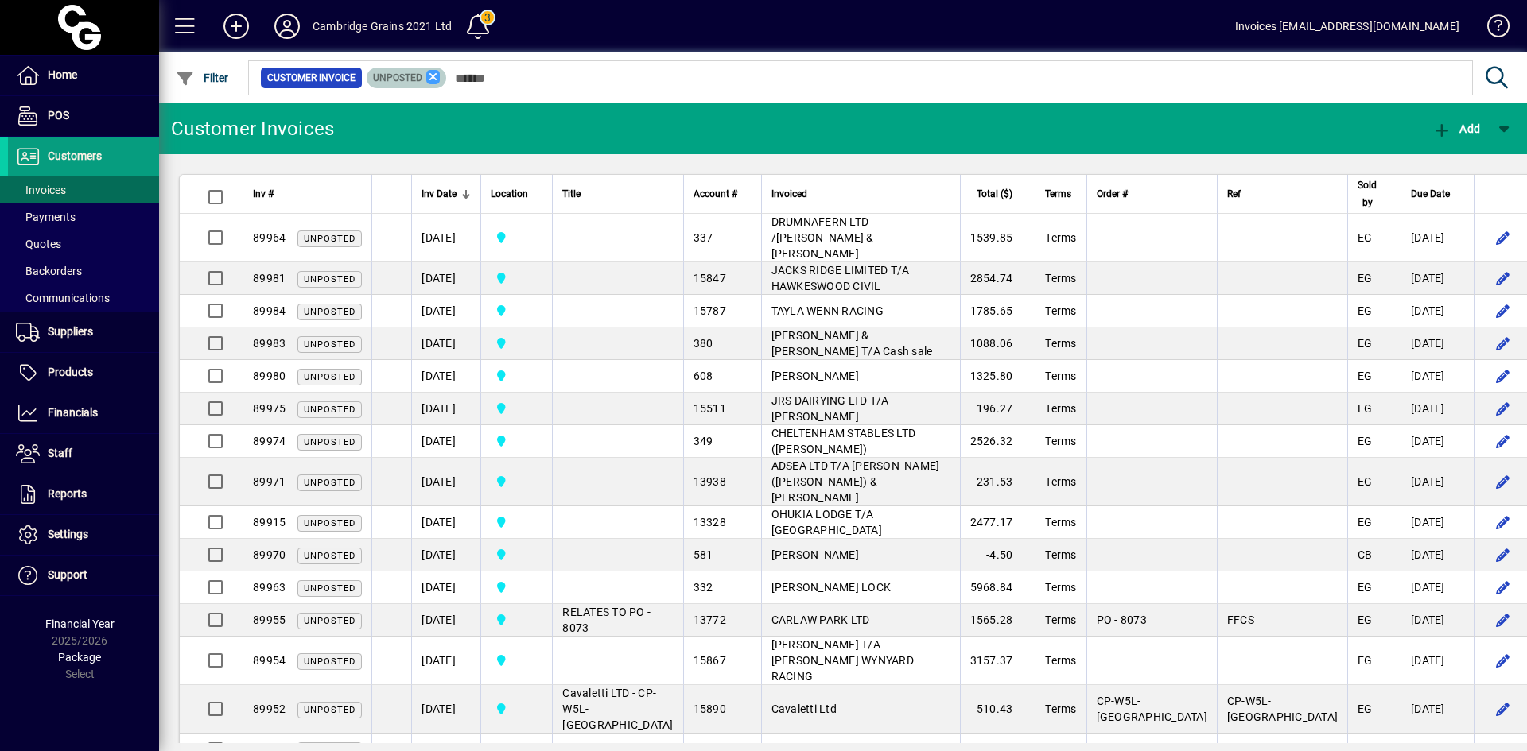
click at [431, 79] on icon at bounding box center [433, 77] width 14 height 14
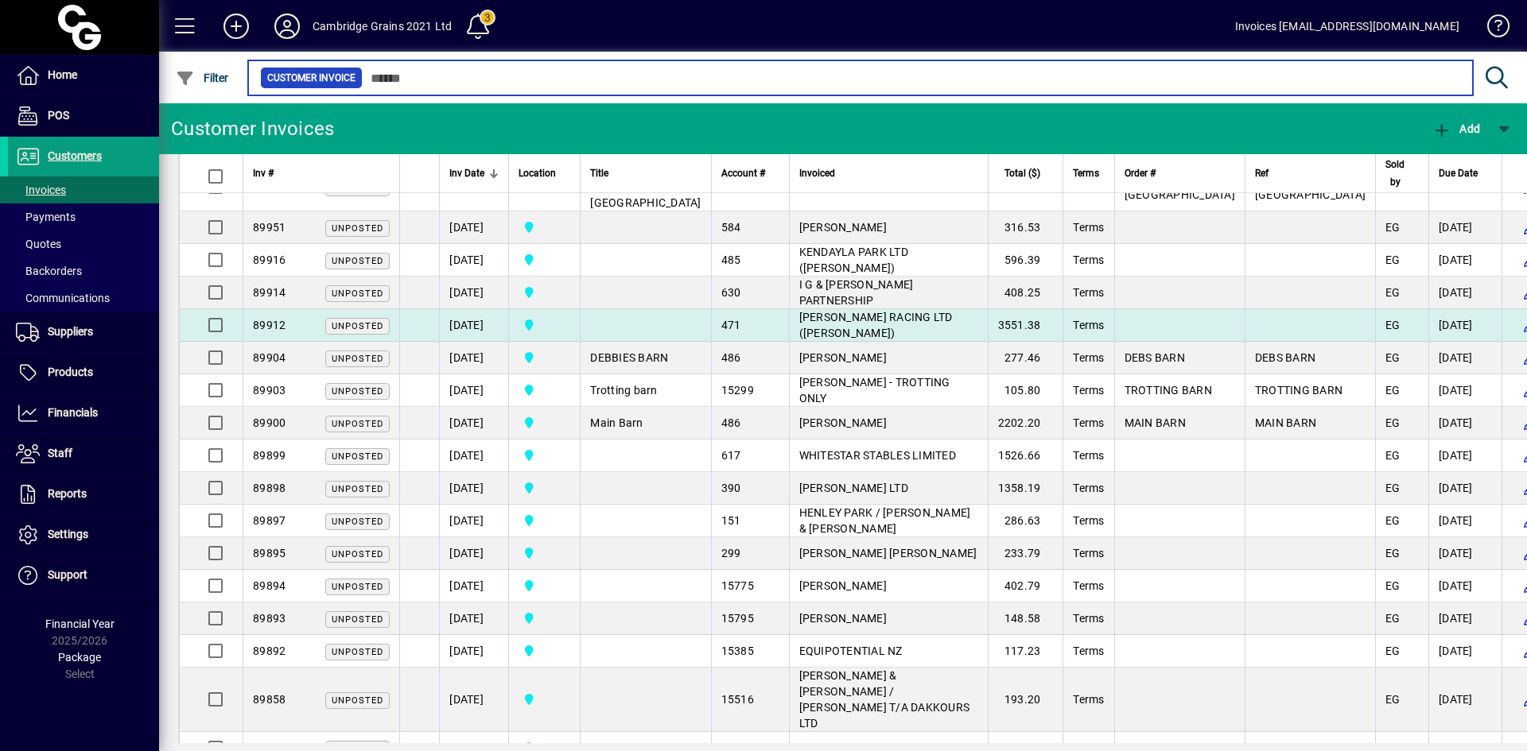
scroll to position [1352, 0]
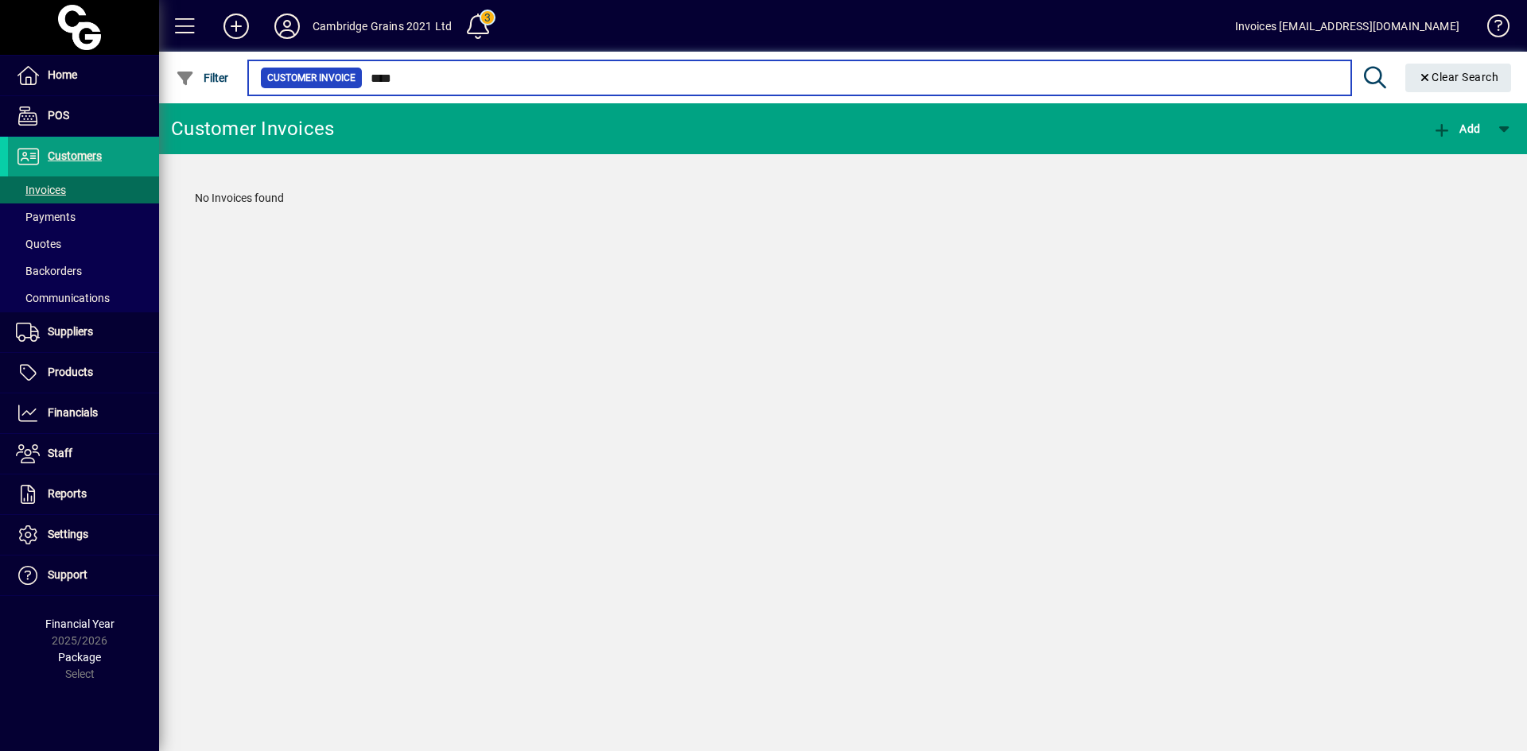
type input "***"
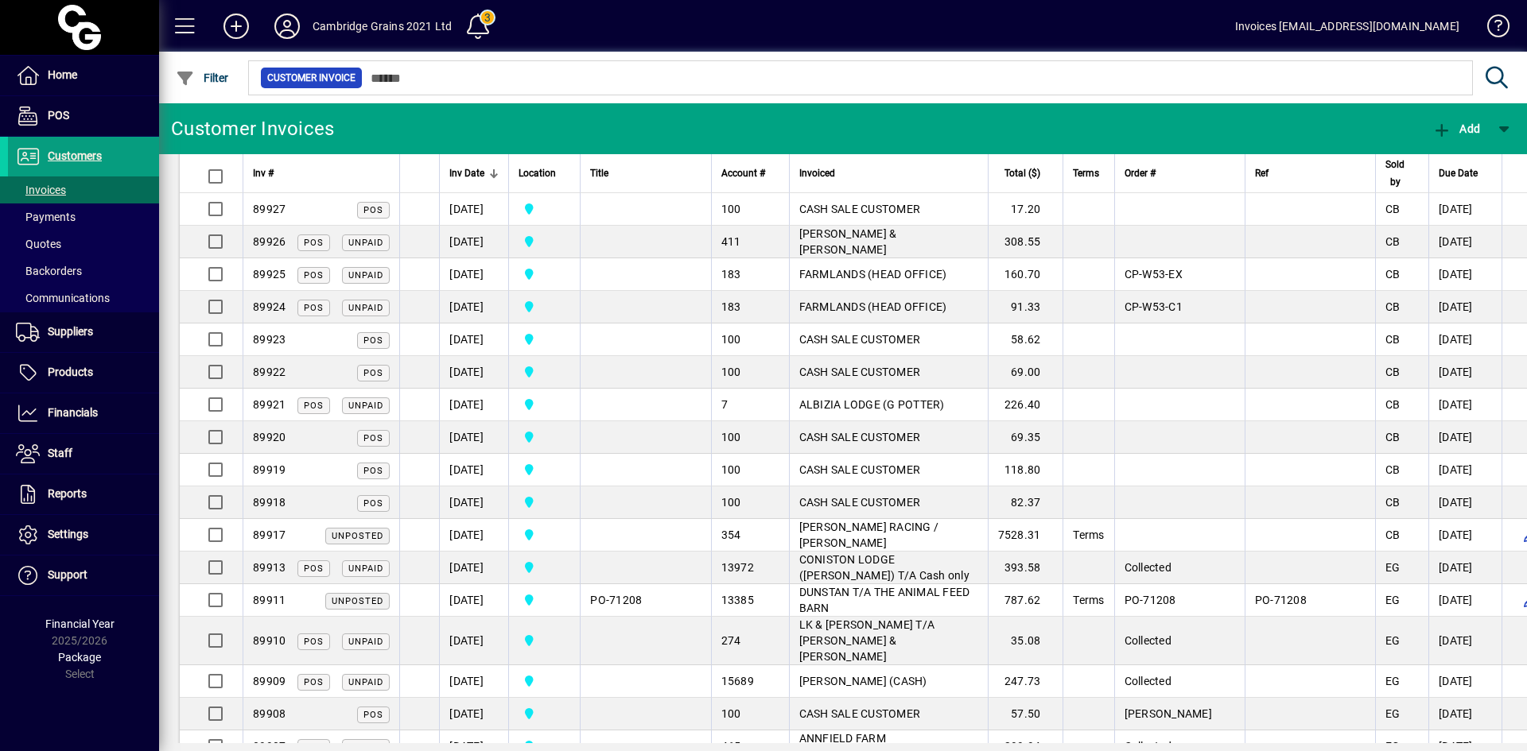
scroll to position [2842, 0]
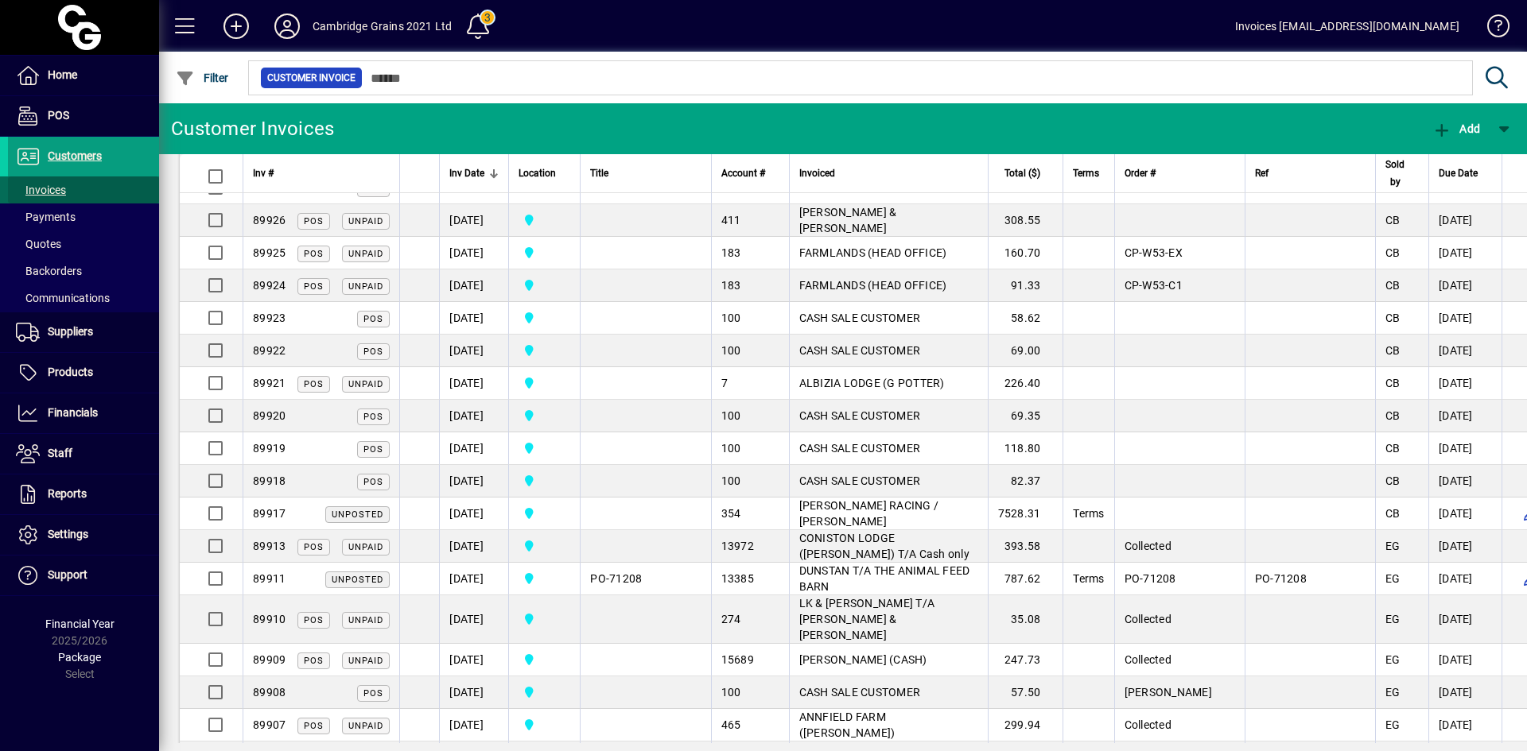
click at [64, 185] on span "Invoices" at bounding box center [41, 190] width 50 height 13
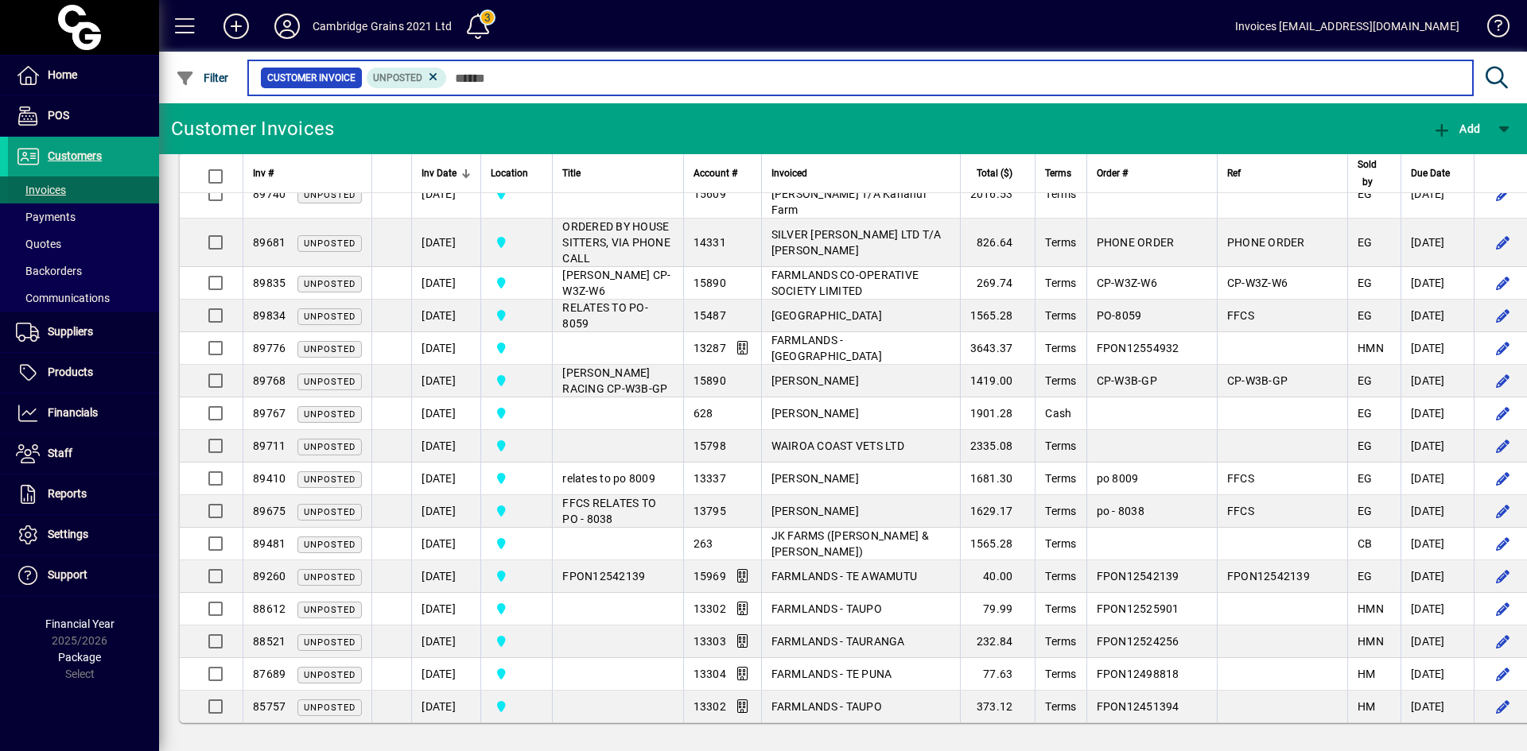
scroll to position [1966, 0]
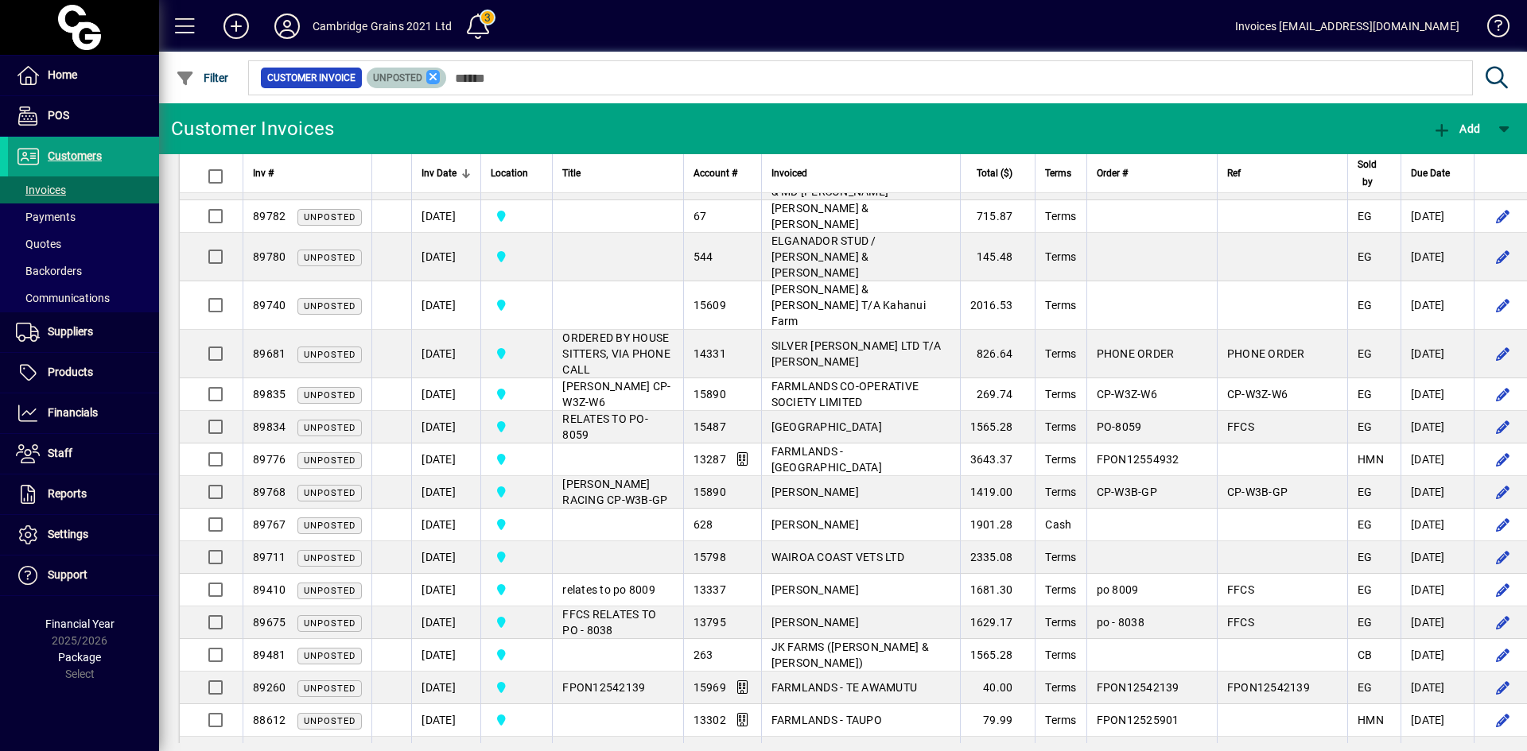
click at [438, 76] on icon at bounding box center [433, 77] width 14 height 14
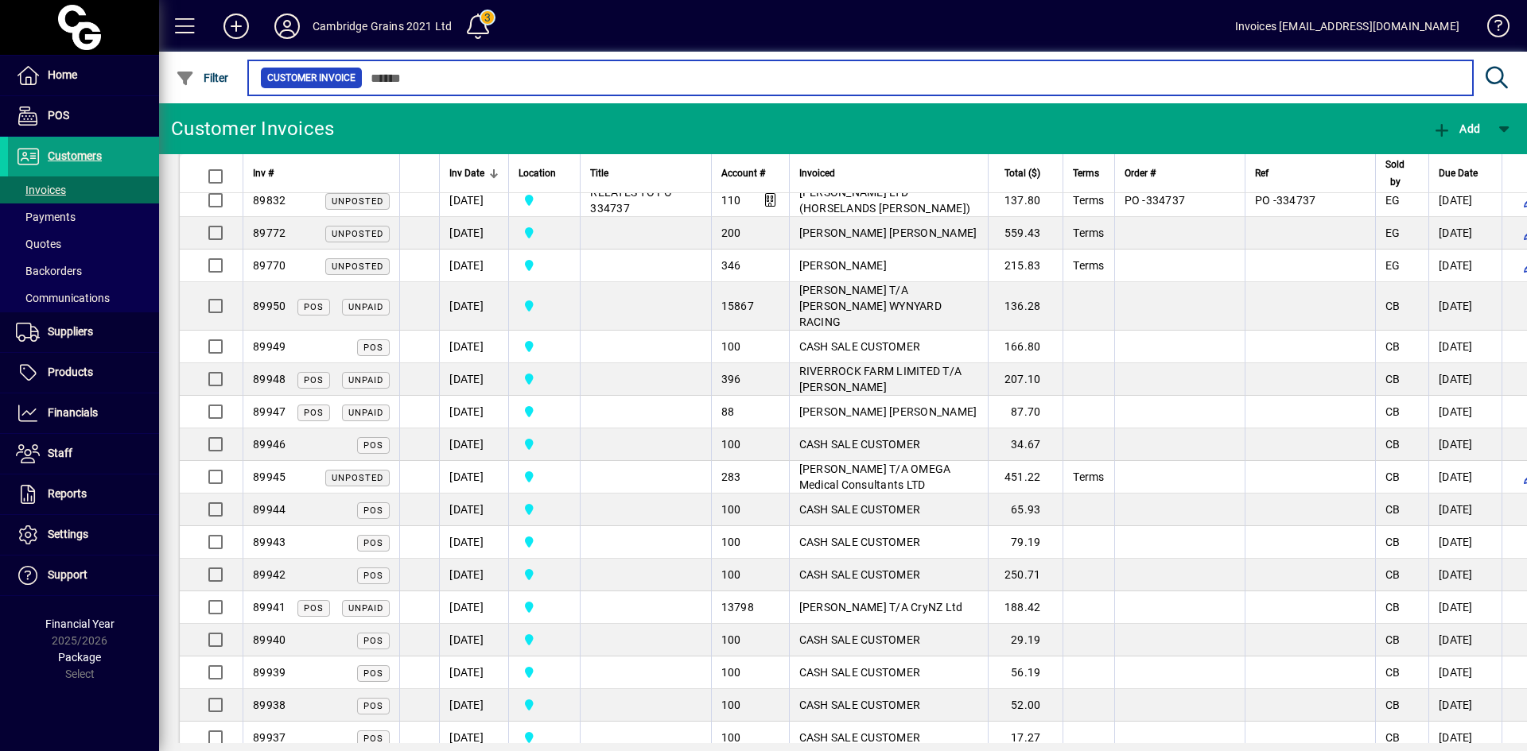
scroll to position [2842, 0]
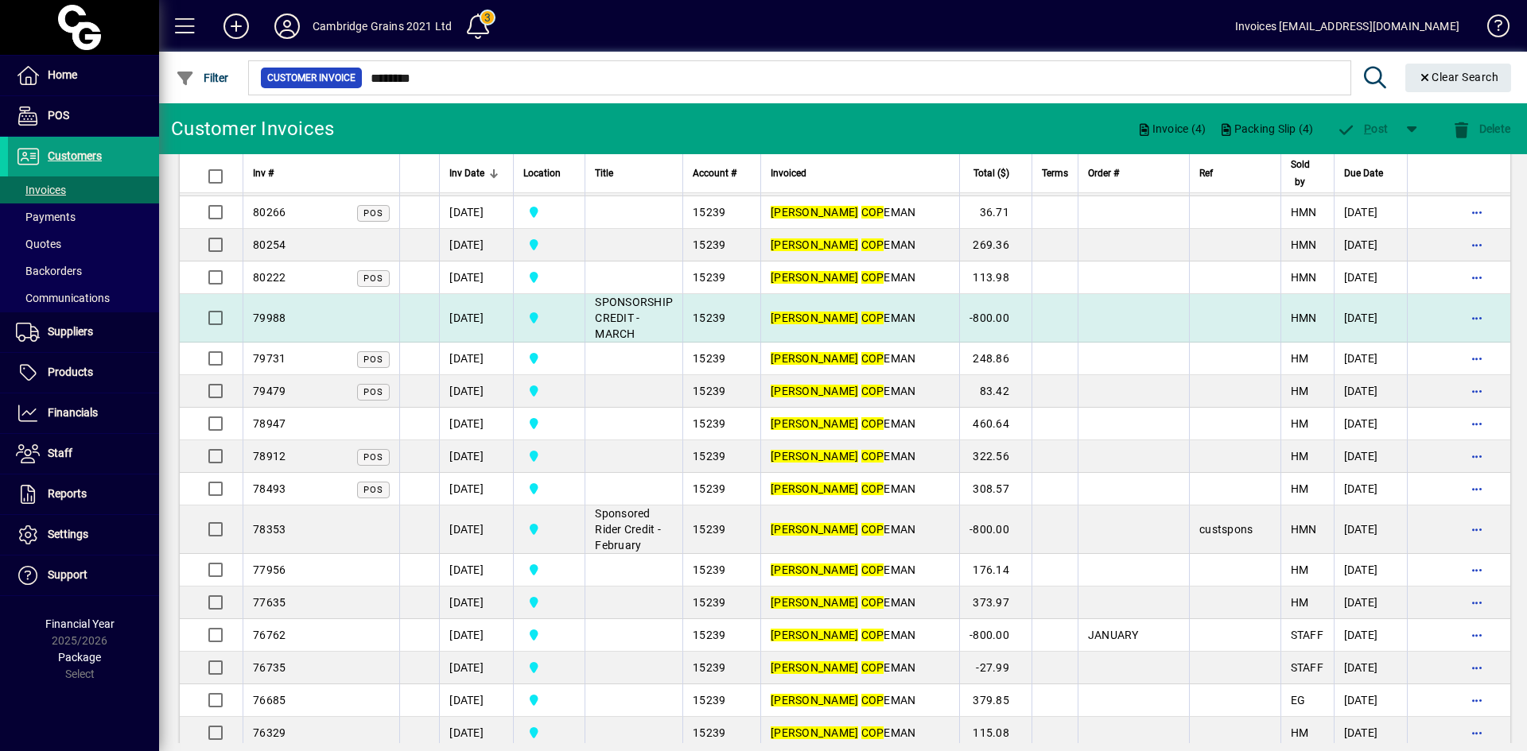
scroll to position [1077, 0]
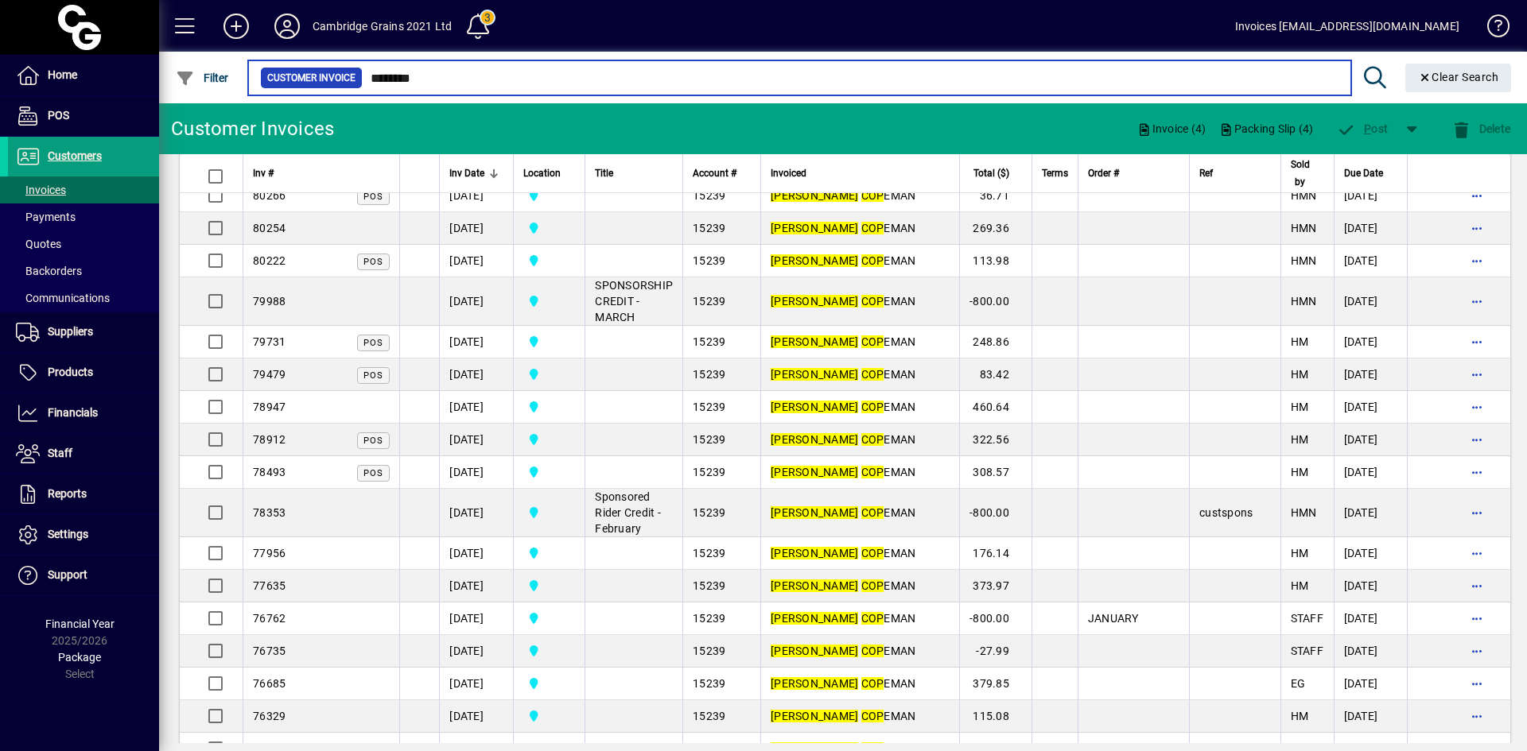
drag, startPoint x: 450, startPoint y: 78, endPoint x: 266, endPoint y: 71, distance: 184.6
click at [266, 76] on div "Customer Invoice ********" at bounding box center [799, 78] width 1078 height 22
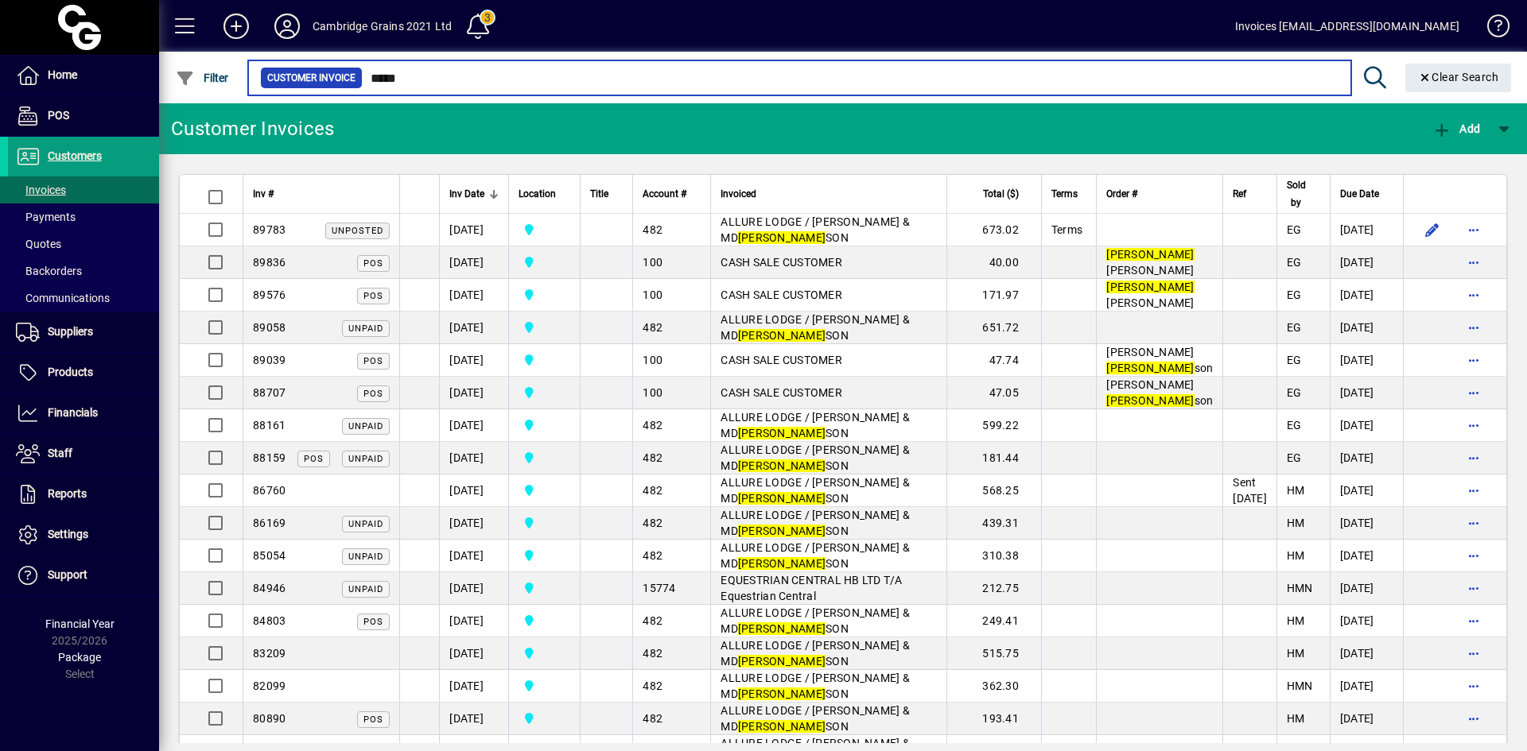
drag, startPoint x: 433, startPoint y: 80, endPoint x: 293, endPoint y: 82, distance: 139.1
click at [335, 74] on div "Customer Invoice *****" at bounding box center [799, 78] width 1078 height 22
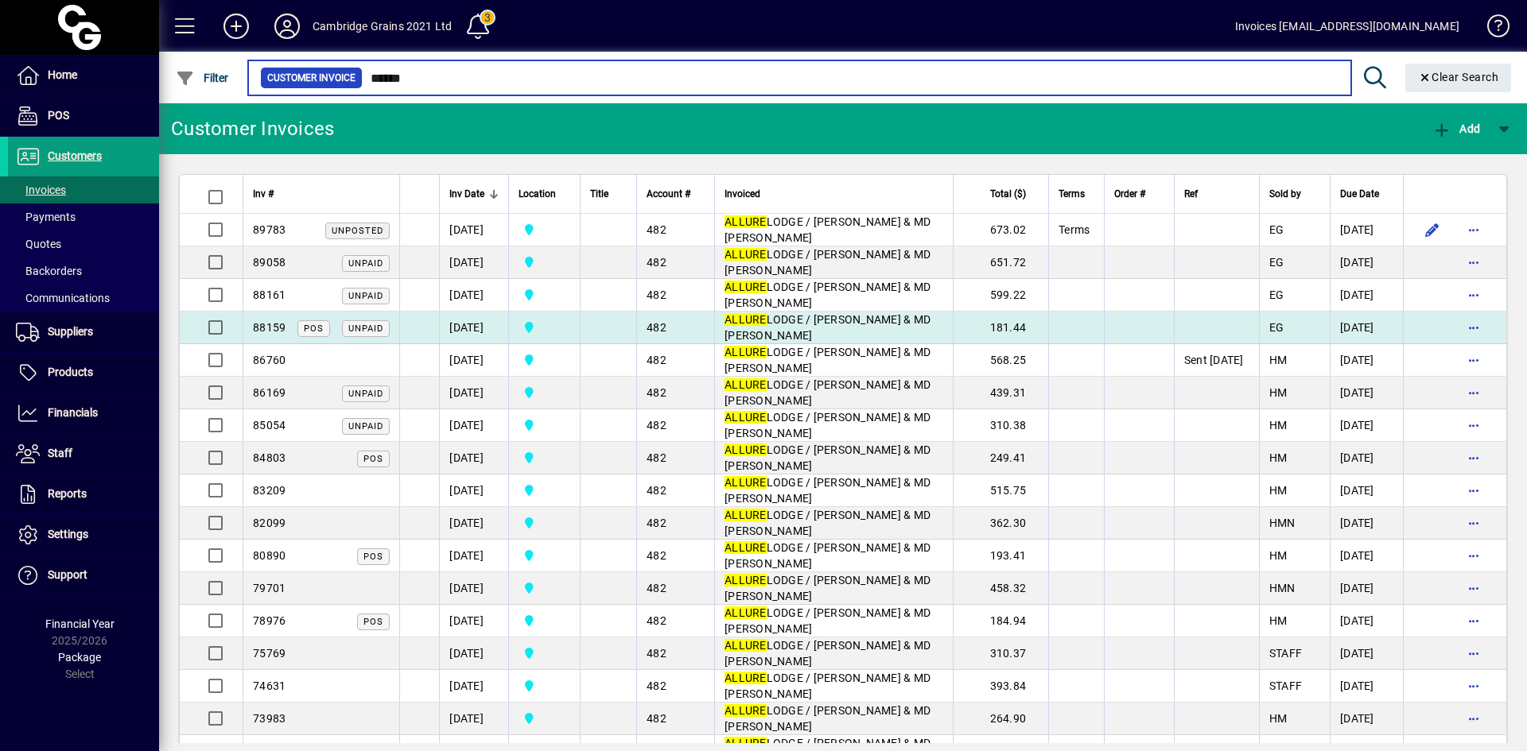
type input "******"
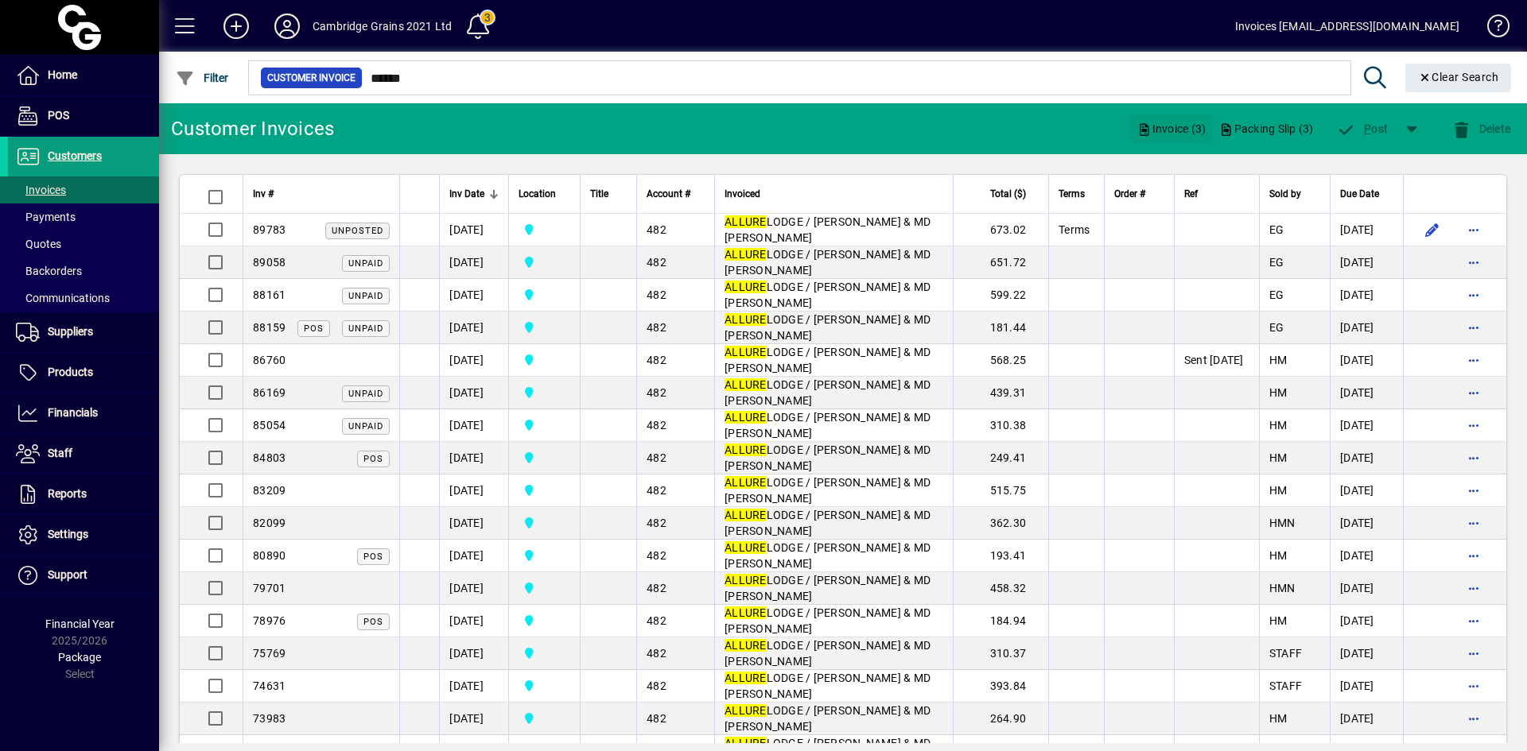
click at [1160, 130] on span "Invoice (3)" at bounding box center [1170, 128] width 69 height 25
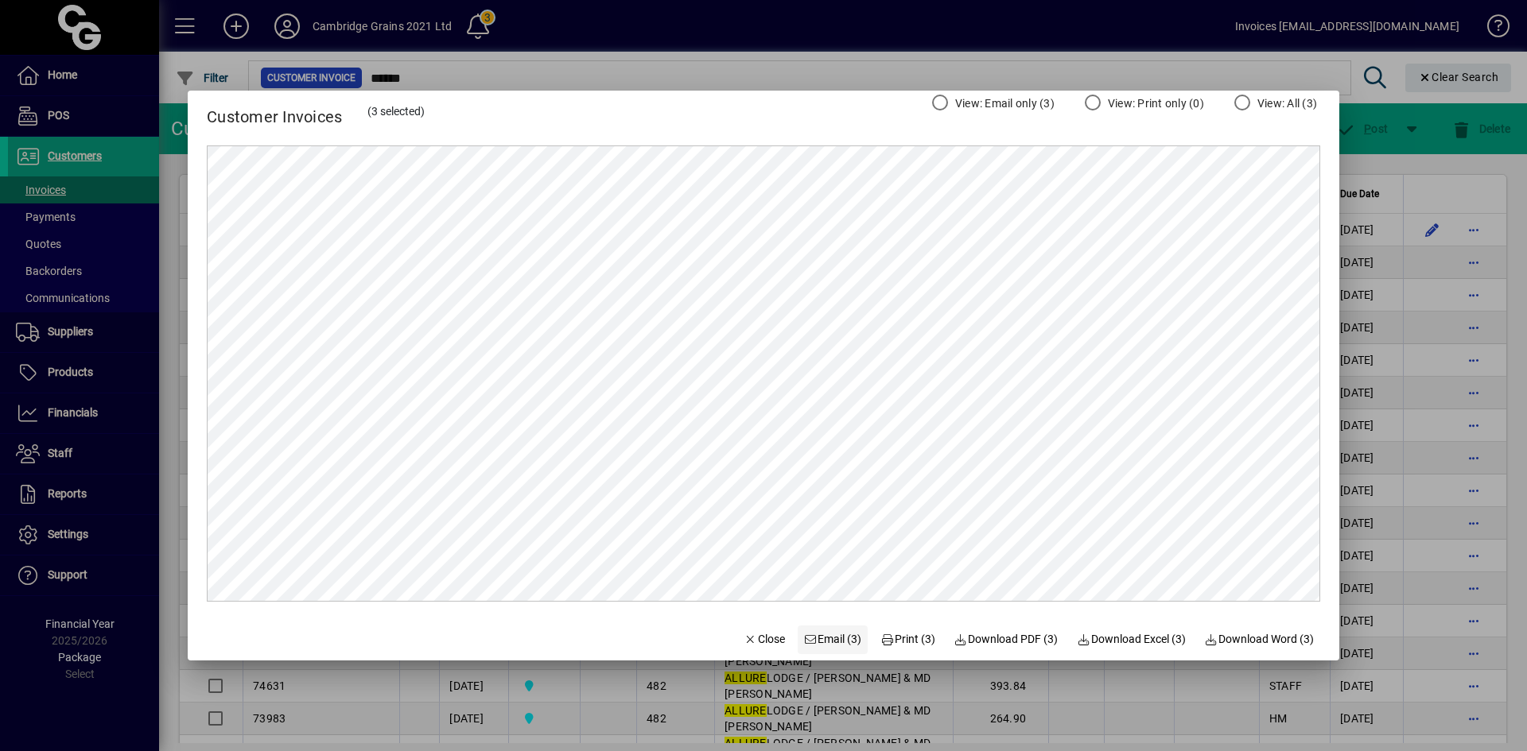
click at [820, 638] on span "Email (3)" at bounding box center [833, 639] width 58 height 17
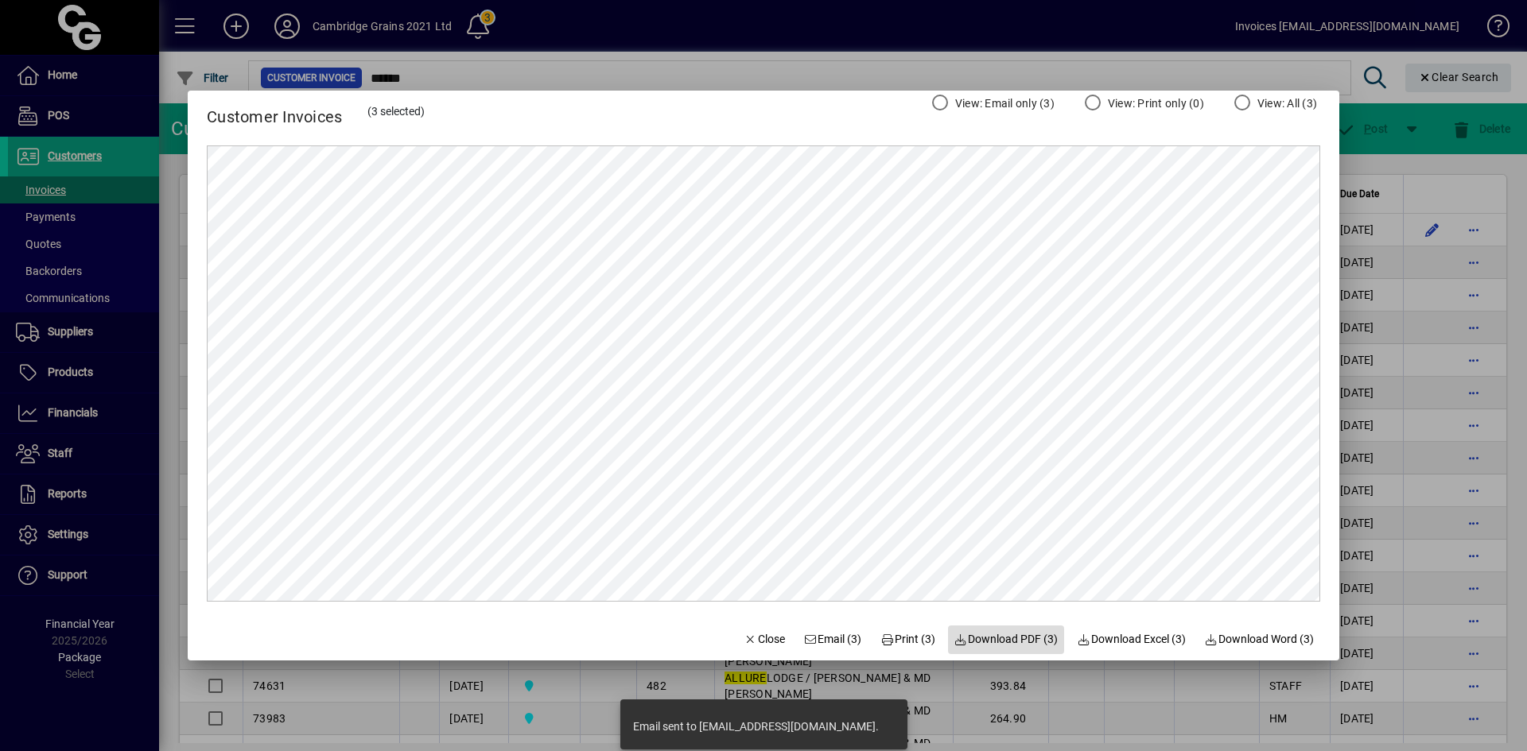
click at [1001, 639] on span "Download PDF (3)" at bounding box center [1006, 639] width 104 height 17
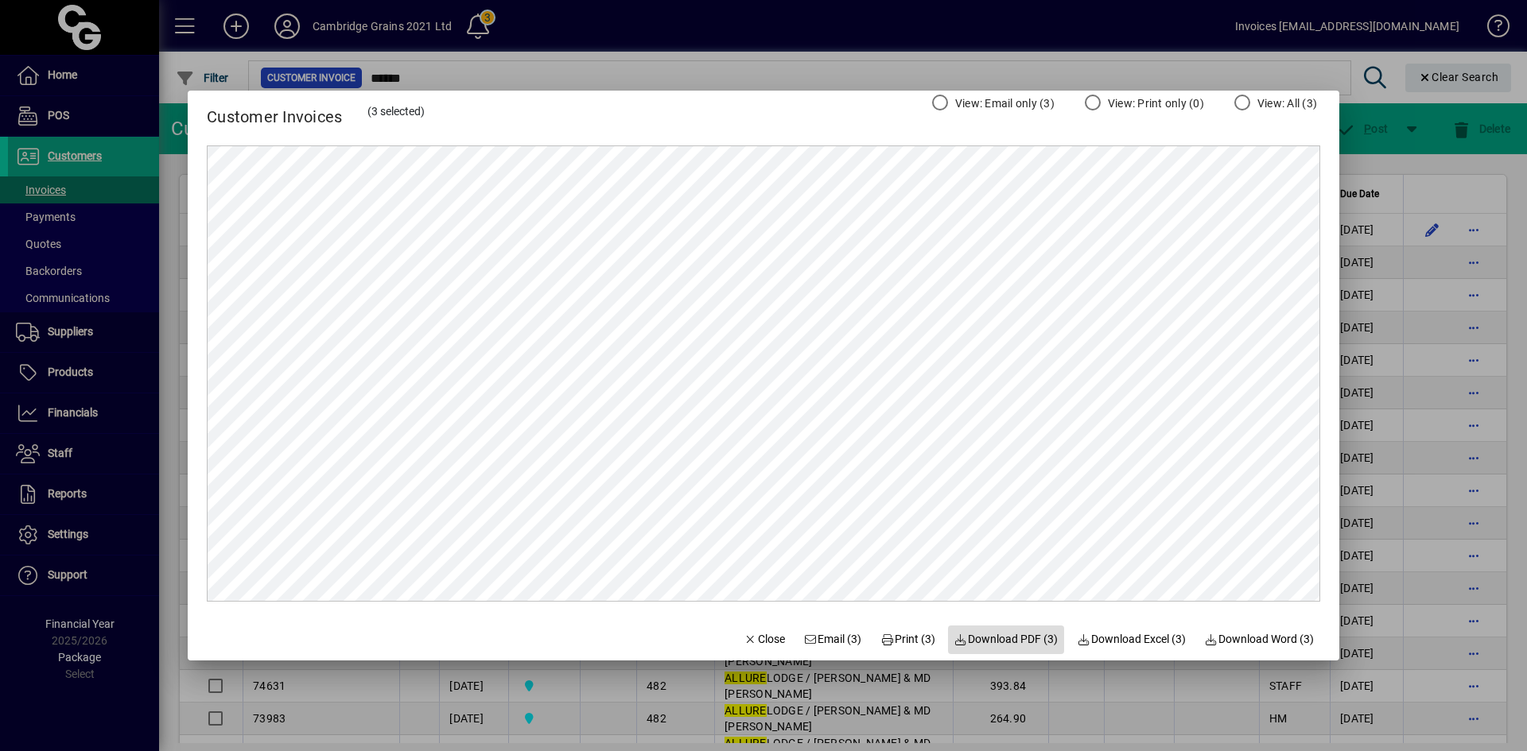
click at [999, 640] on span "Download PDF (3)" at bounding box center [1006, 639] width 104 height 17
